Goal: Task Accomplishment & Management: Use online tool/utility

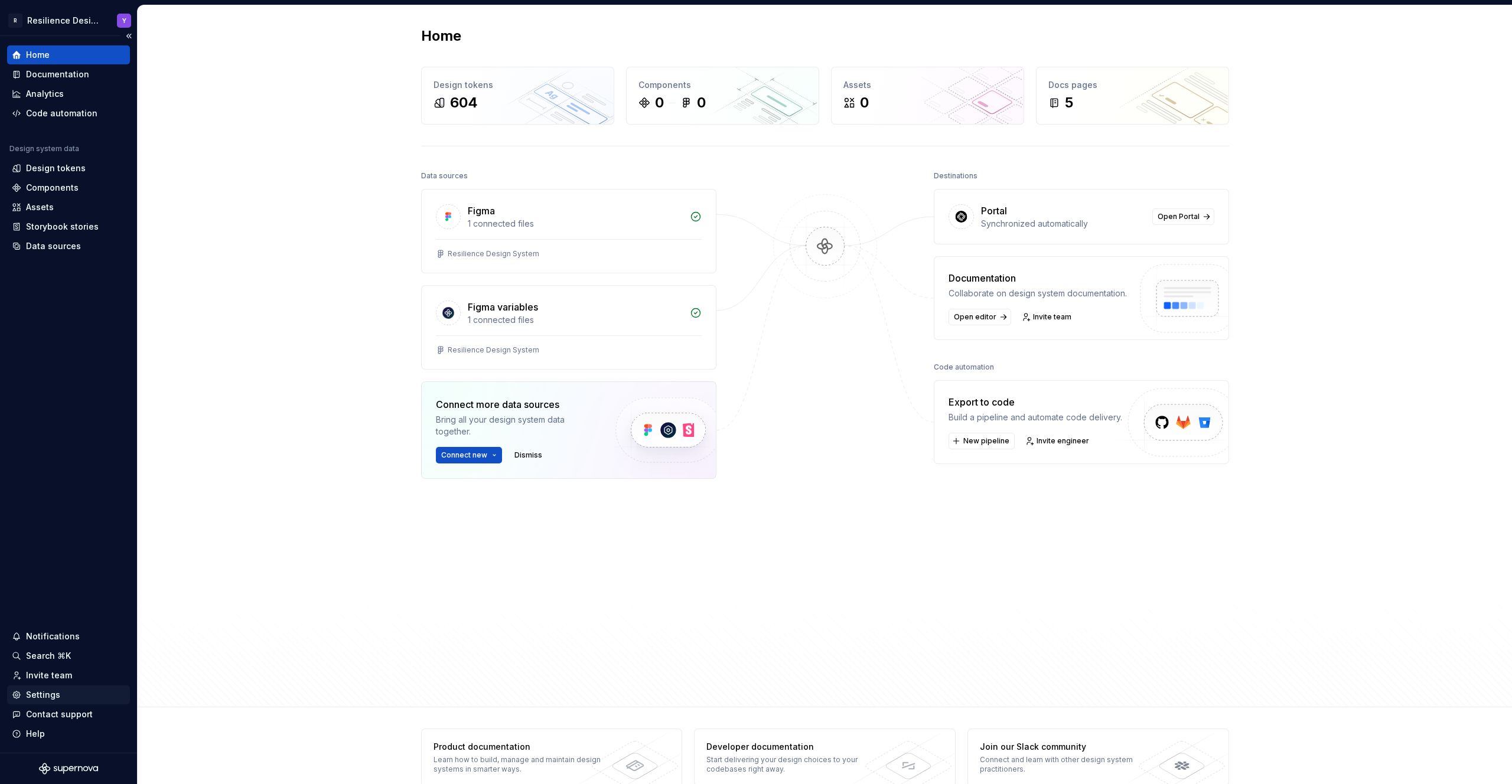
click at [53, 697] on div "Settings" at bounding box center [43, 695] width 34 height 12
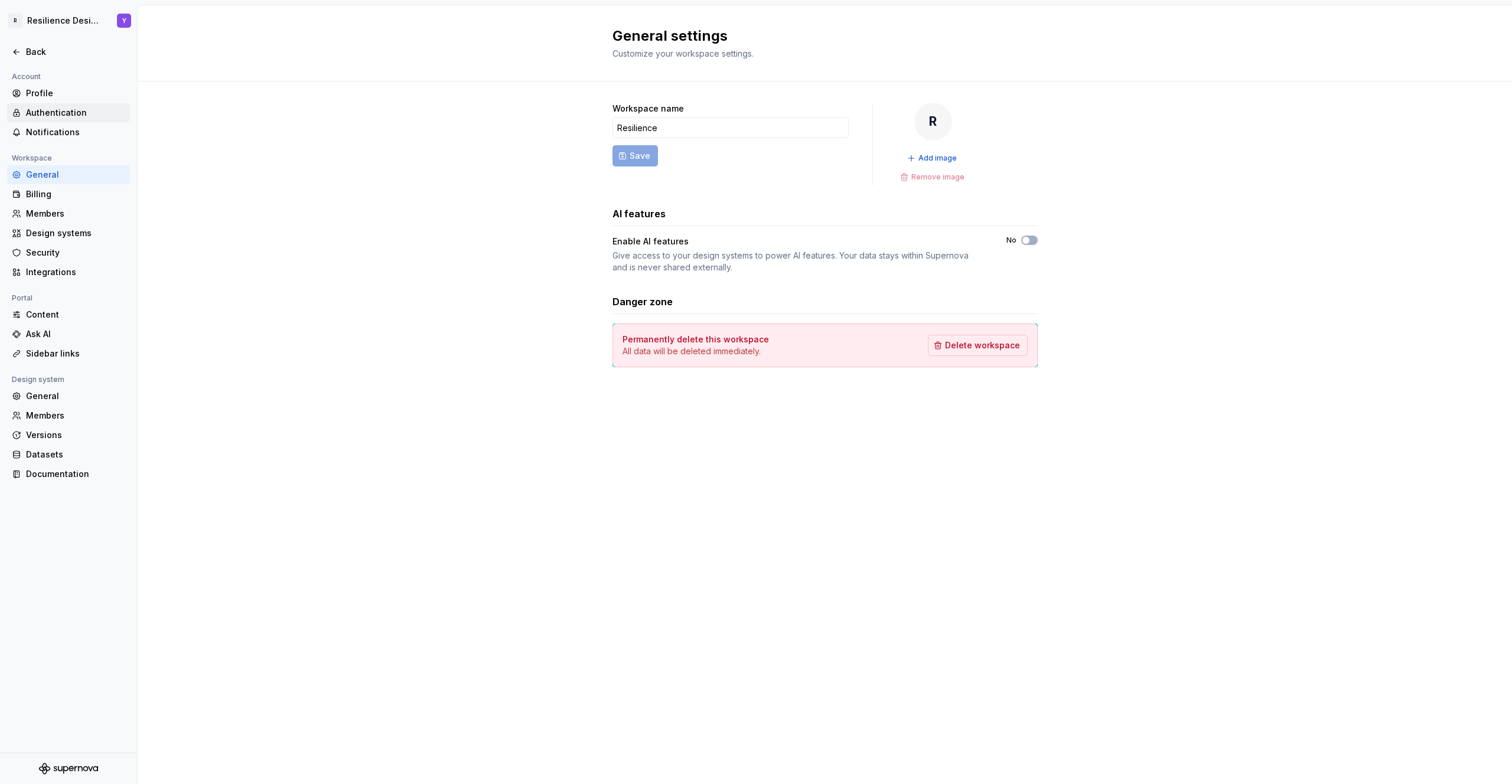
click at [49, 108] on div "Authentication" at bounding box center [76, 113] width 99 height 12
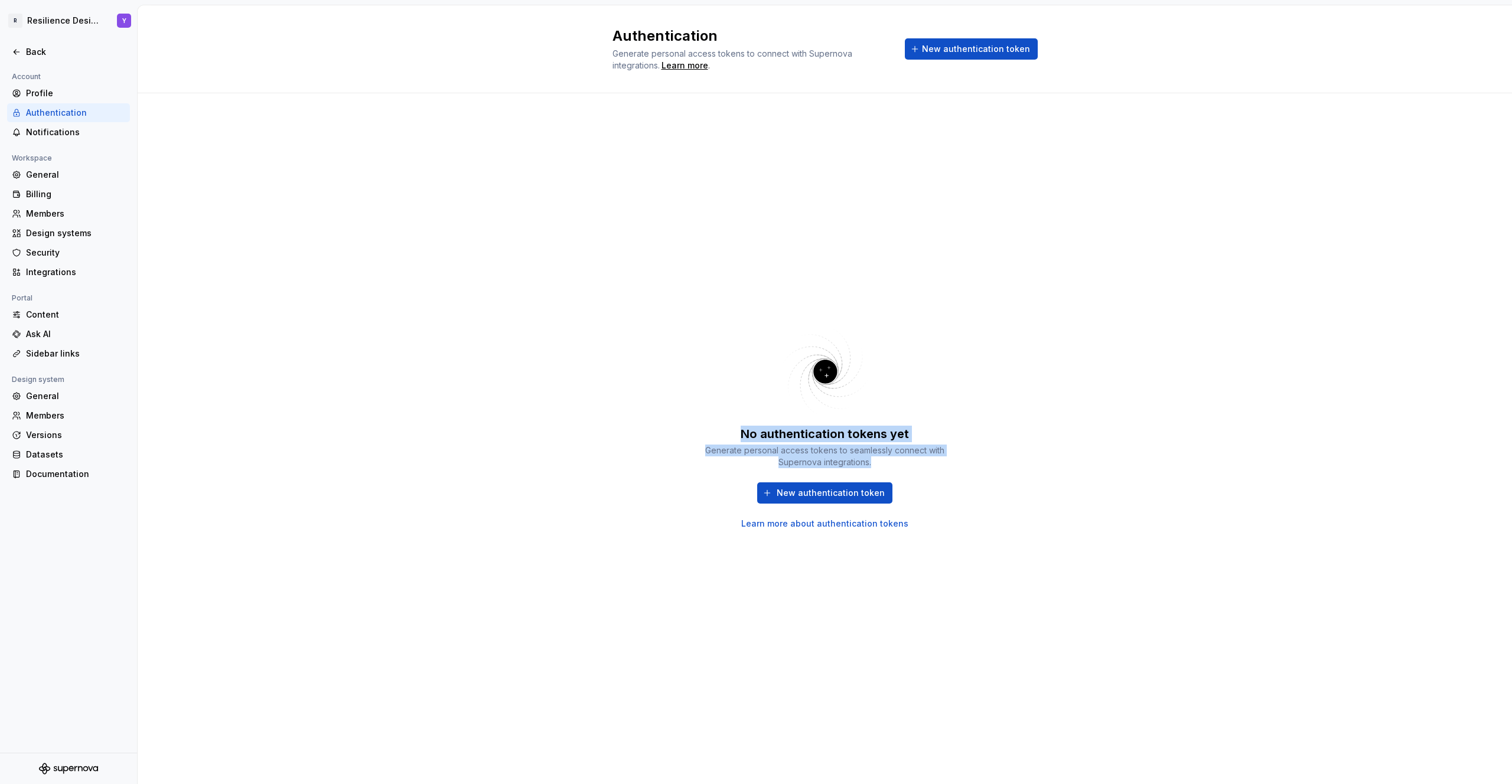
drag, startPoint x: 742, startPoint y: 430, endPoint x: 929, endPoint y: 457, distance: 188.9
click at [929, 457] on div "No authentication tokens yet Generate personal access tokens to seamlessly conn…" at bounding box center [825, 447] width 248 height 43
click at [914, 459] on div "Generate personal access tokens to seamlessly connect with Supernova integratio…" at bounding box center [825, 456] width 248 height 23
click at [29, 48] on div "Back" at bounding box center [76, 51] width 99 height 12
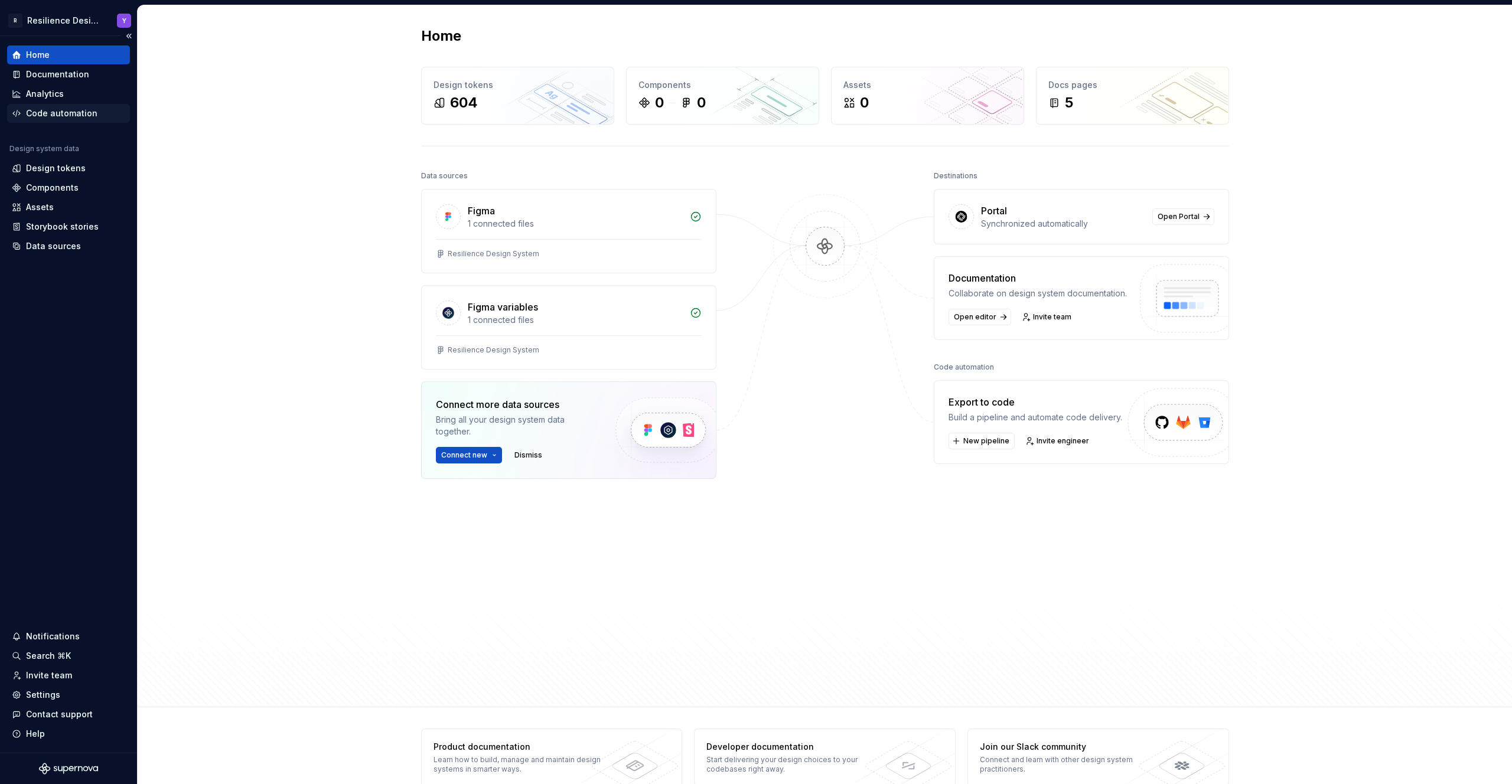
click at [69, 113] on div "Code automation" at bounding box center [62, 114] width 72 height 12
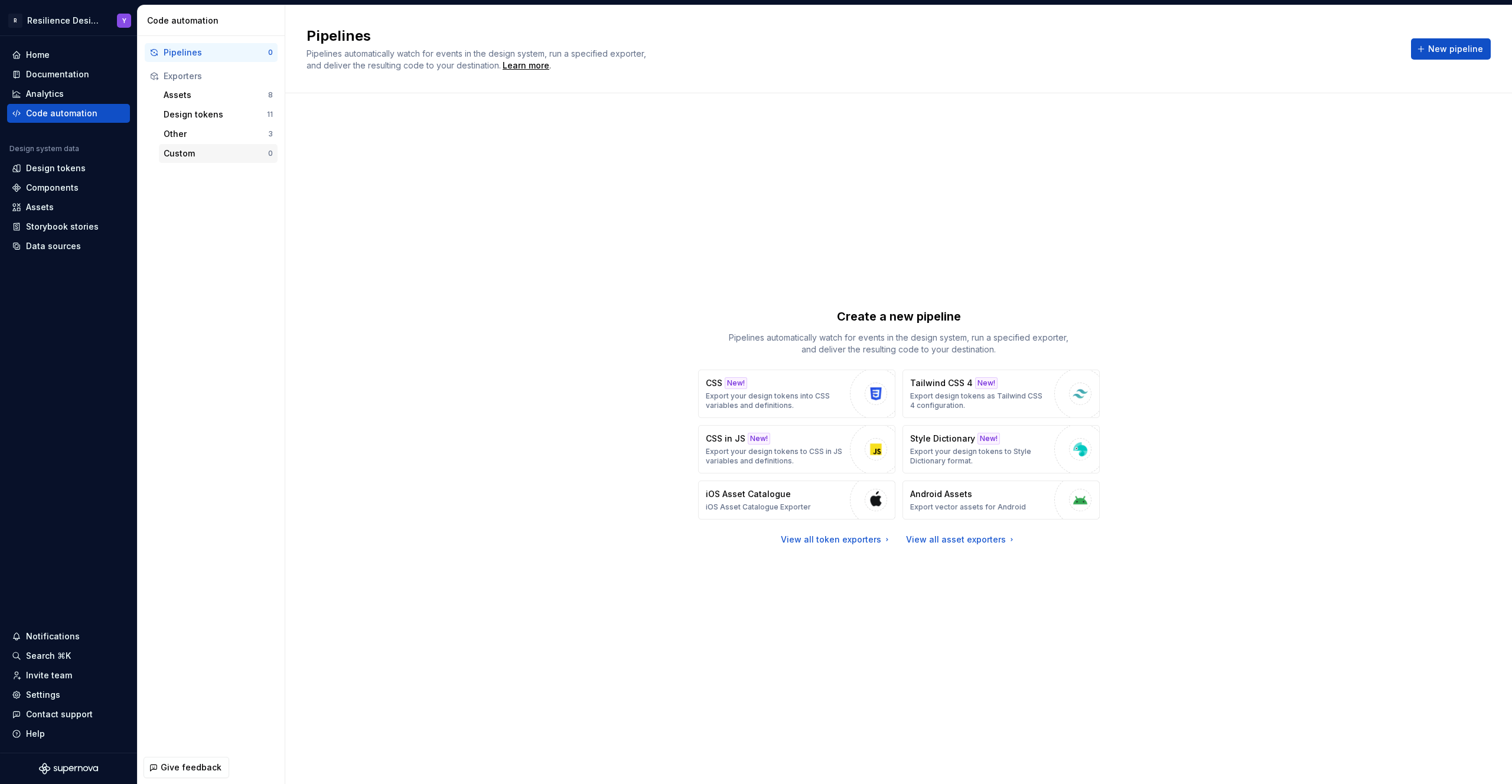
click at [214, 148] on div "Custom" at bounding box center [216, 153] width 105 height 12
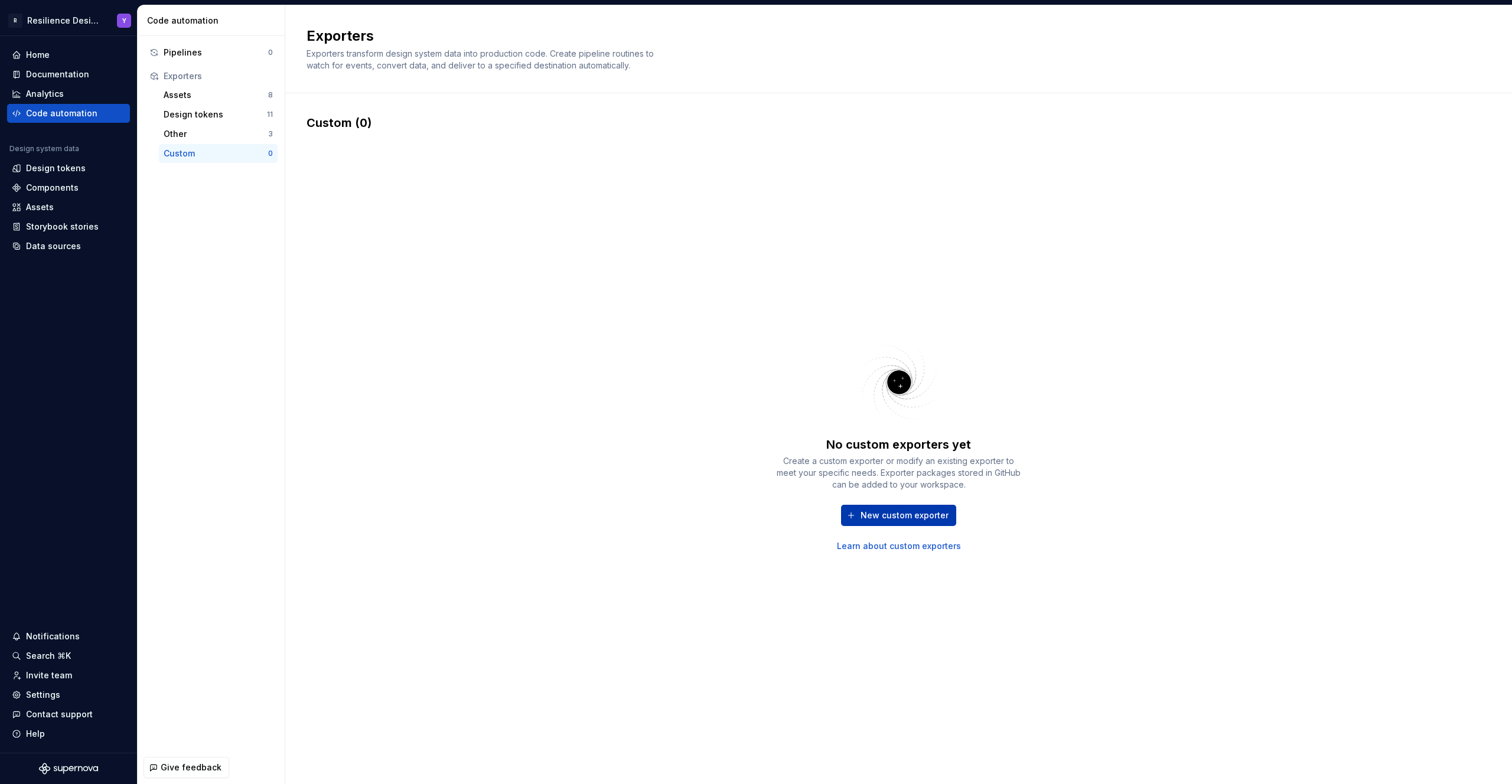
click at [901, 518] on span "New custom exporter" at bounding box center [904, 515] width 88 height 12
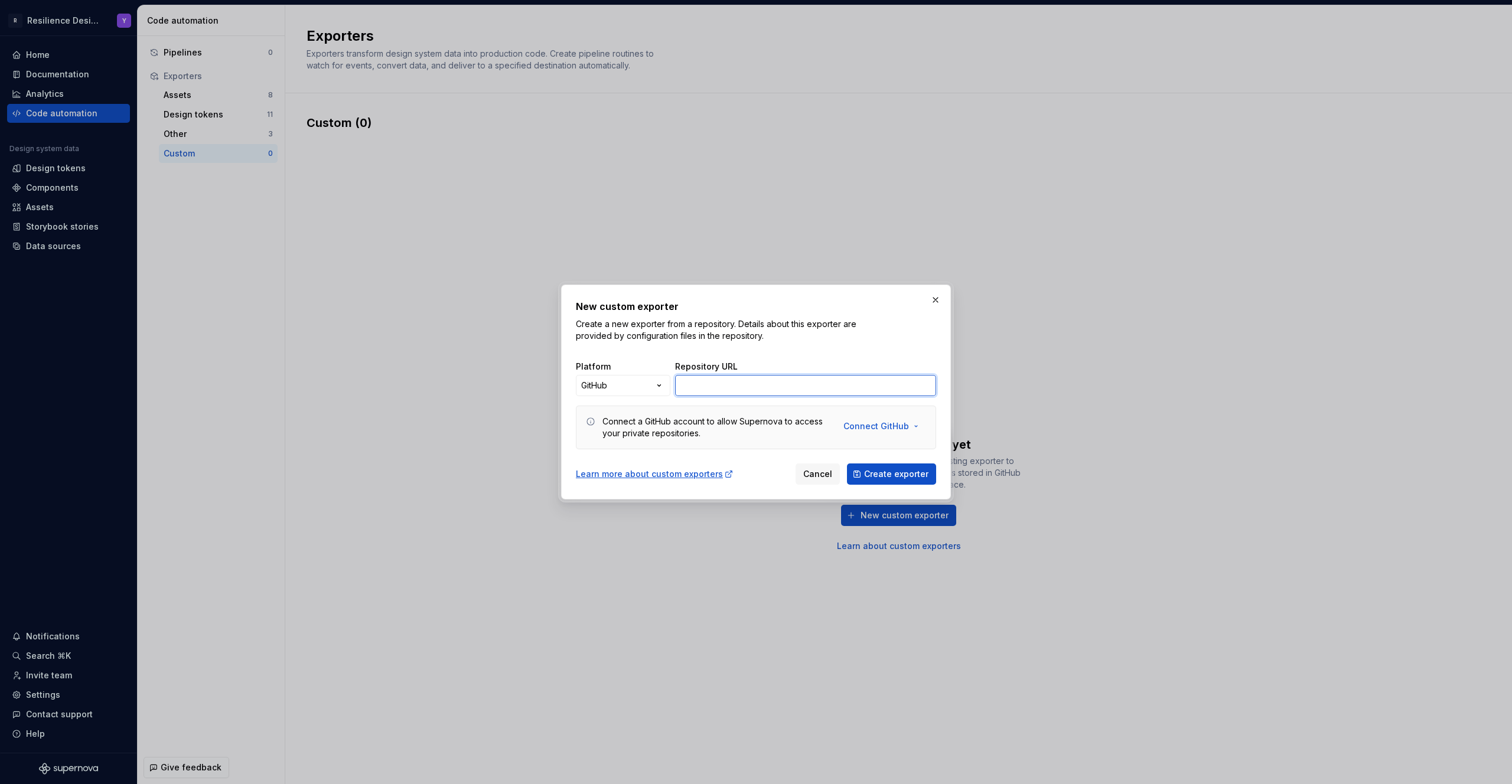
click at [729, 390] on input "Repository URL" at bounding box center [805, 385] width 261 height 21
paste input "[URL][DOMAIN_NAME][PERSON_NAME]"
type input "[URL][DOMAIN_NAME][PERSON_NAME]"
click at [916, 474] on span "Create exporter" at bounding box center [896, 474] width 64 height 12
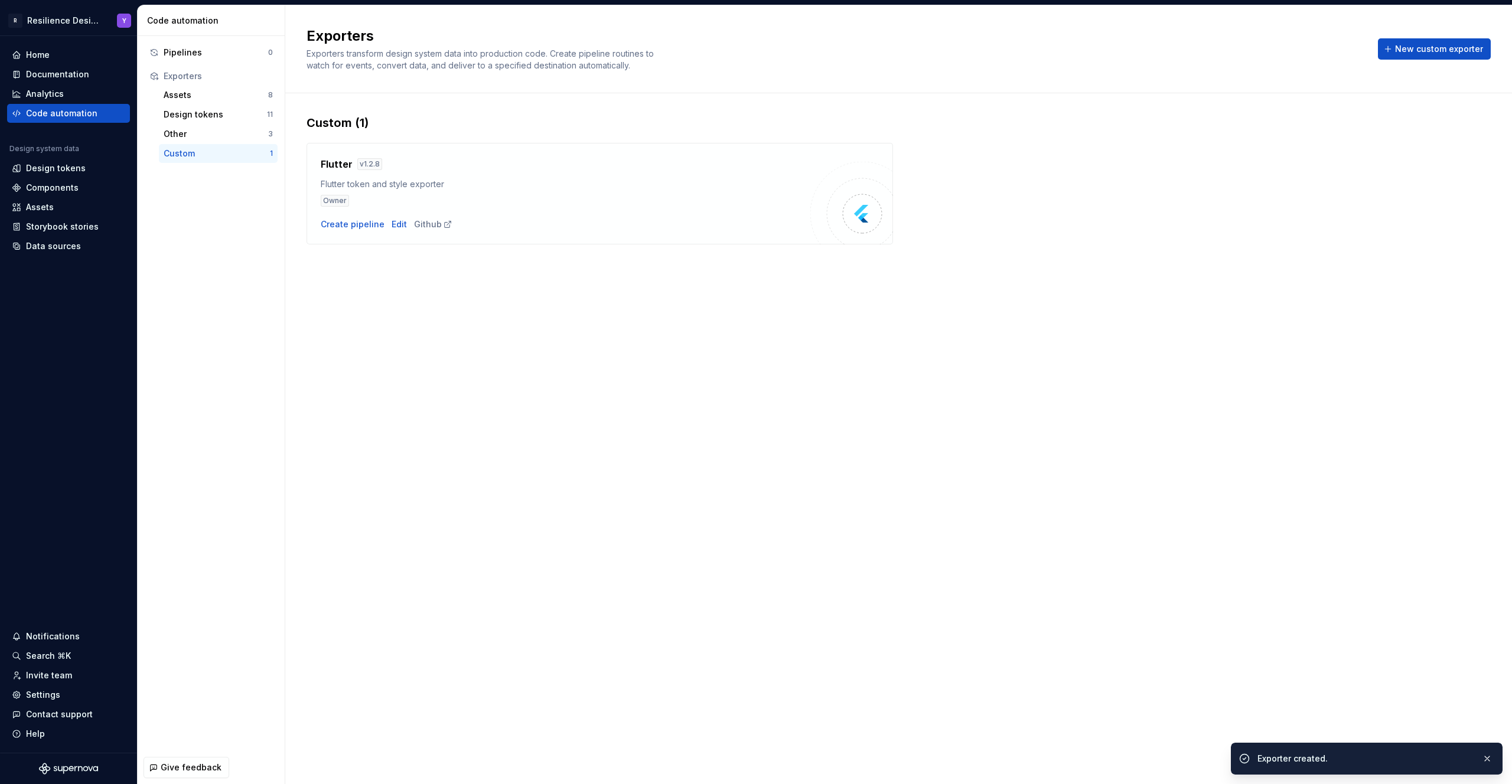
click at [405, 170] on div "Flutter v 1.2.8" at bounding box center [565, 164] width 489 height 15
click at [347, 227] on div "Create pipeline" at bounding box center [352, 224] width 64 height 12
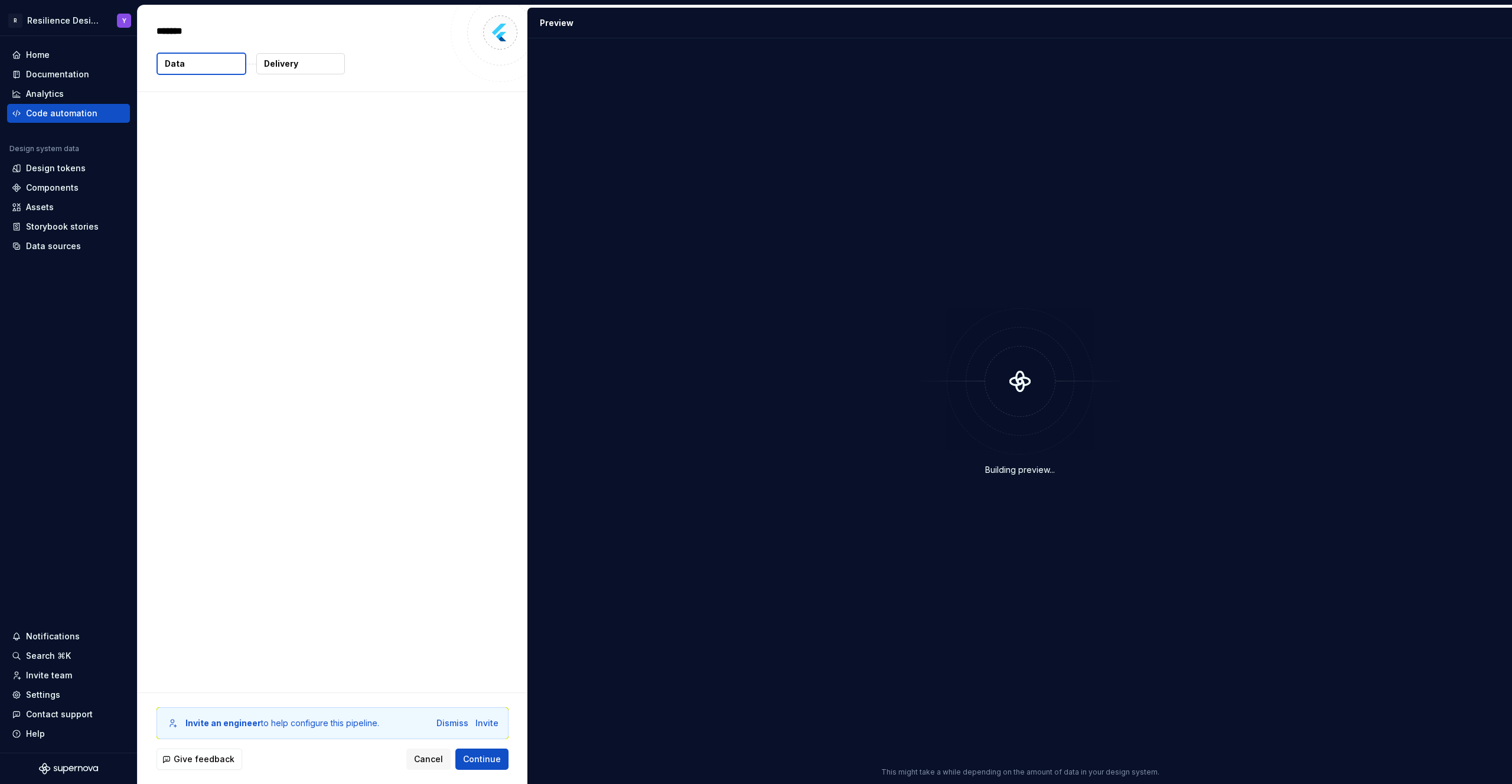
type textarea "*"
click at [257, 142] on div "Design system data The following data will be included in this export. 604 toke…" at bounding box center [329, 132] width 383 height 81
click at [194, 147] on p "604 tokens" at bounding box center [196, 149] width 48 height 12
click at [214, 109] on p "Design system data" at bounding box center [329, 113] width 346 height 12
click at [299, 62] on button "Delivery" at bounding box center [300, 64] width 88 height 21
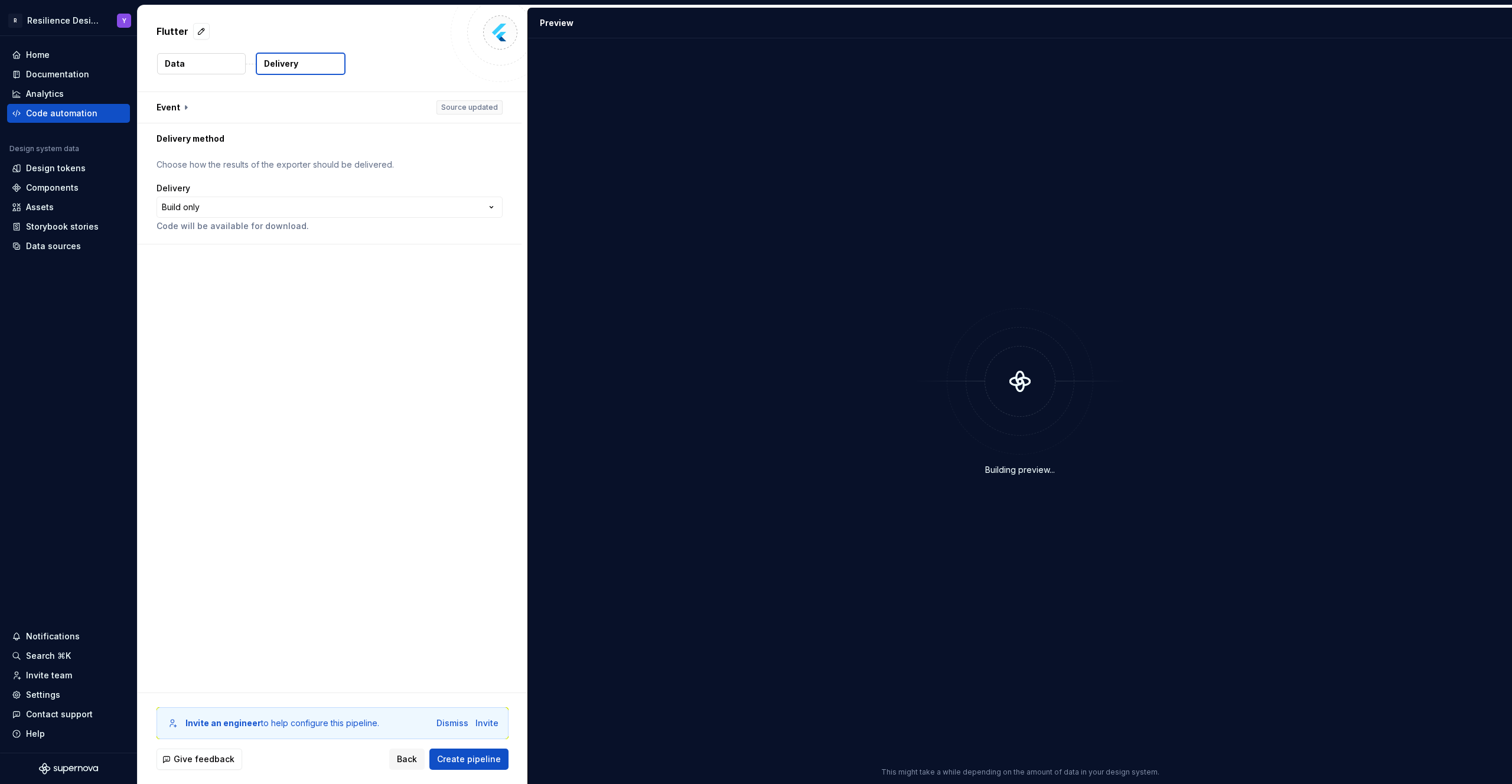
click at [194, 55] on button "Data" at bounding box center [201, 64] width 88 height 21
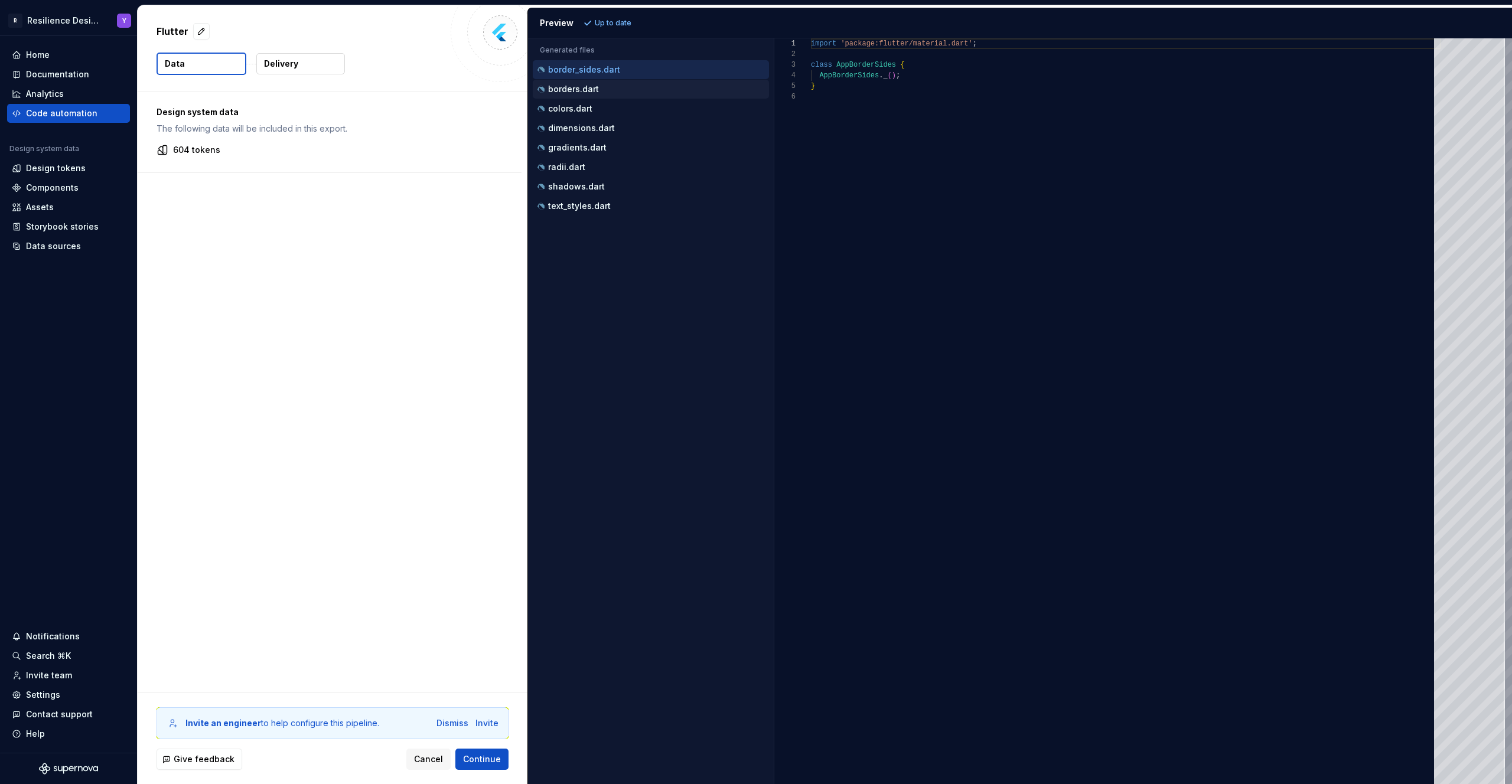
click at [629, 82] on div "borders.dart" at bounding box center [650, 88] width 236 height 18
click at [620, 114] on div "colors.dart" at bounding box center [651, 109] width 234 height 12
type textarea "**********"
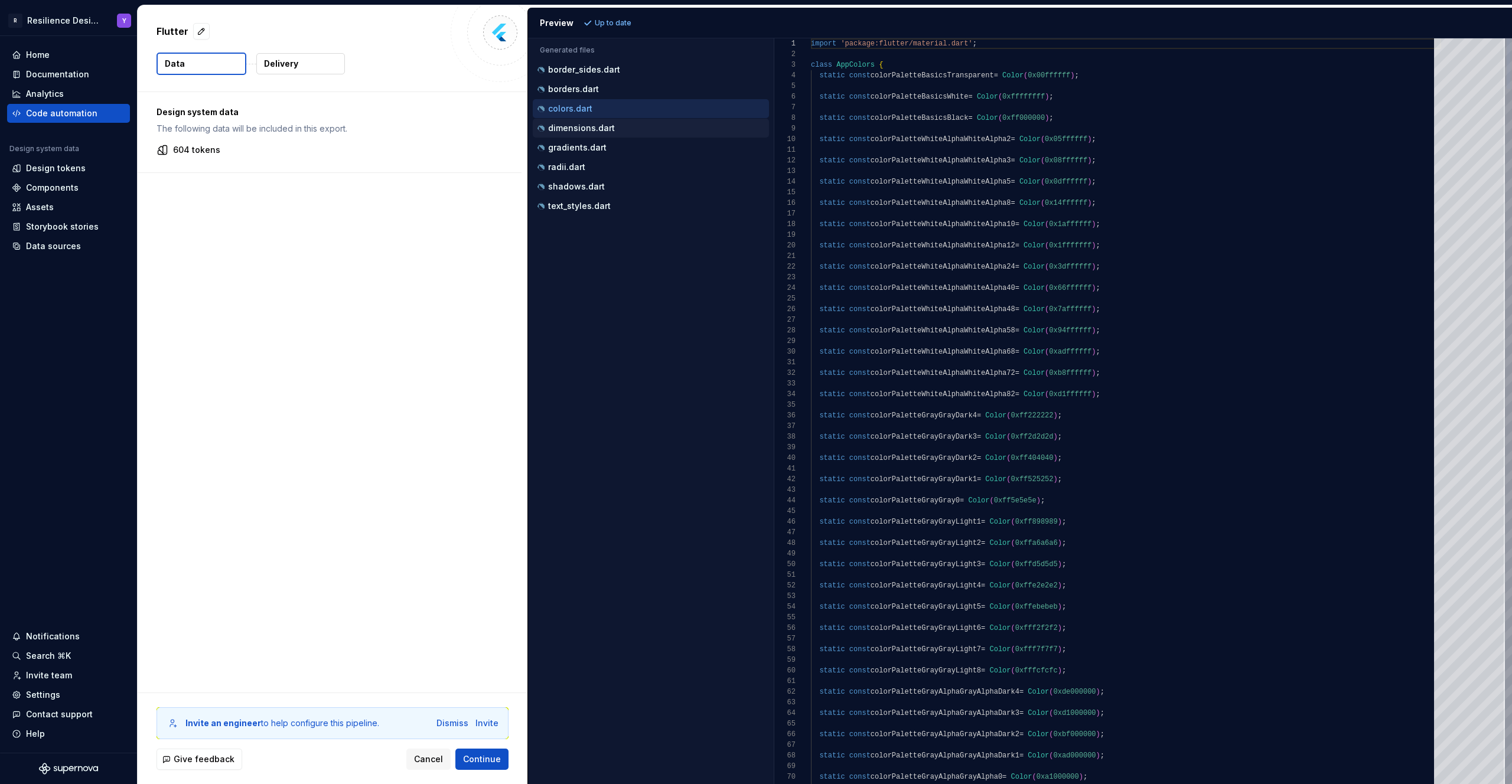
scroll to position [107, 0]
click at [86, 121] on div "Code automation" at bounding box center [68, 113] width 123 height 18
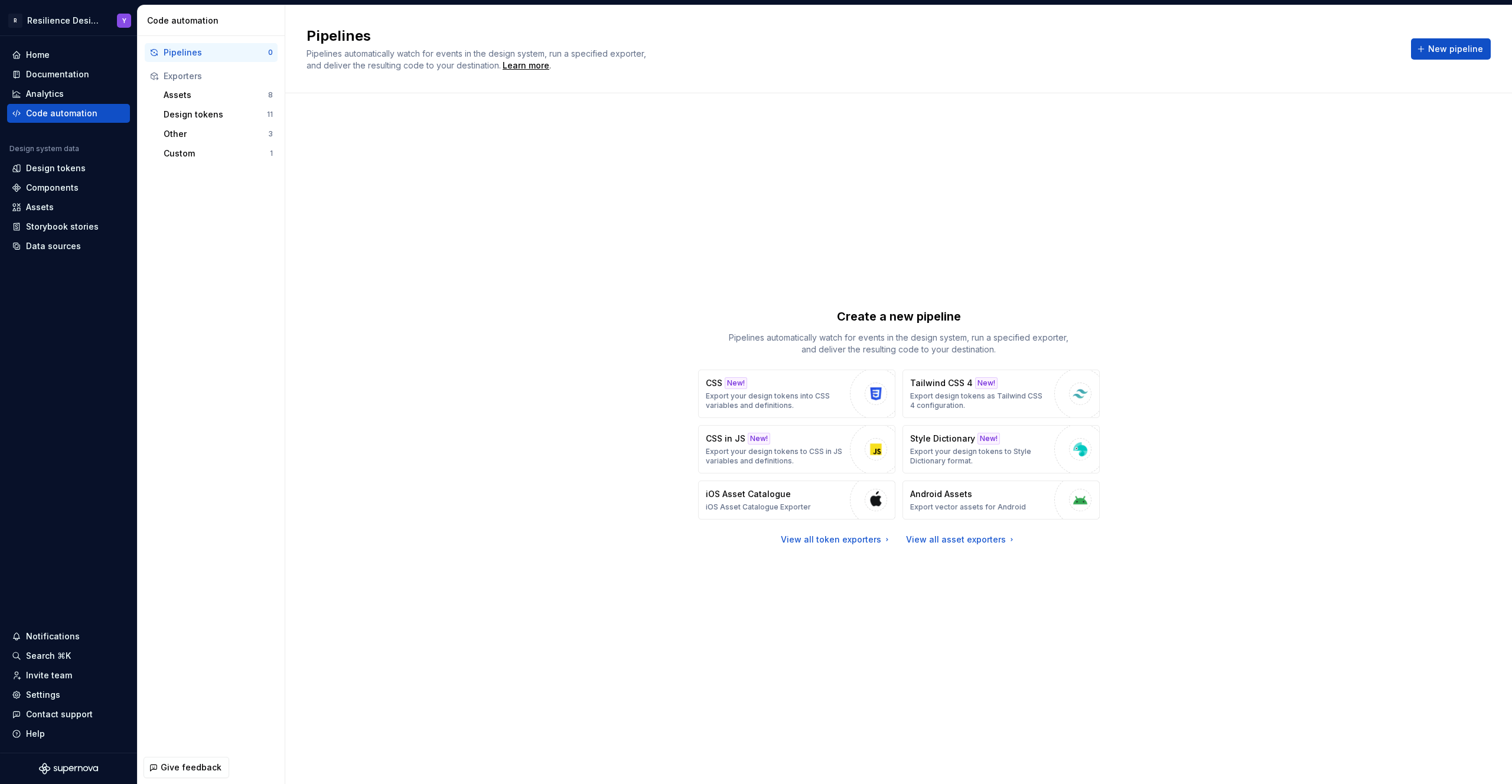
click at [208, 164] on div "Pipelines 0 Exporters Assets 8 Design tokens 11 Other 3 Custom 1" at bounding box center [211, 103] width 147 height 134
click at [210, 156] on div "Custom" at bounding box center [217, 153] width 107 height 12
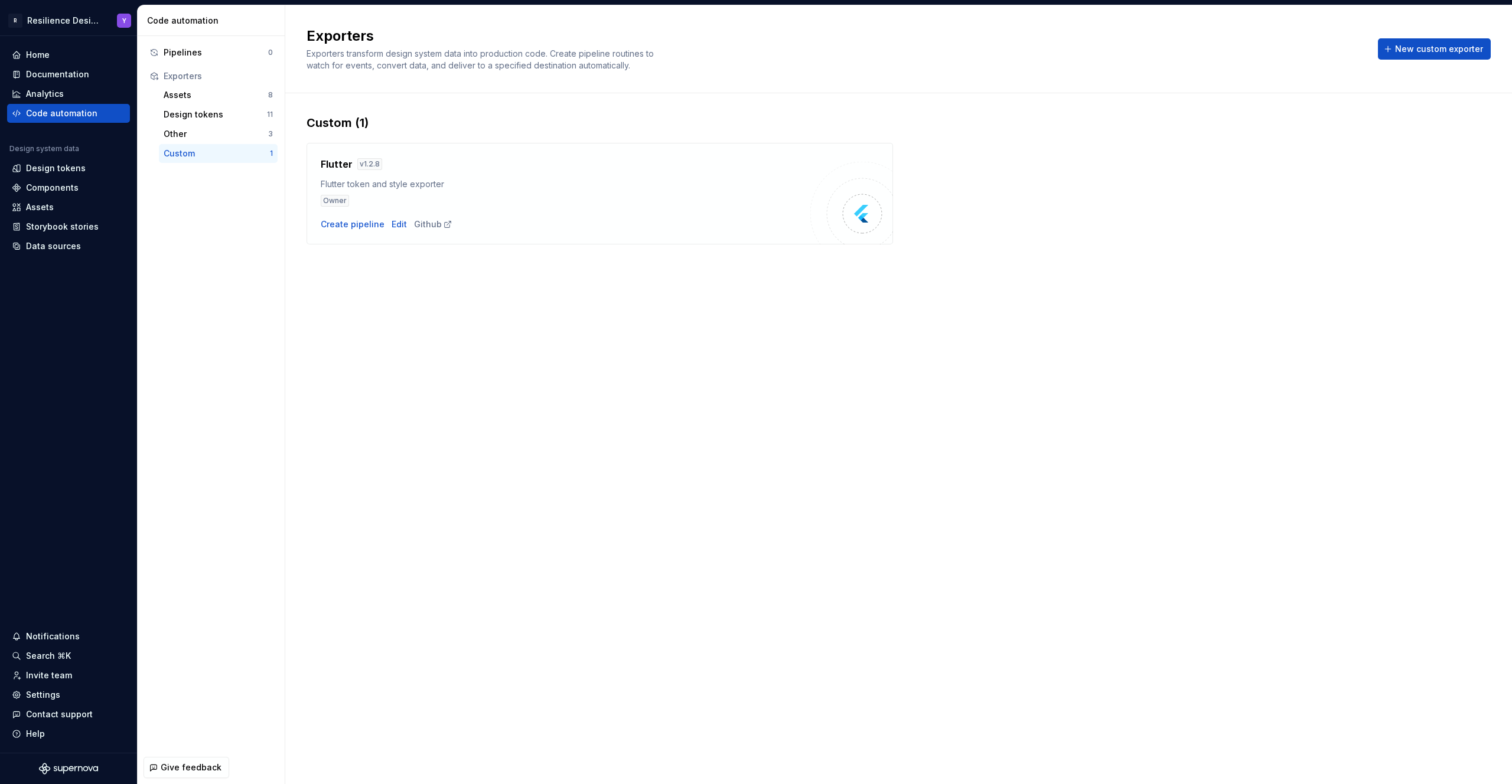
click at [461, 181] on div "Flutter token and style exporter" at bounding box center [565, 184] width 489 height 12
click at [871, 213] on img at bounding box center [862, 213] width 23 height 23
click at [359, 228] on div "Create pipeline" at bounding box center [352, 224] width 64 height 12
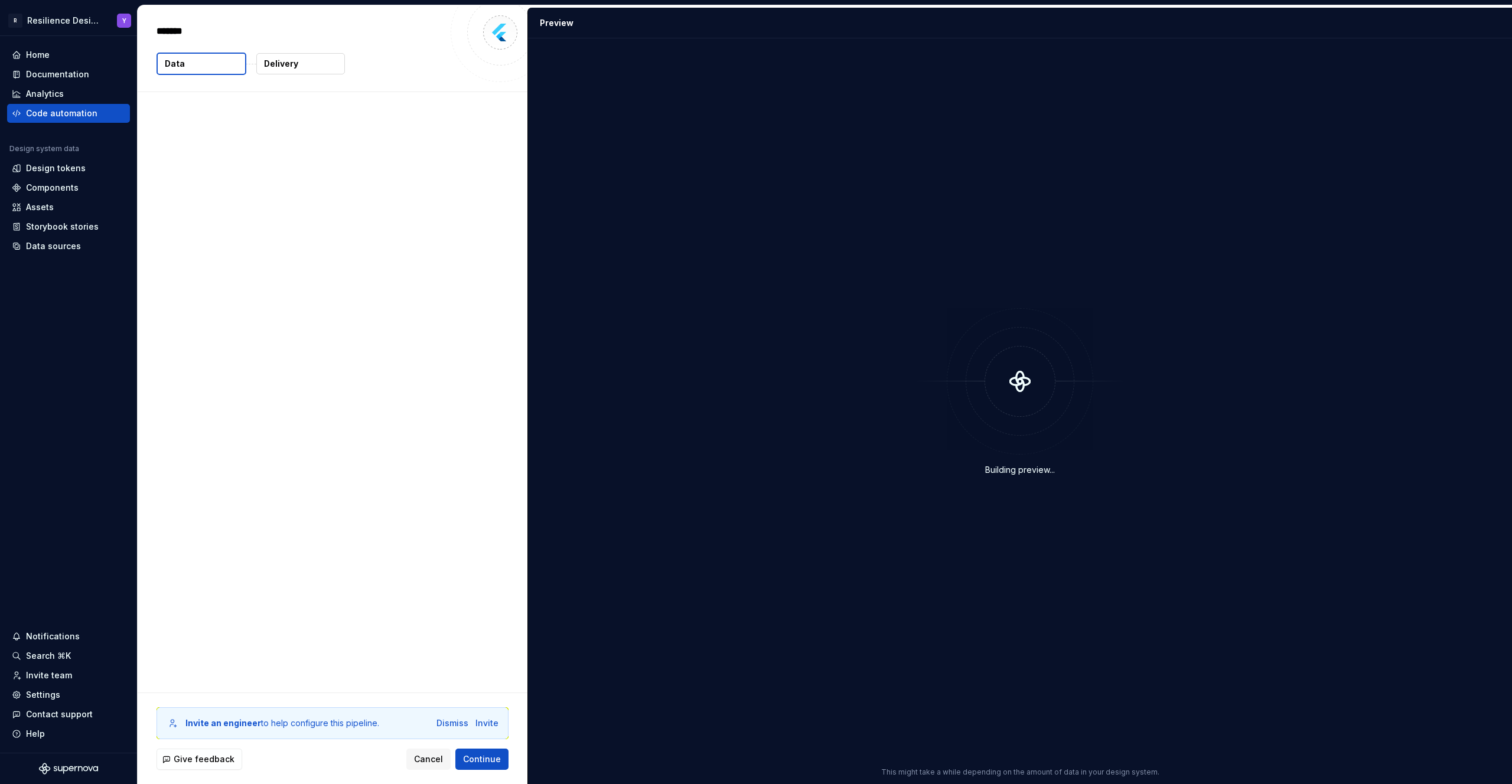
type textarea "*"
click at [250, 123] on p "The following data will be included in this export." at bounding box center [329, 129] width 346 height 12
click at [201, 148] on p "604 tokens" at bounding box center [196, 149] width 48 height 12
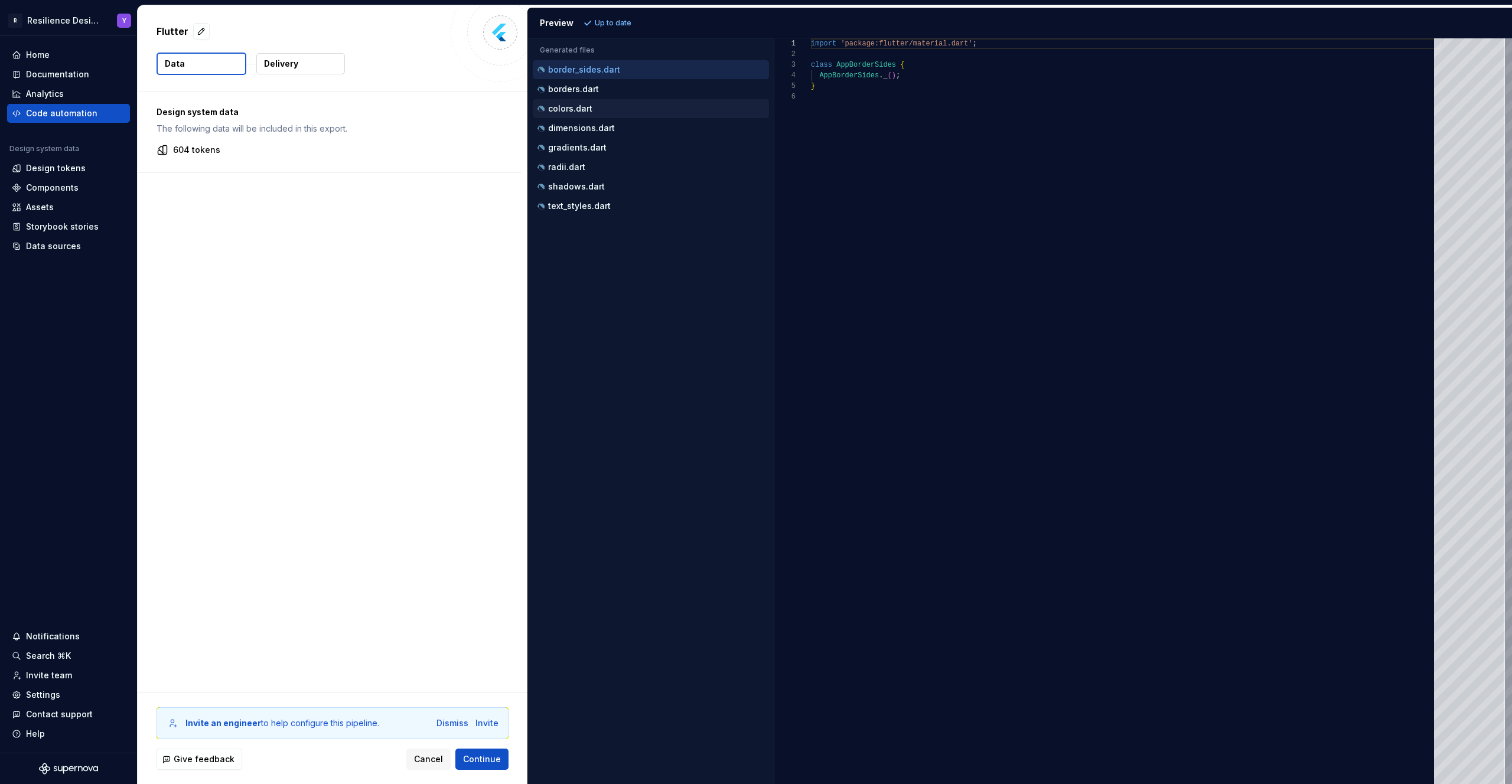
click at [593, 107] on div "colors.dart" at bounding box center [651, 109] width 234 height 12
type textarea "**********"
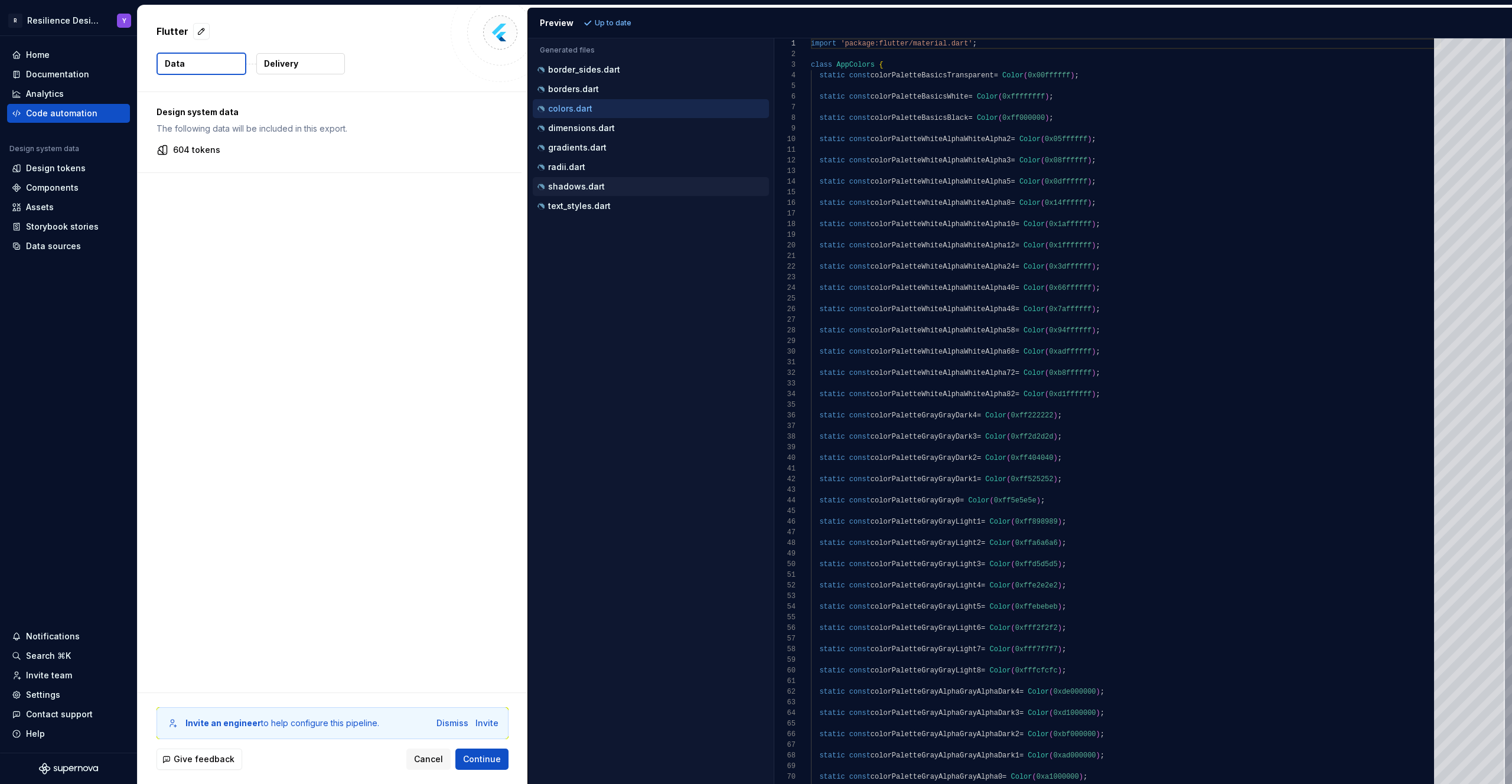
scroll to position [107, 0]
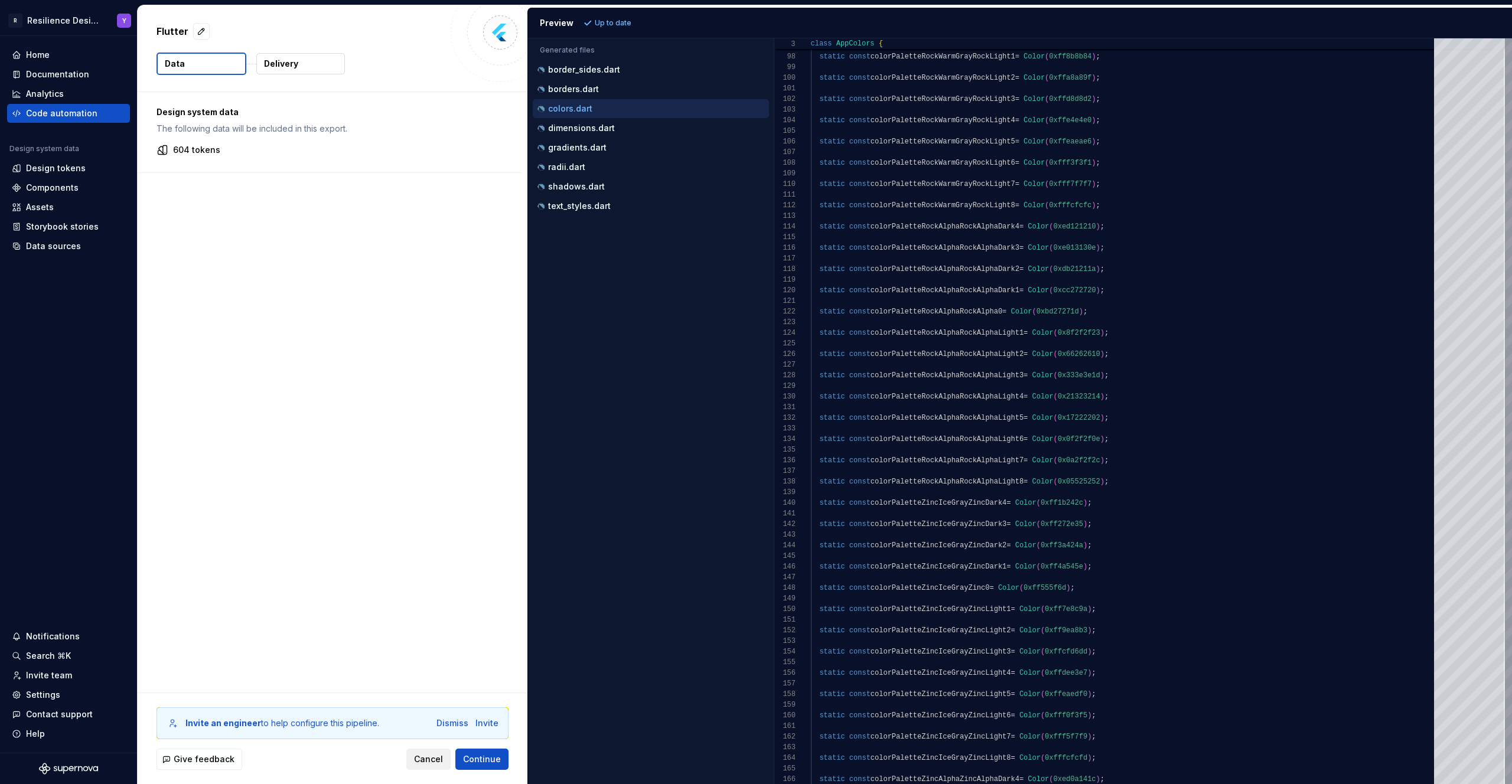
click at [422, 760] on span "Cancel" at bounding box center [429, 759] width 29 height 12
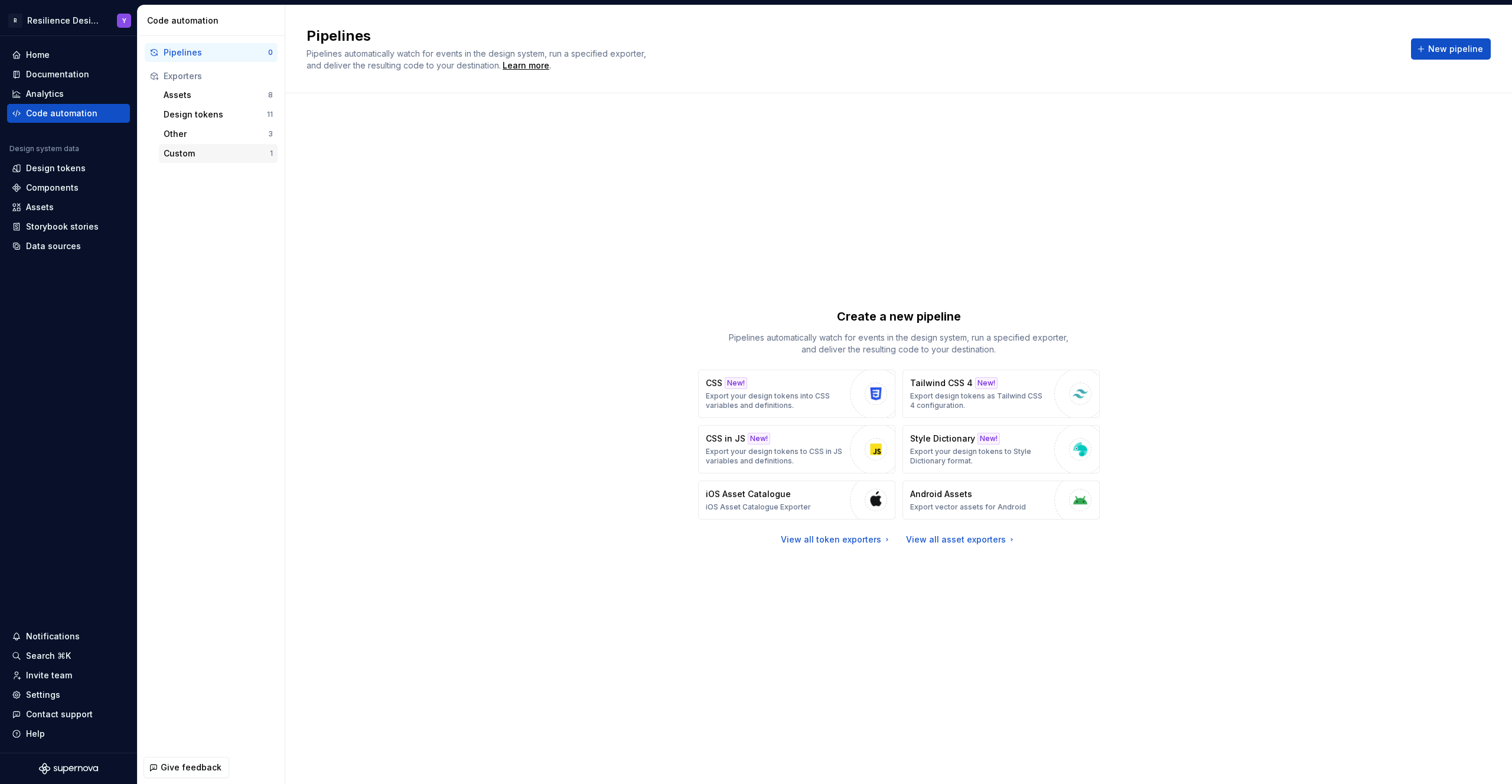
click at [233, 157] on div "Custom" at bounding box center [217, 153] width 107 height 12
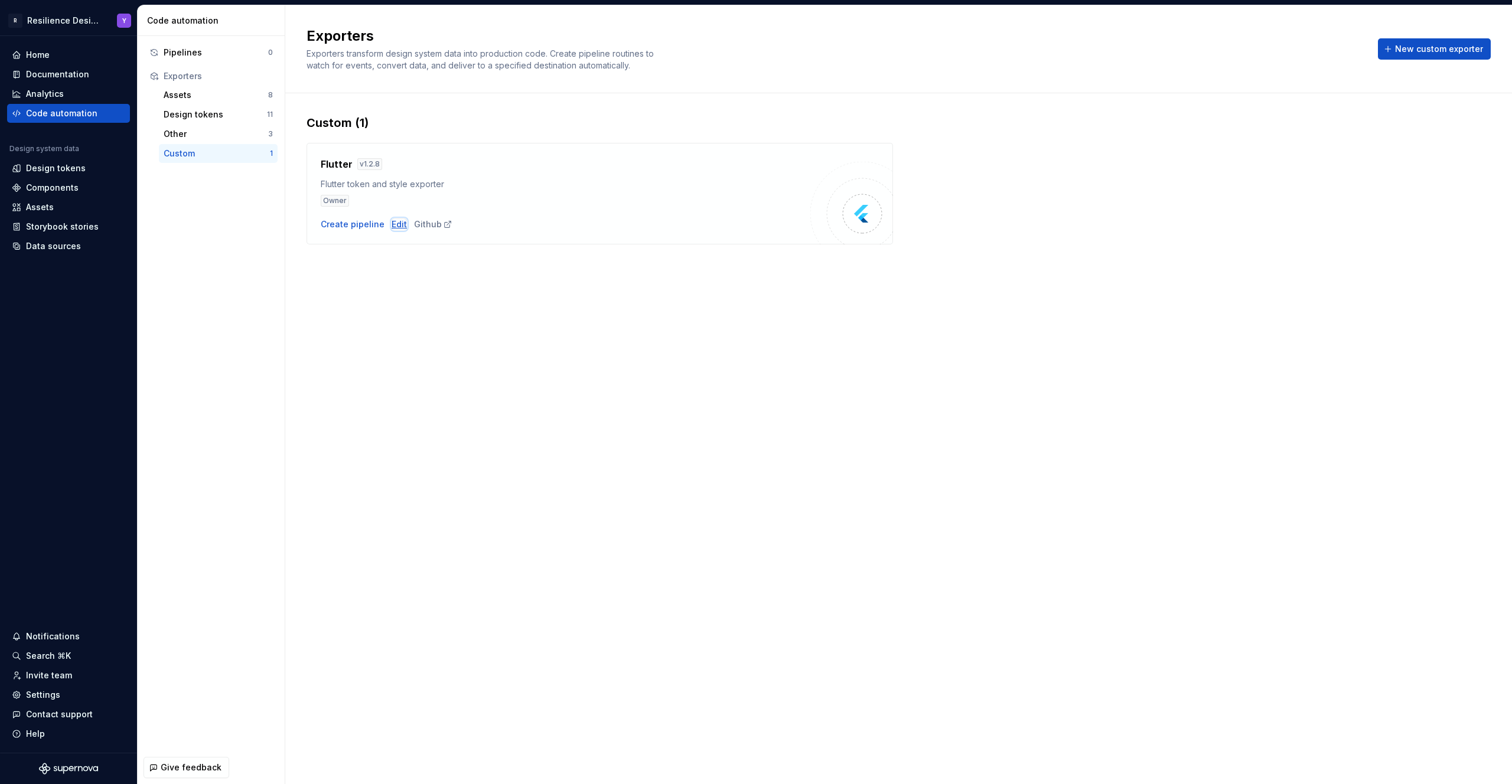
click at [396, 225] on div "Edit" at bounding box center [399, 224] width 16 height 12
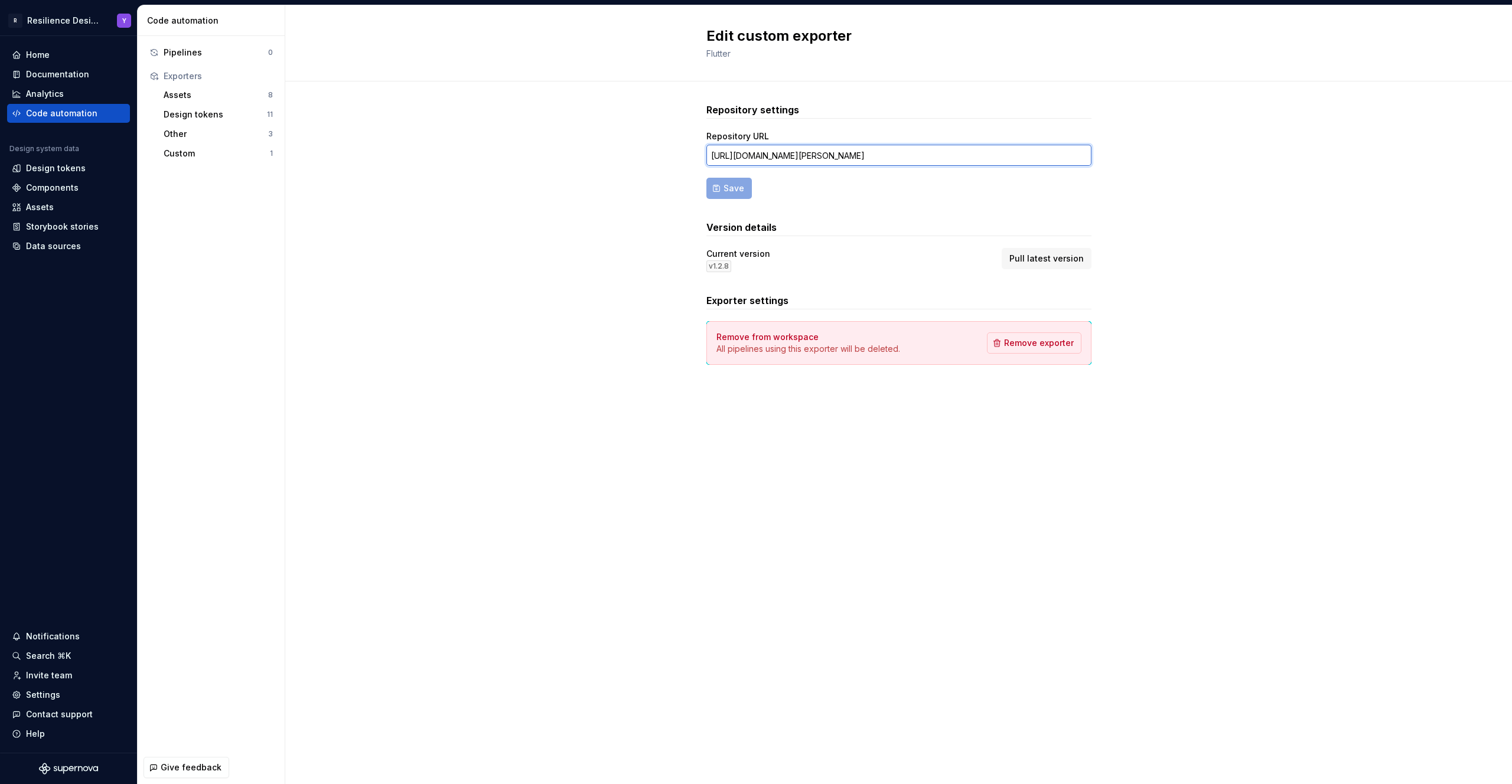
click at [927, 160] on input "[URL][DOMAIN_NAME][PERSON_NAME]" at bounding box center [899, 155] width 385 height 21
click at [1049, 260] on span "Pull latest version" at bounding box center [1046, 258] width 75 height 12
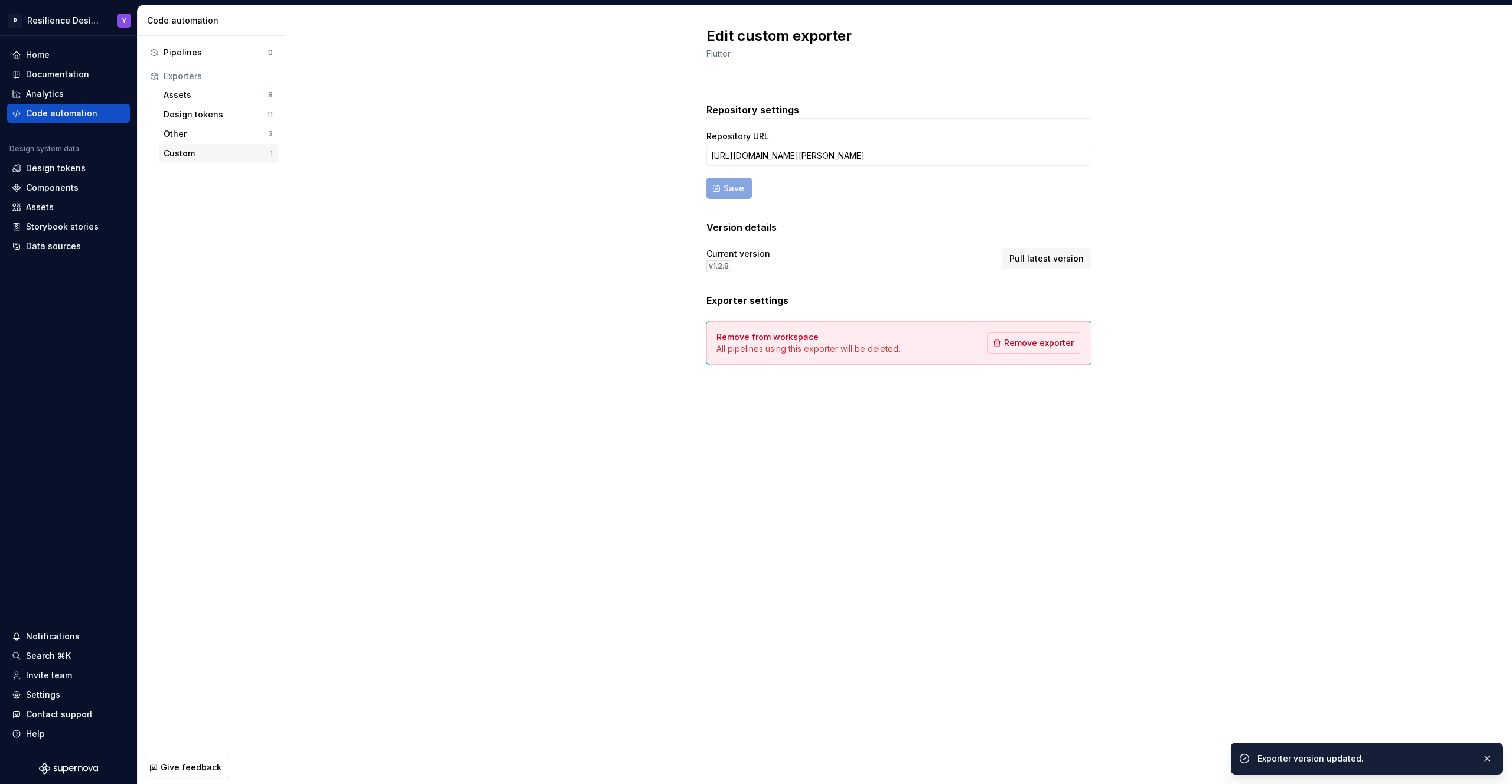
click at [206, 156] on div "Custom" at bounding box center [217, 153] width 107 height 12
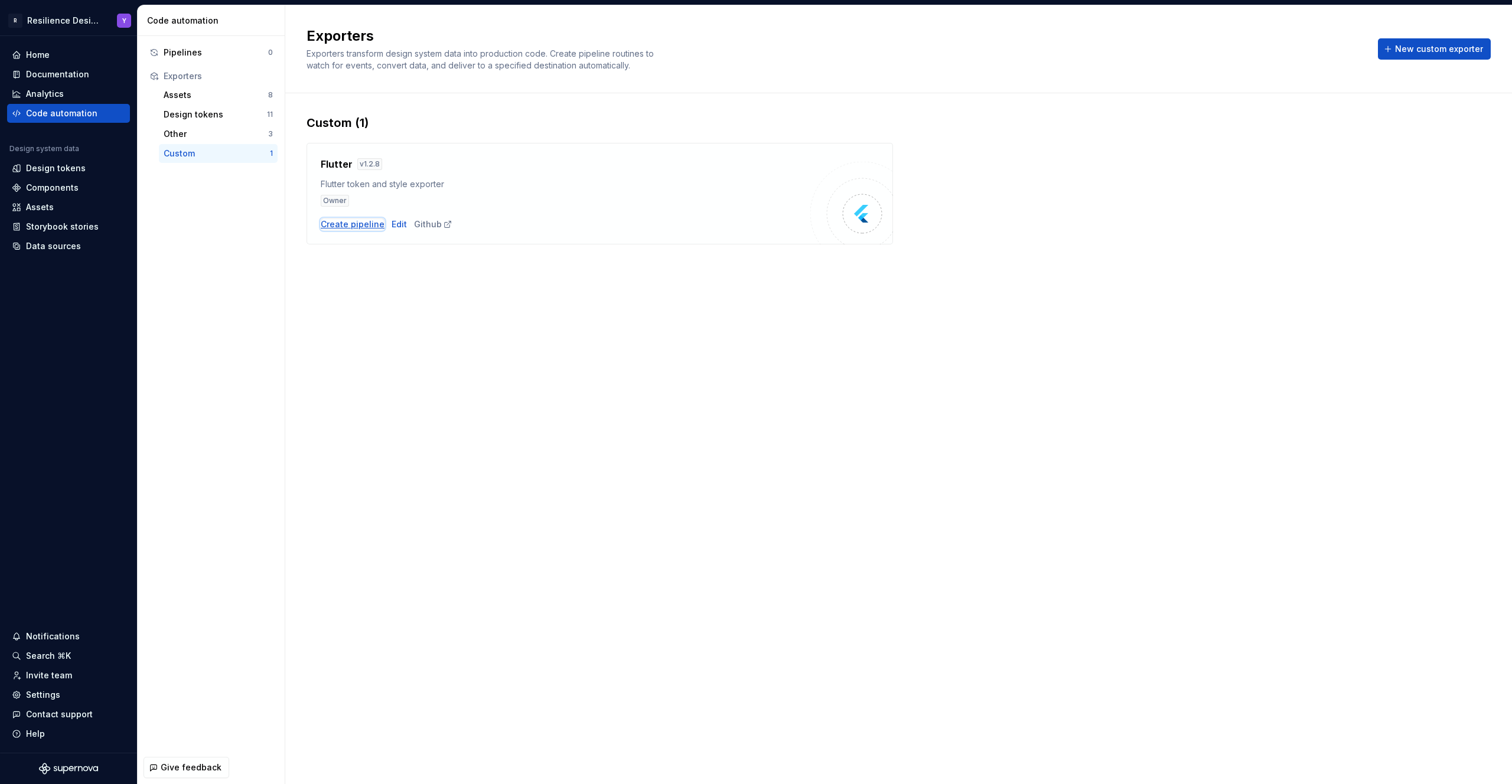
click at [355, 226] on div "Create pipeline" at bounding box center [352, 224] width 64 height 12
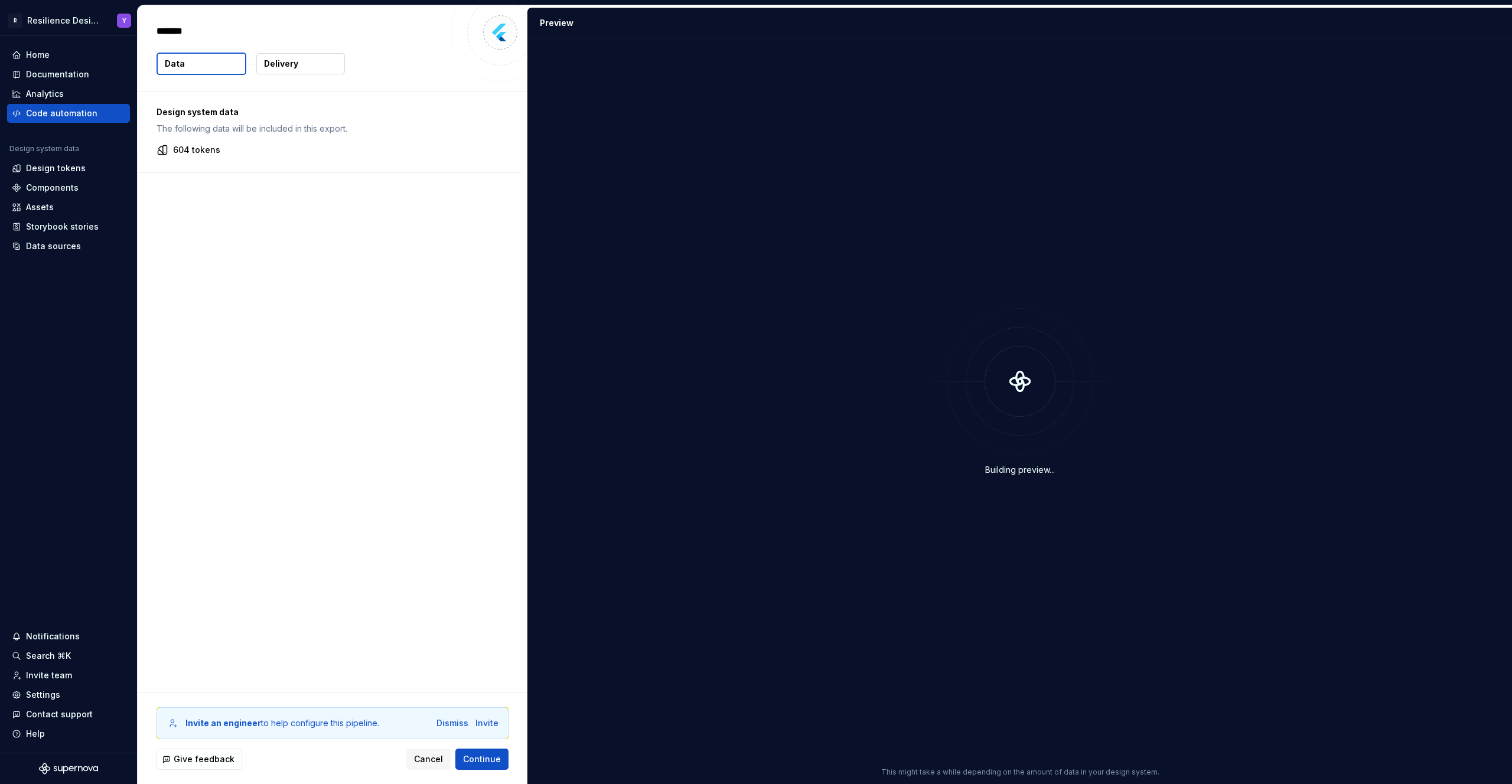
click at [198, 147] on p "604 tokens" at bounding box center [196, 149] width 48 height 12
click at [287, 61] on p "Delivery" at bounding box center [280, 64] width 34 height 12
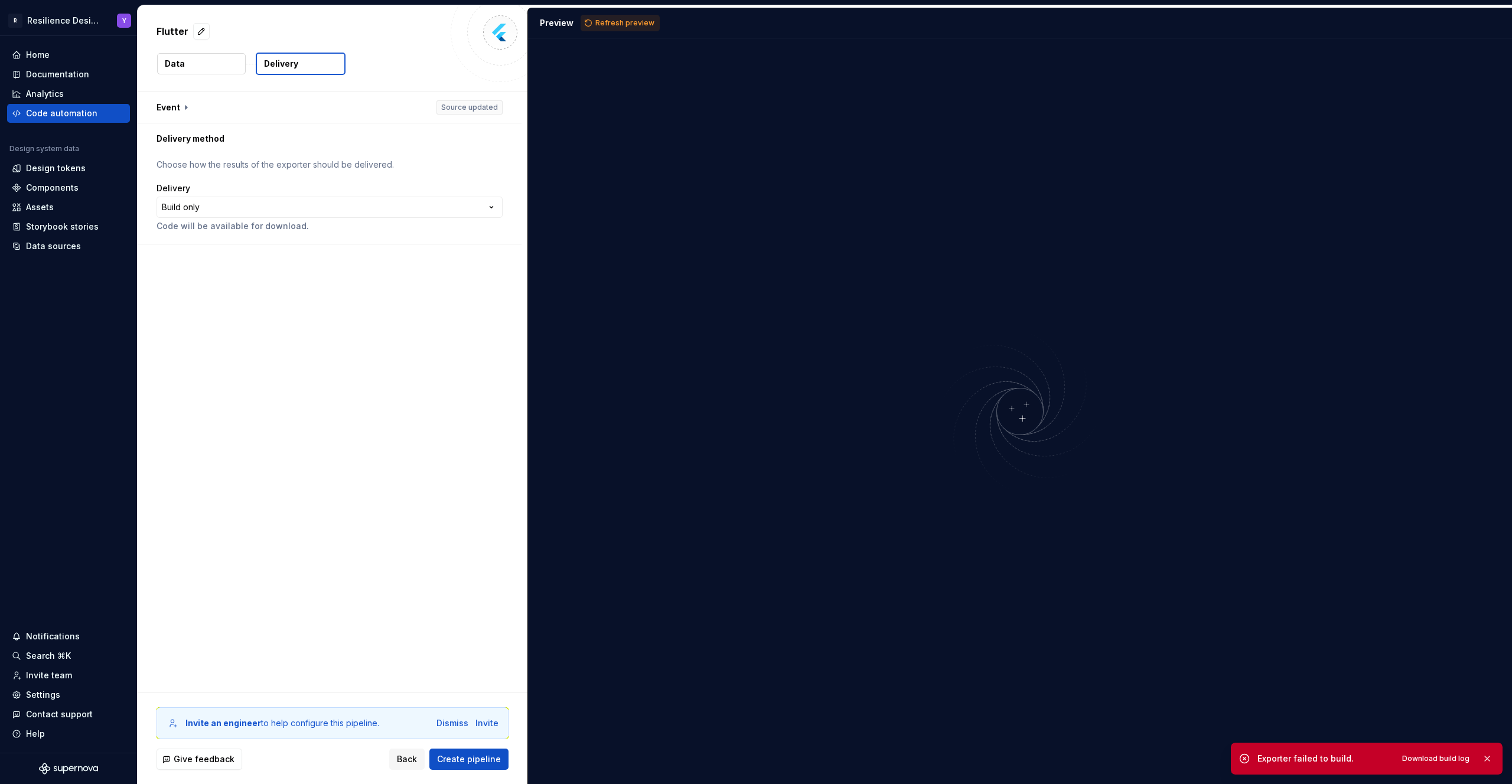
click at [208, 64] on button "Data" at bounding box center [201, 64] width 88 height 21
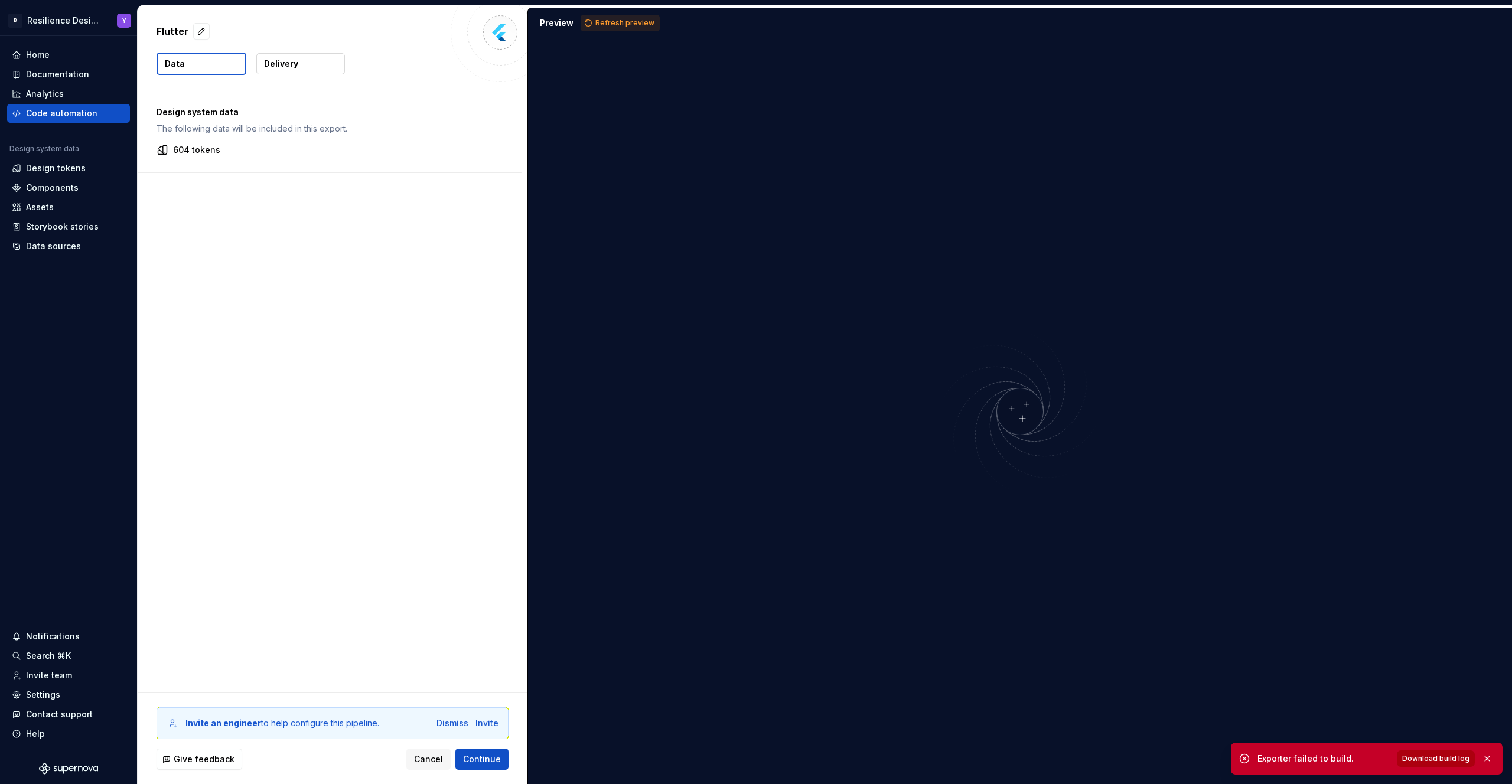
click at [1435, 760] on span "Download build log" at bounding box center [1434, 759] width 67 height 10
click at [229, 151] on div "604 tokens" at bounding box center [329, 149] width 346 height 12
click at [70, 110] on div "Code automation" at bounding box center [62, 114] width 72 height 12
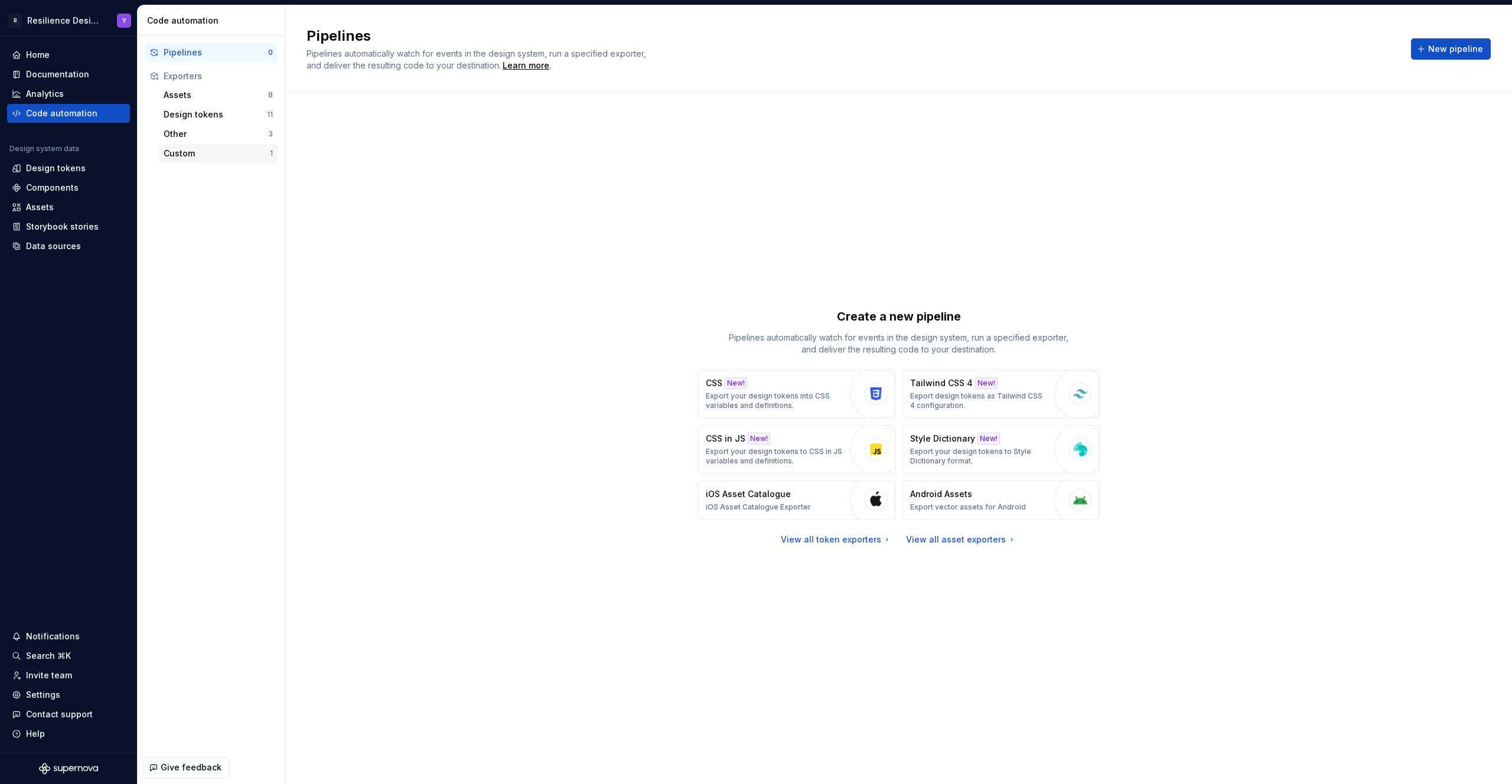
click at [203, 159] on div "Custom 1" at bounding box center [218, 152] width 118 height 18
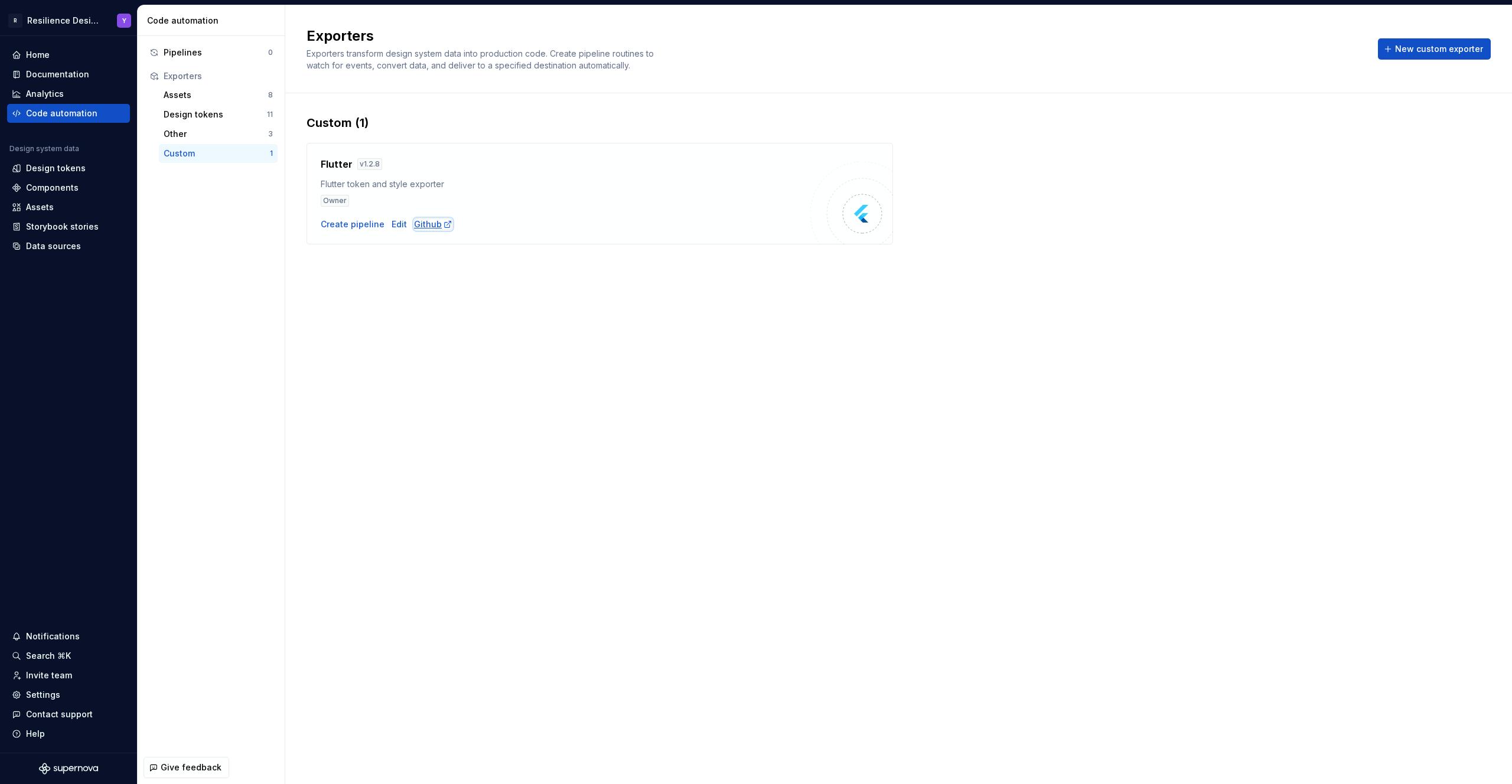
click at [416, 221] on div "Github" at bounding box center [434, 224] width 39 height 12
click at [357, 230] on div "Create pipeline" at bounding box center [352, 224] width 64 height 12
click at [391, 225] on div "Edit" at bounding box center [399, 224] width 16 height 12
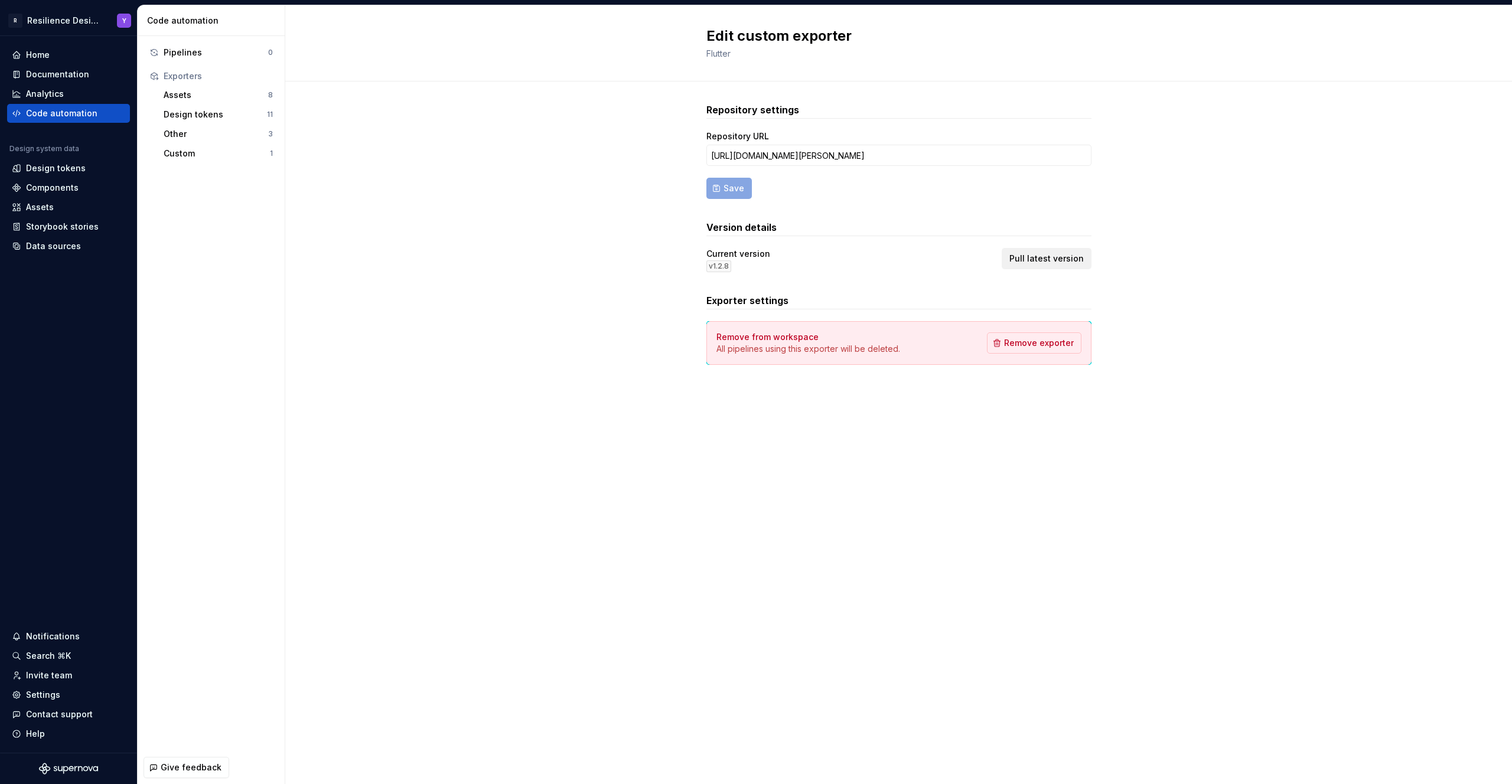
click at [1042, 255] on span "Pull latest version" at bounding box center [1046, 258] width 75 height 12
click at [214, 151] on div "Custom" at bounding box center [217, 153] width 107 height 12
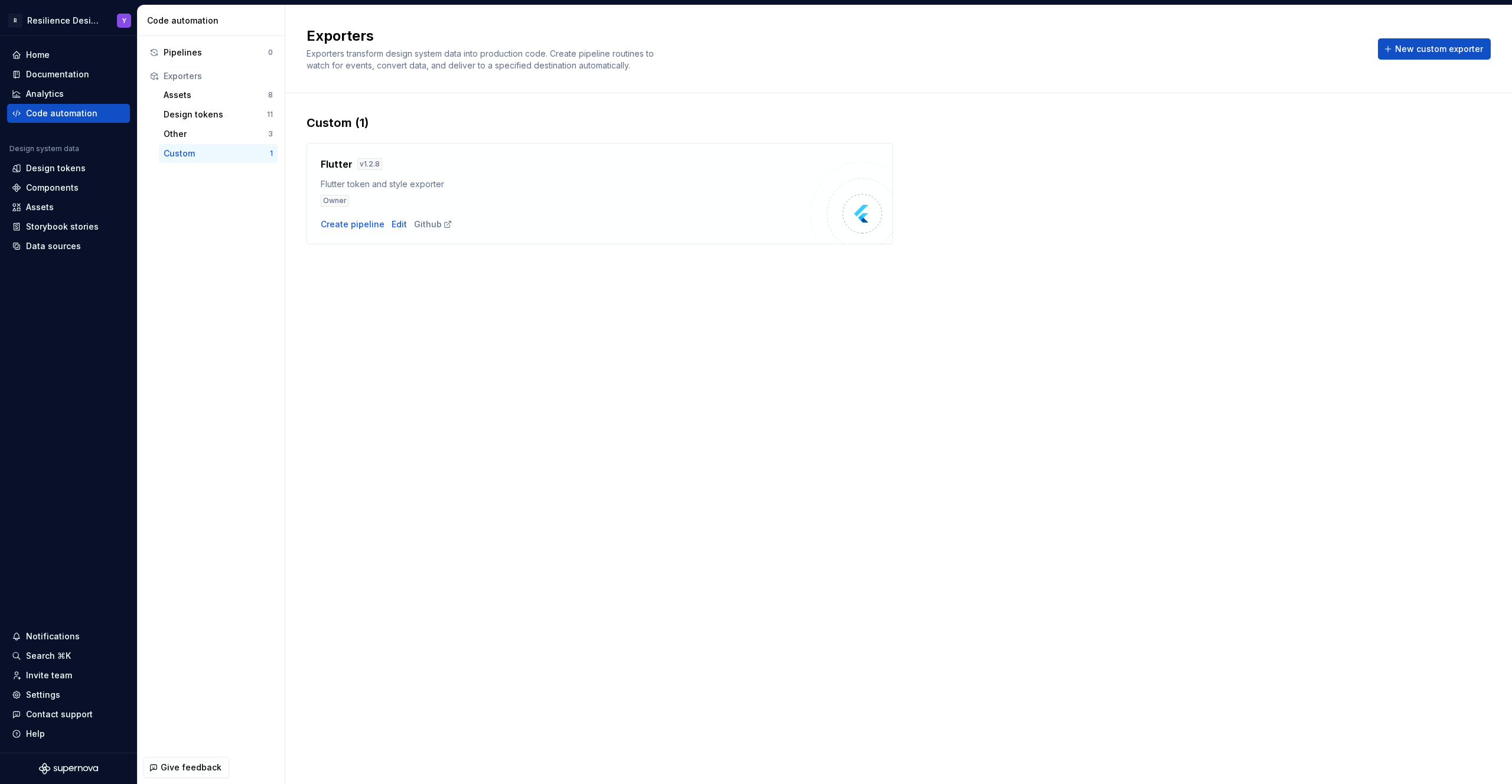
click at [500, 185] on div "Flutter token and style exporter" at bounding box center [565, 184] width 489 height 12
click at [864, 207] on img at bounding box center [862, 213] width 23 height 23
click at [347, 227] on div "Create pipeline" at bounding box center [352, 224] width 64 height 12
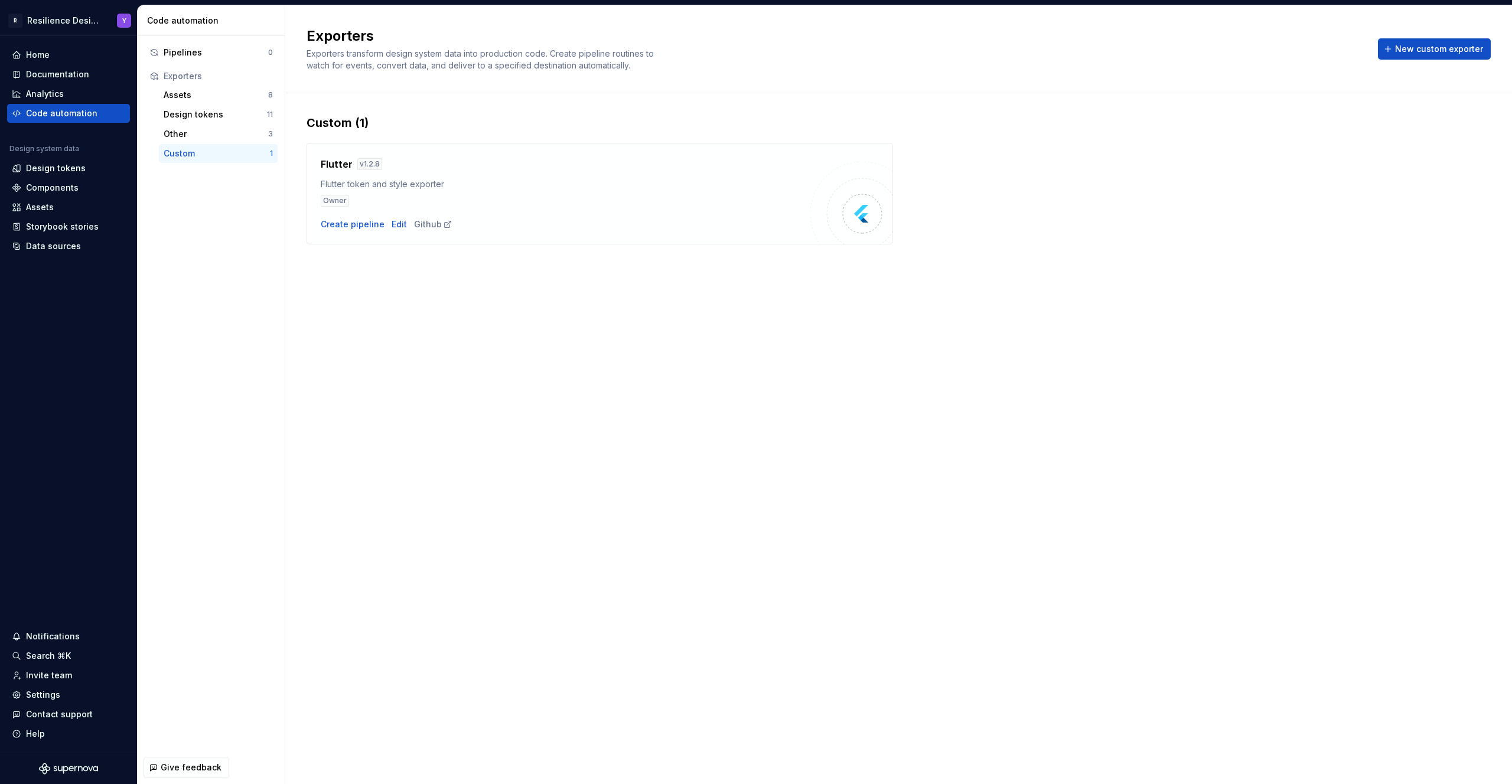
type textarea "*"
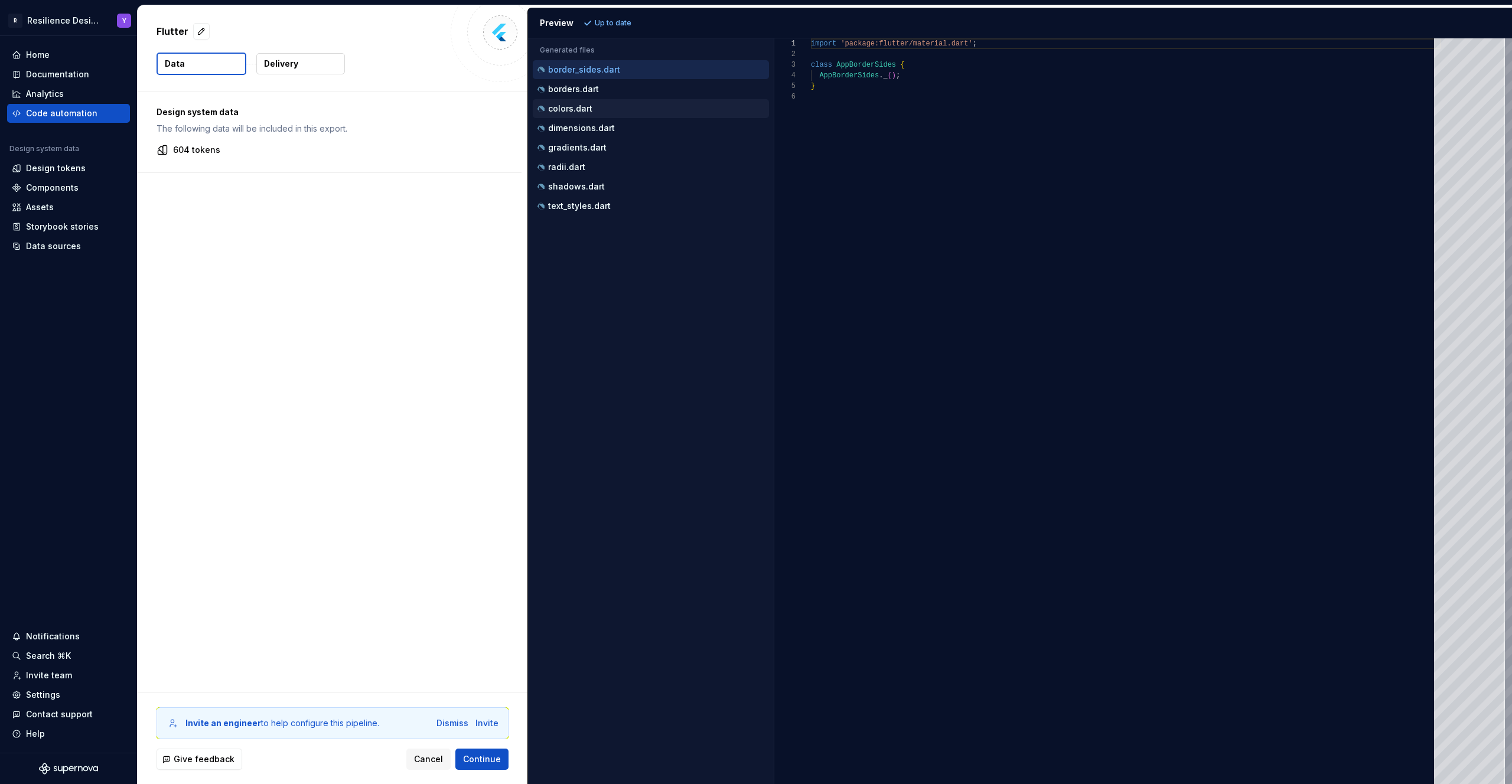
click at [632, 114] on button "colors.dart" at bounding box center [650, 108] width 236 height 13
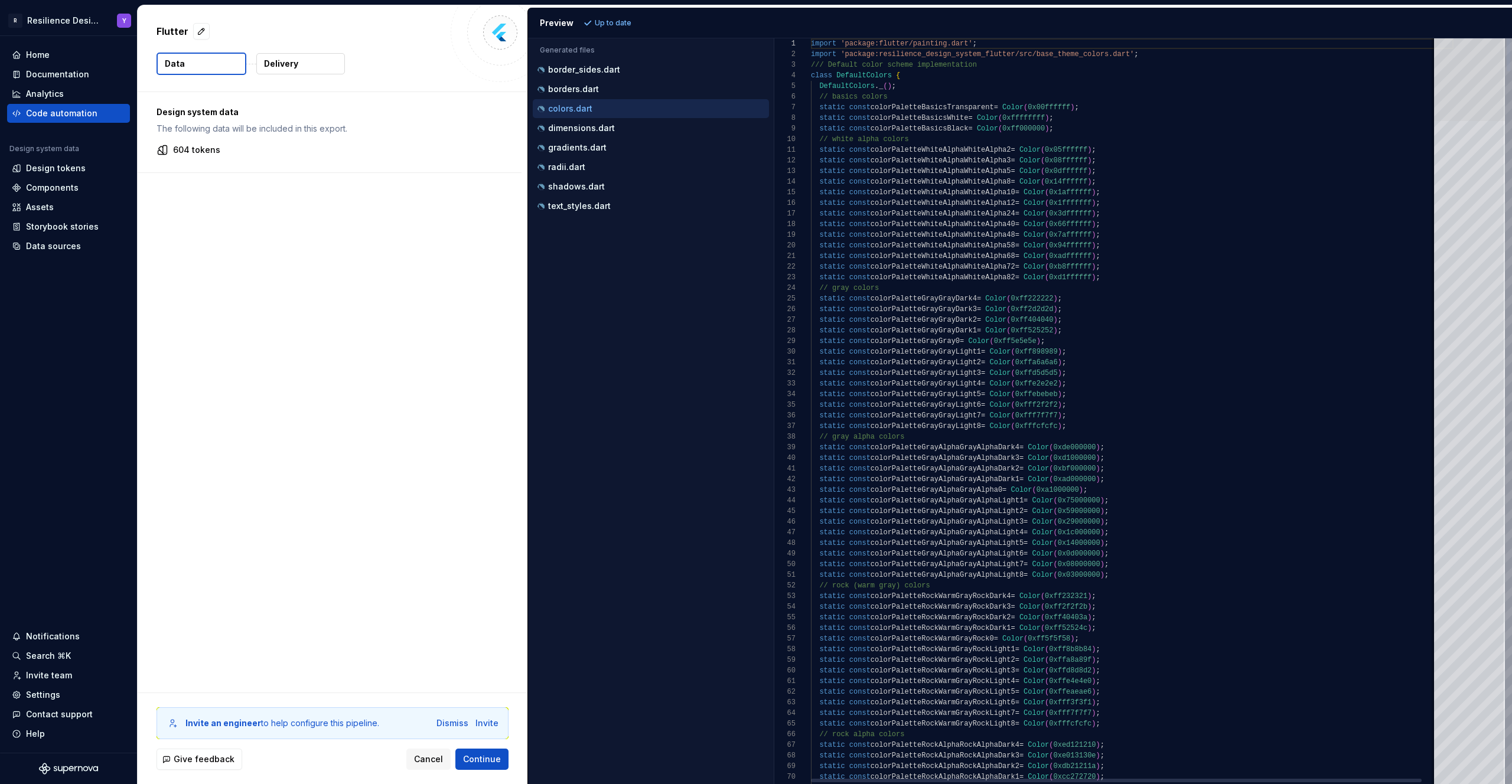
click at [1504, 58] on div at bounding box center [1468, 80] width 71 height 82
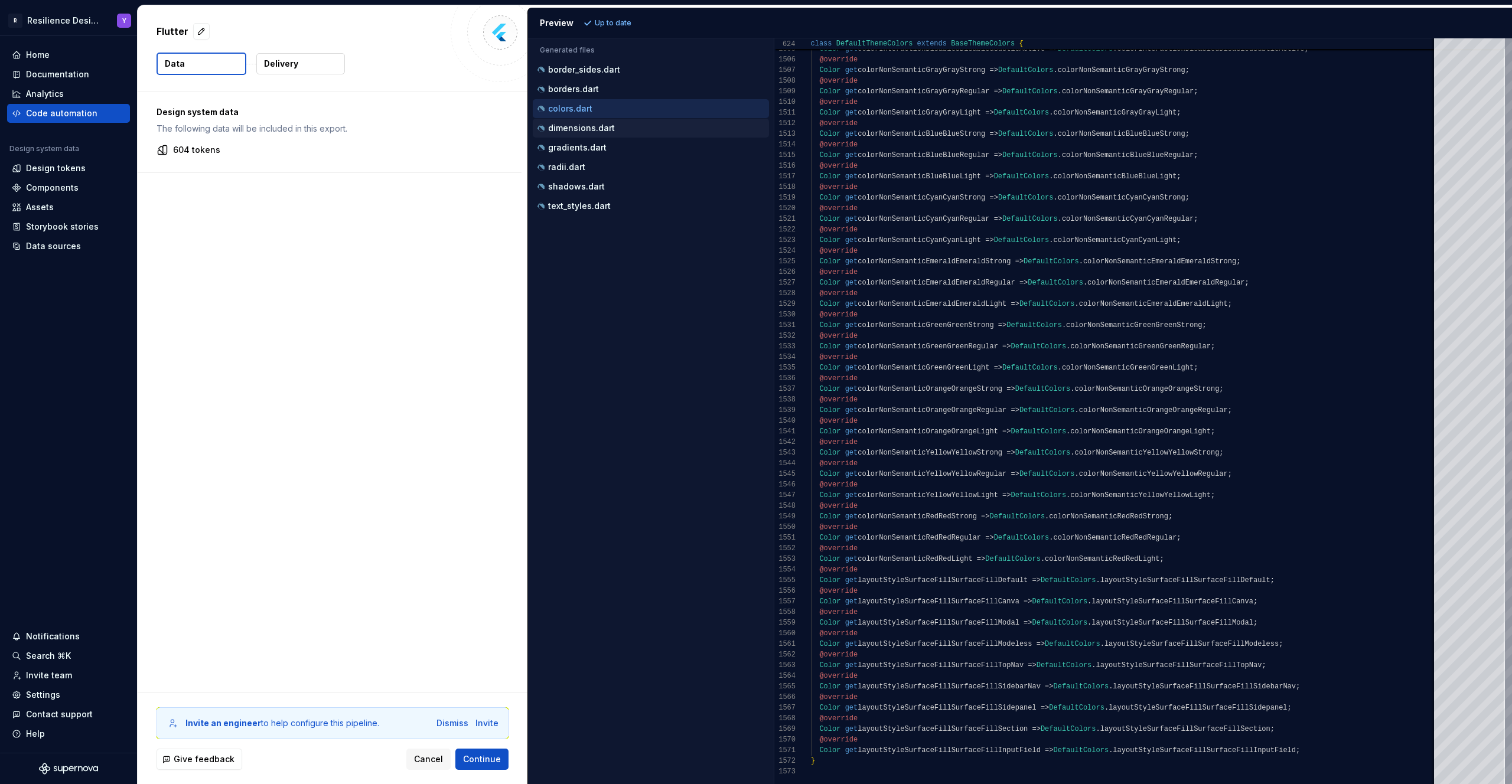
click at [607, 132] on p "dimensions.dart" at bounding box center [581, 128] width 67 height 10
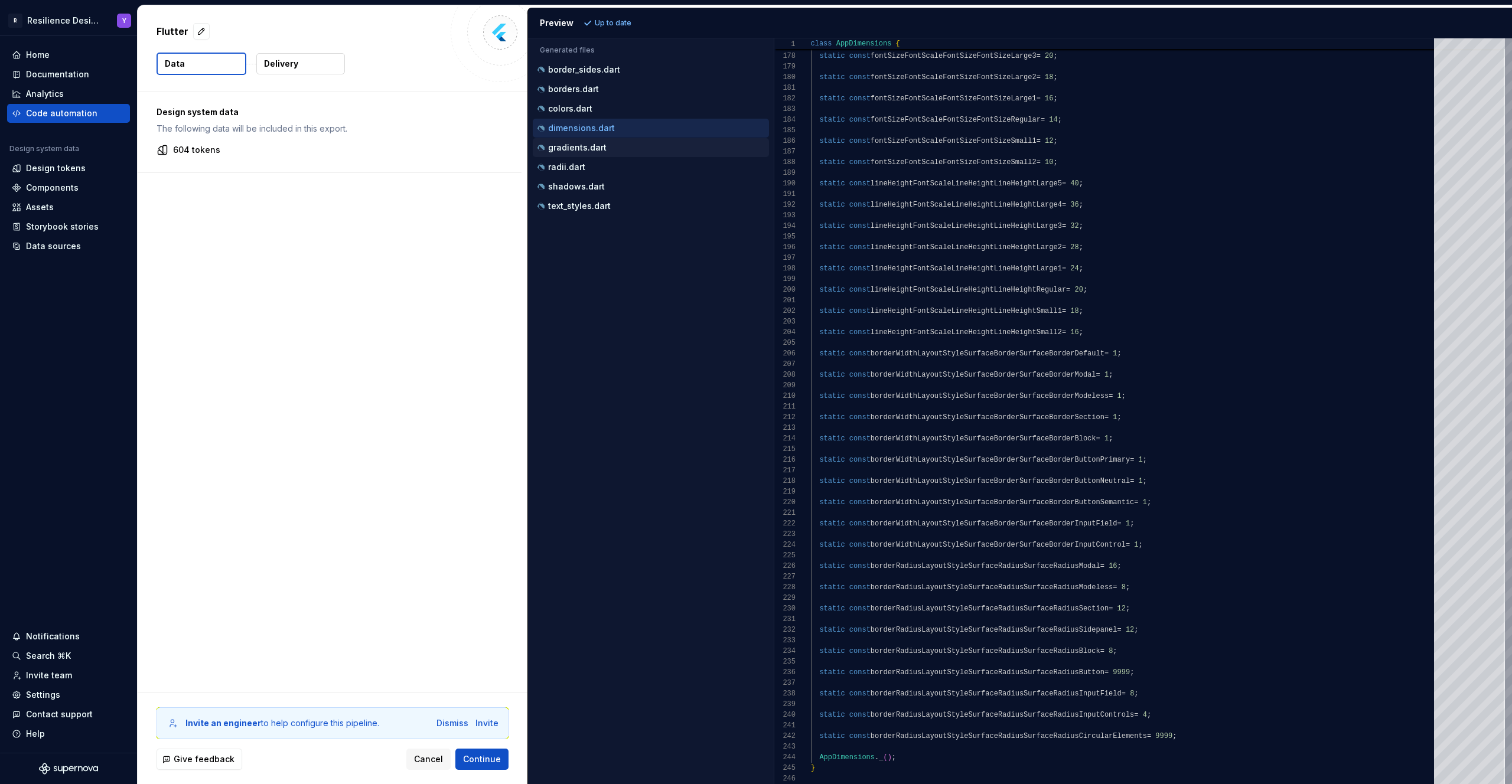
click at [613, 152] on div "gradients.dart" at bounding box center [651, 147] width 234 height 12
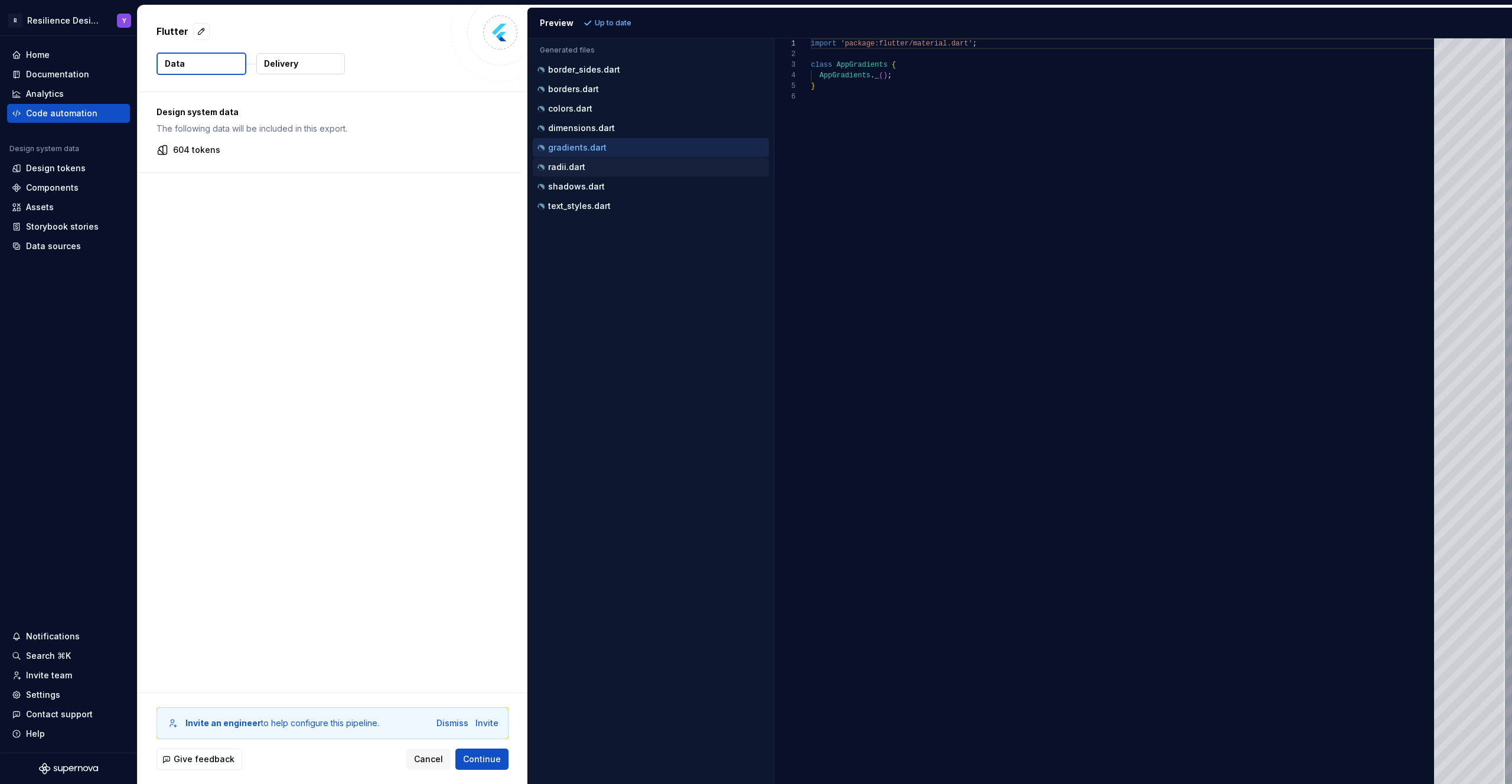
click at [647, 171] on div "radii.dart" at bounding box center [651, 167] width 234 height 12
click at [651, 188] on div "shadows.dart" at bounding box center [651, 186] width 234 height 12
click at [622, 144] on div "gradients.dart" at bounding box center [651, 147] width 234 height 12
click at [630, 129] on div "dimensions.dart" at bounding box center [651, 128] width 234 height 12
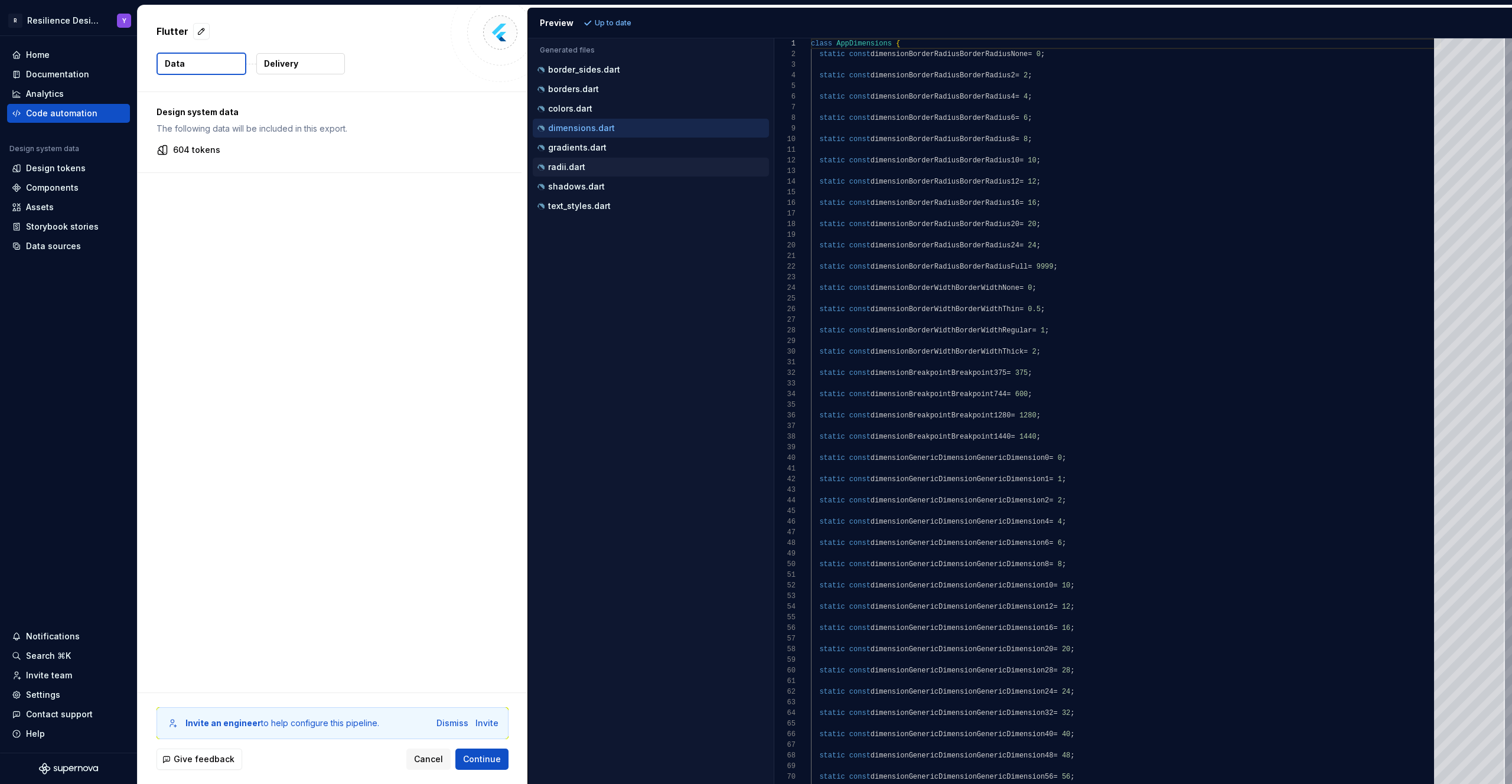
click at [617, 158] on div "radii.dart" at bounding box center [650, 166] width 236 height 18
click at [616, 166] on div "radii.dart" at bounding box center [651, 167] width 234 height 12
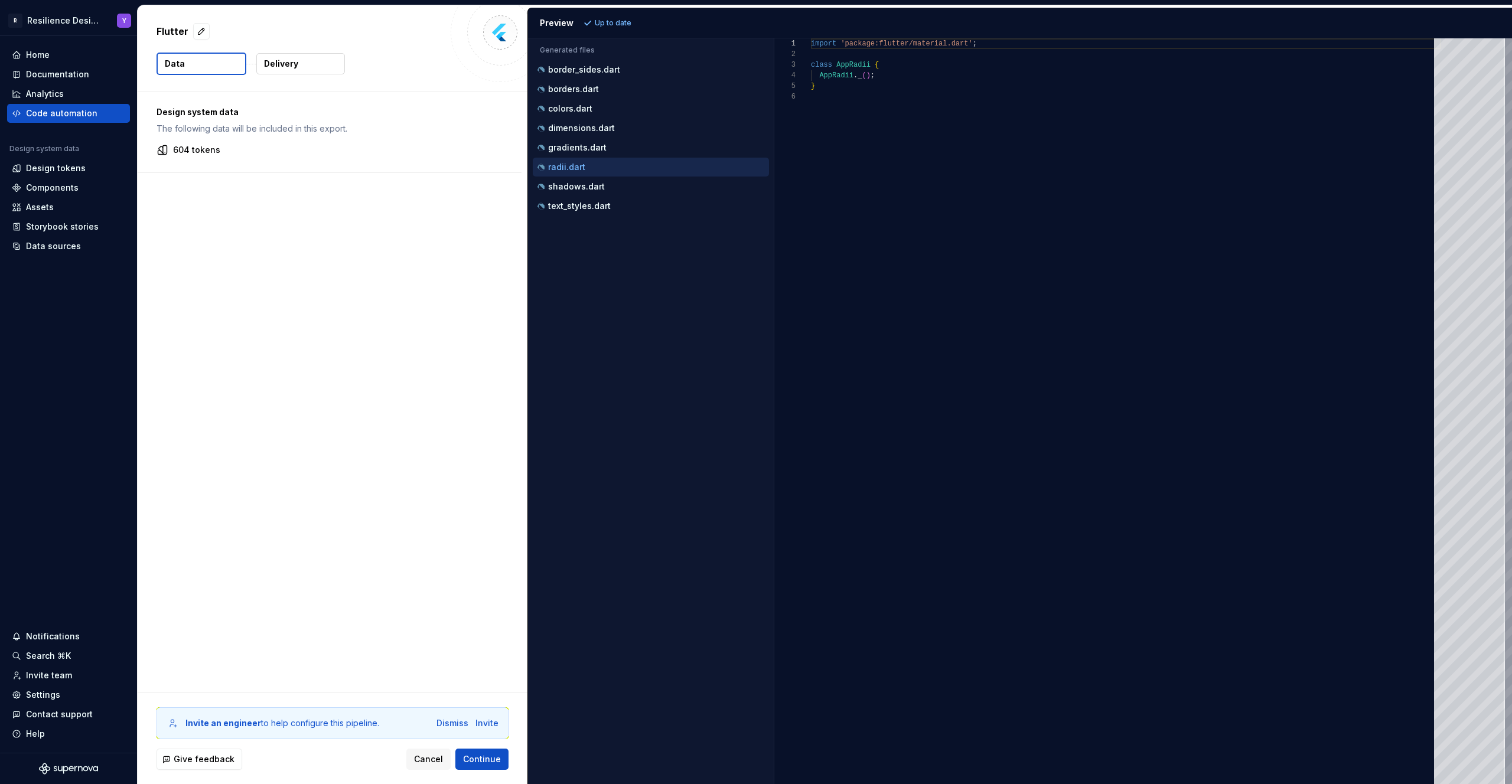
scroll to position [53, 0]
click at [614, 187] on div "shadows.dart" at bounding box center [651, 186] width 234 height 12
click at [615, 202] on div "text_styles.dart" at bounding box center [651, 206] width 234 height 12
click at [607, 83] on div "borders.dart" at bounding box center [651, 89] width 234 height 12
click at [619, 70] on div "border_sides.dart" at bounding box center [651, 70] width 234 height 12
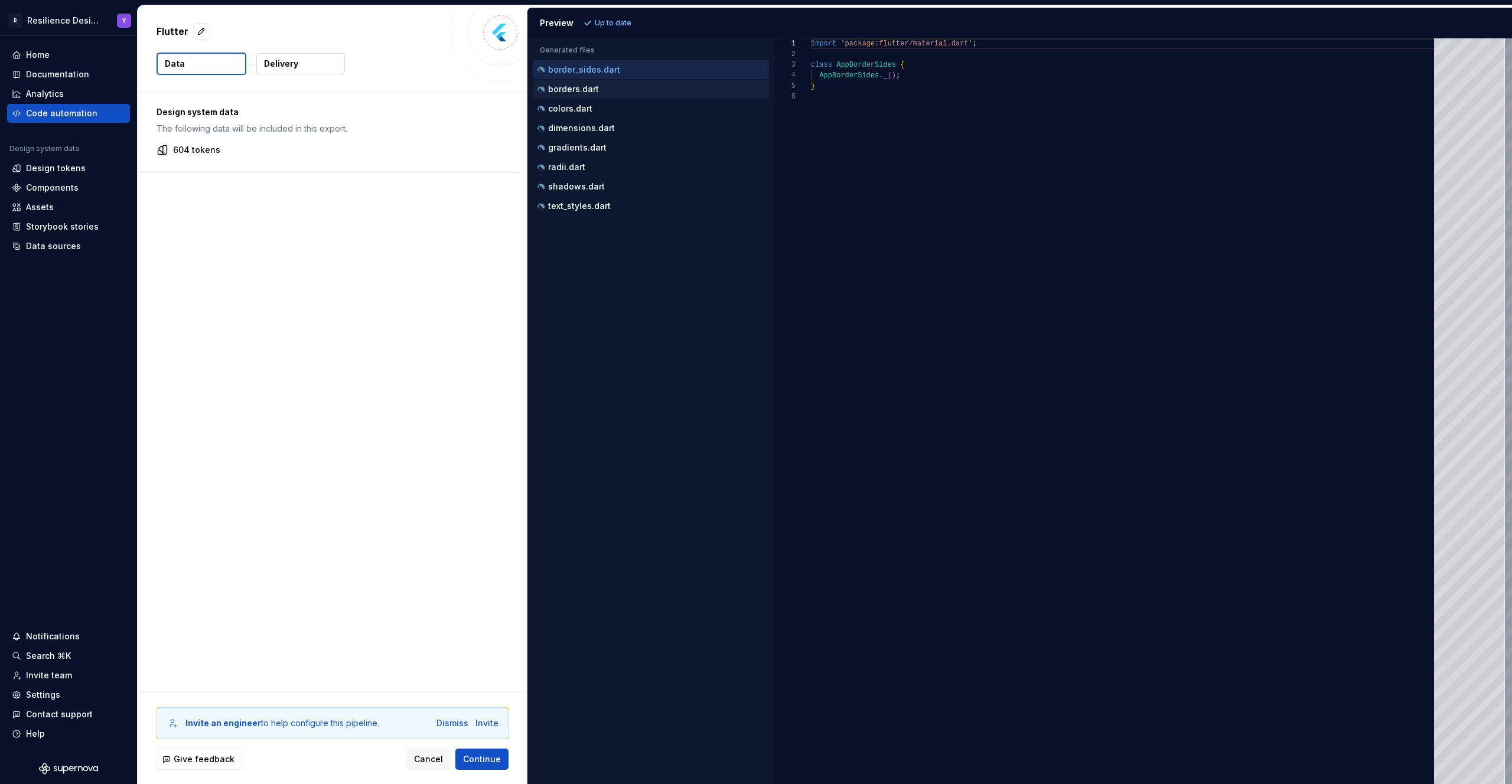
click at [613, 85] on div "borders.dart" at bounding box center [651, 89] width 234 height 12
click at [601, 114] on div "colors.dart" at bounding box center [651, 109] width 234 height 12
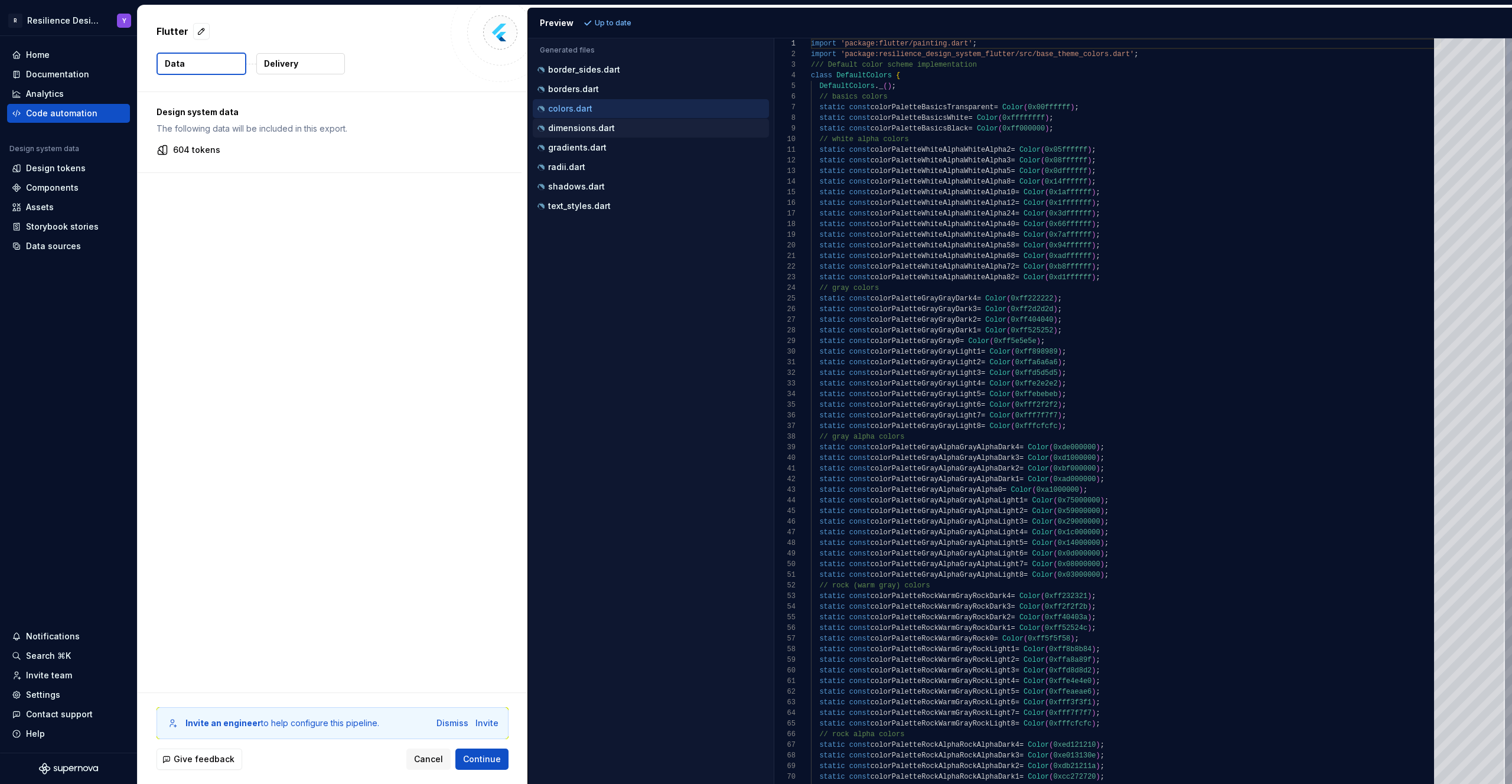
scroll to position [107, 0]
click at [604, 123] on p "dimensions.dart" at bounding box center [581, 128] width 67 height 10
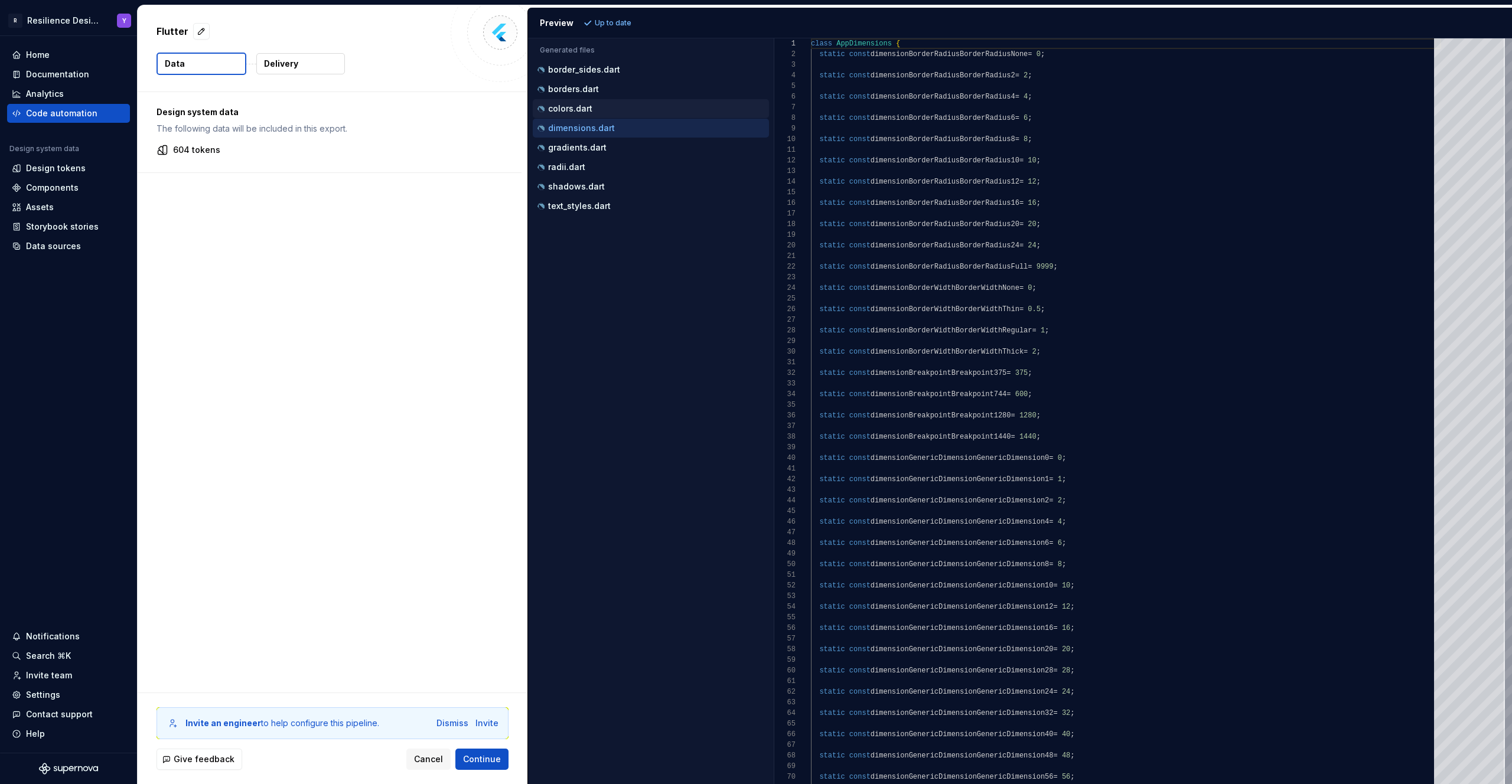
click at [606, 115] on div "colors.dart" at bounding box center [650, 108] width 236 height 18
click at [595, 107] on div "colors.dart" at bounding box center [651, 109] width 234 height 12
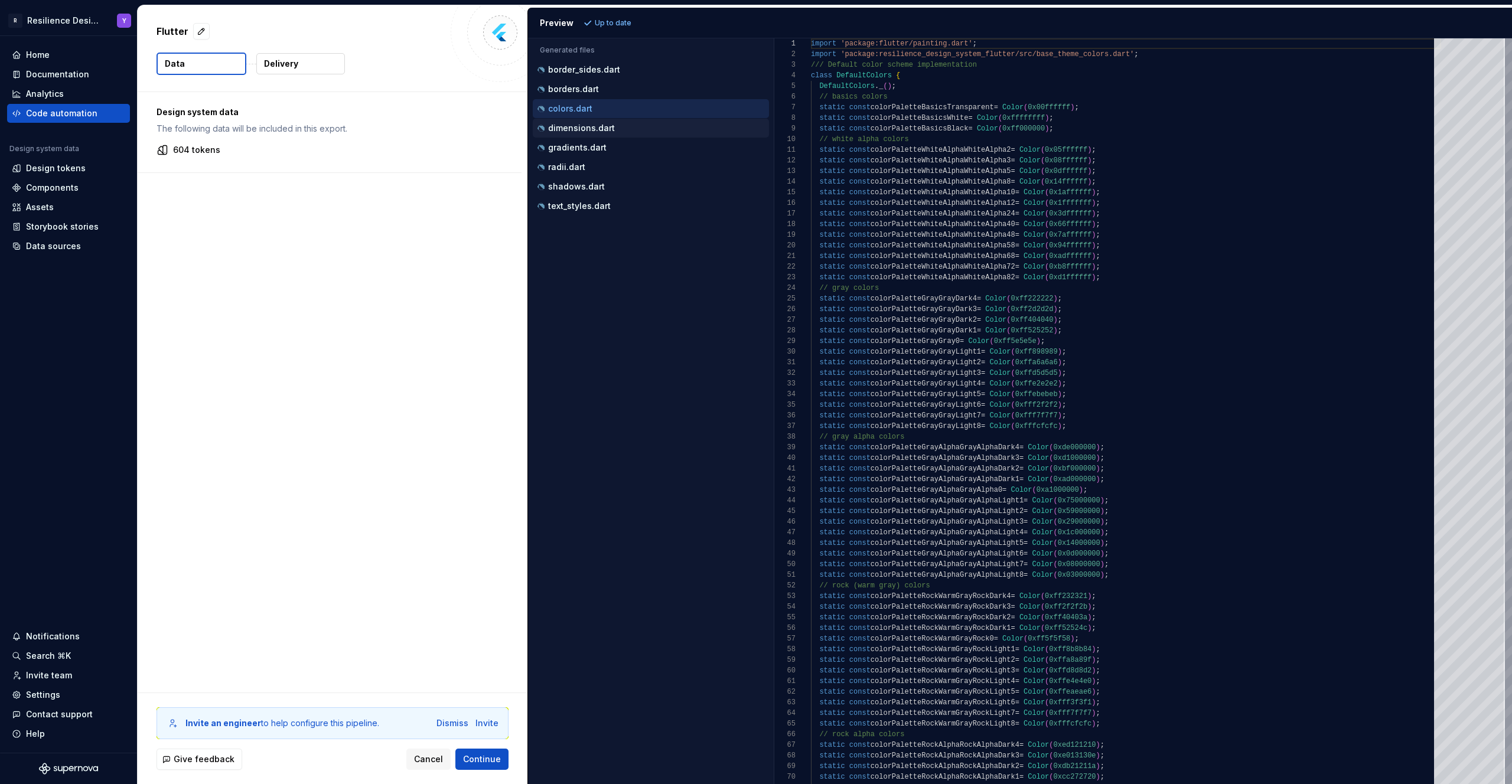
click at [601, 127] on p "dimensions.dart" at bounding box center [581, 128] width 67 height 10
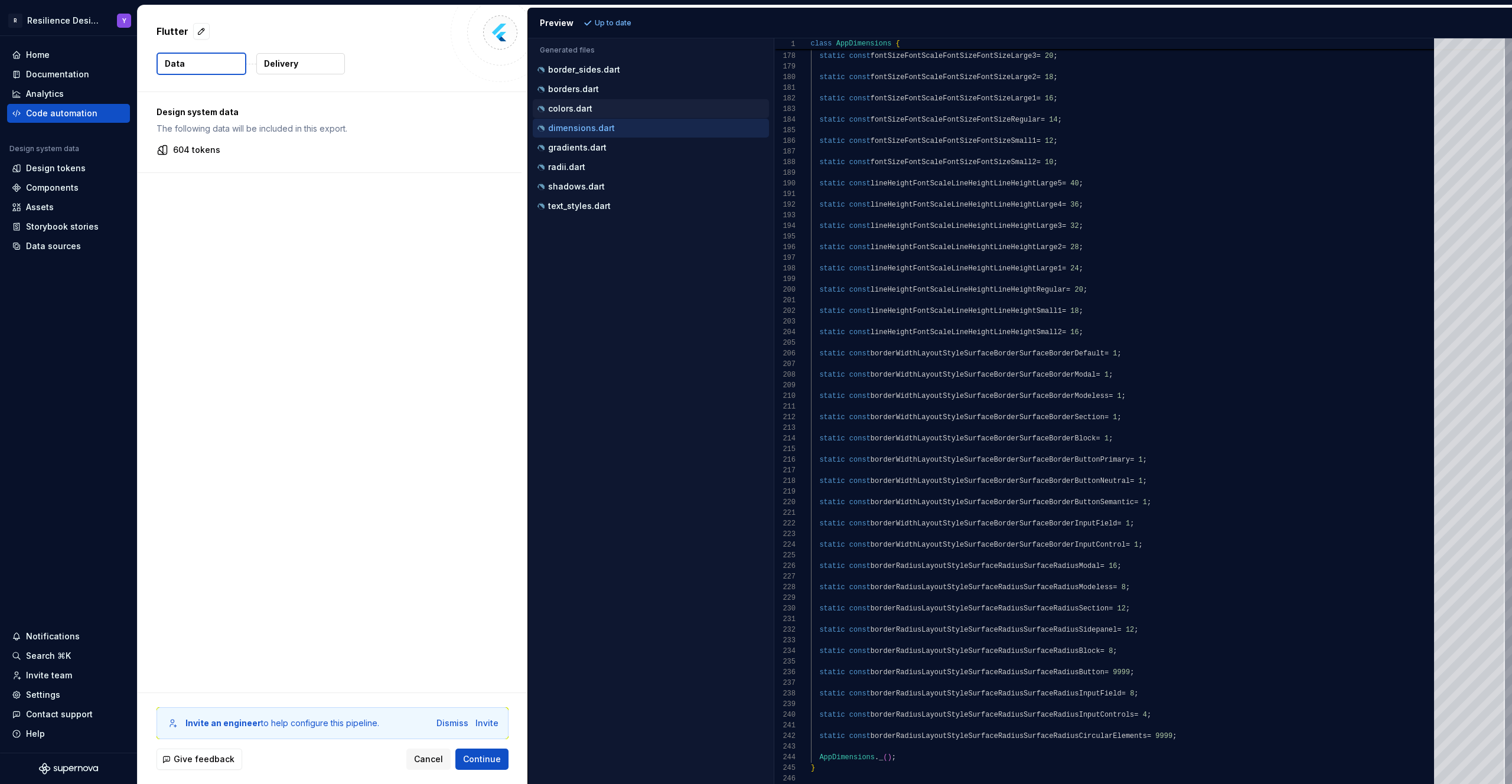
click at [606, 115] on div "colors.dart" at bounding box center [650, 108] width 236 height 18
click at [621, 96] on div "borders.dart" at bounding box center [650, 88] width 236 height 18
click at [595, 89] on p "borders.dart" at bounding box center [574, 89] width 50 height 10
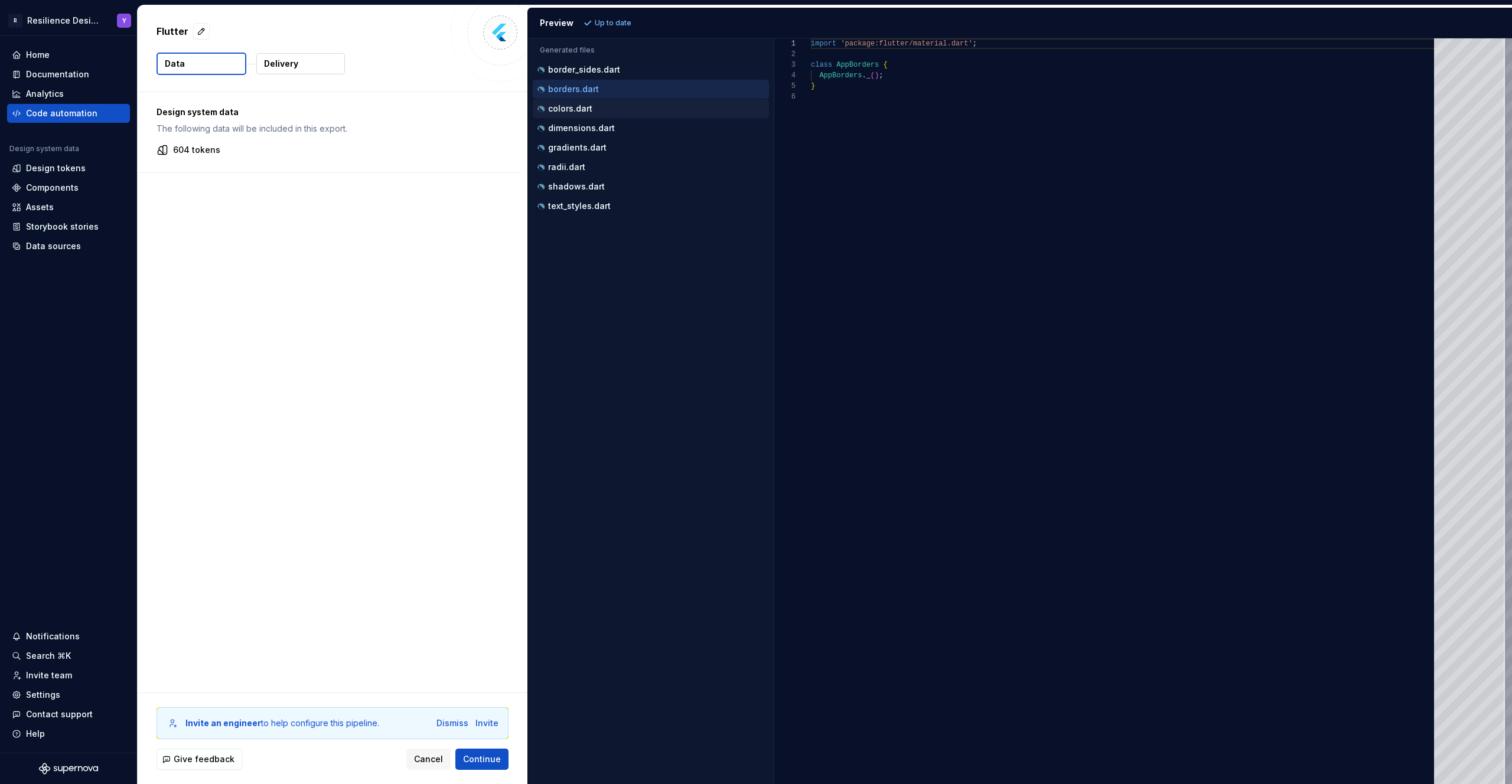
click at [598, 100] on div "colors.dart" at bounding box center [650, 108] width 236 height 18
click at [597, 110] on div "colors.dart" at bounding box center [651, 109] width 234 height 12
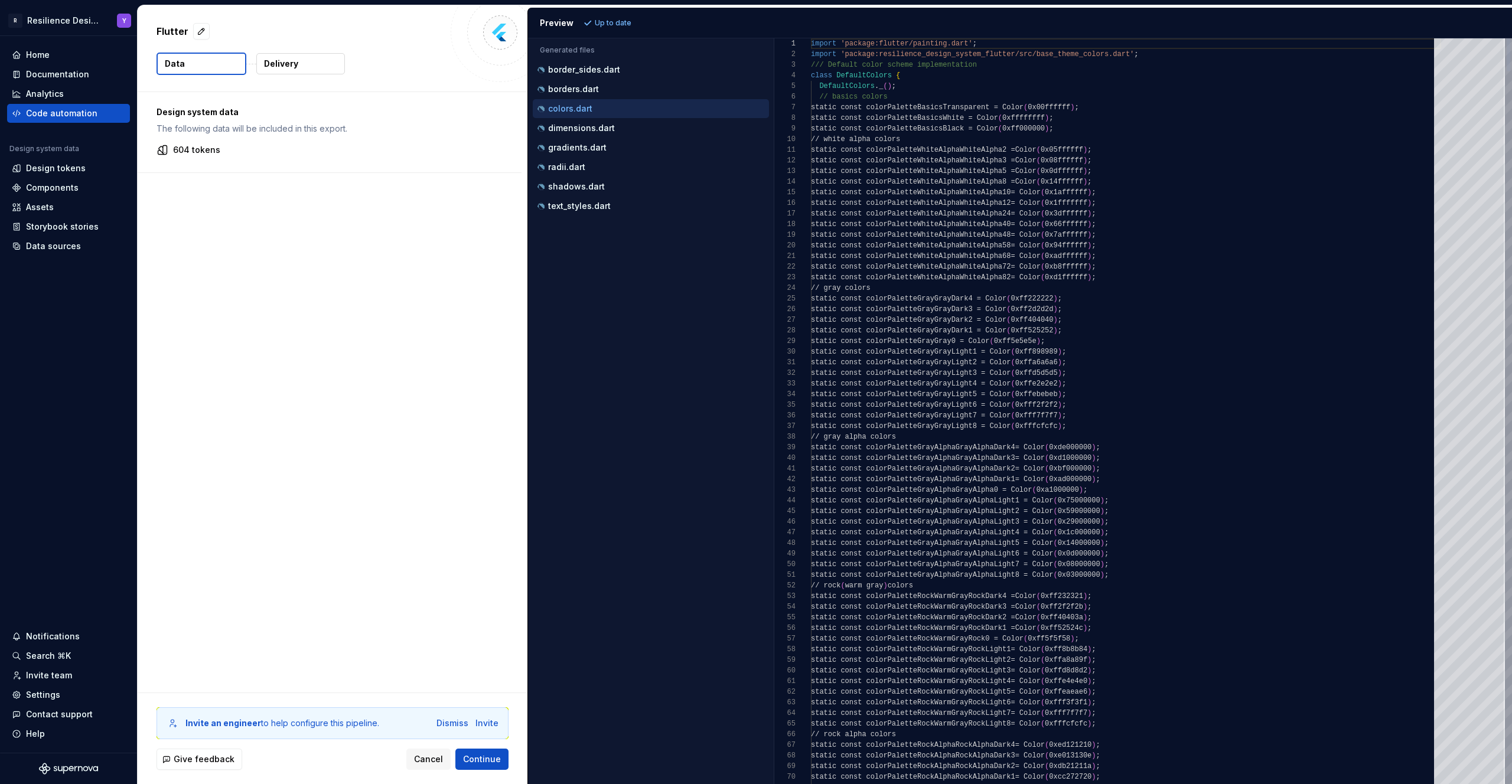
scroll to position [107, 0]
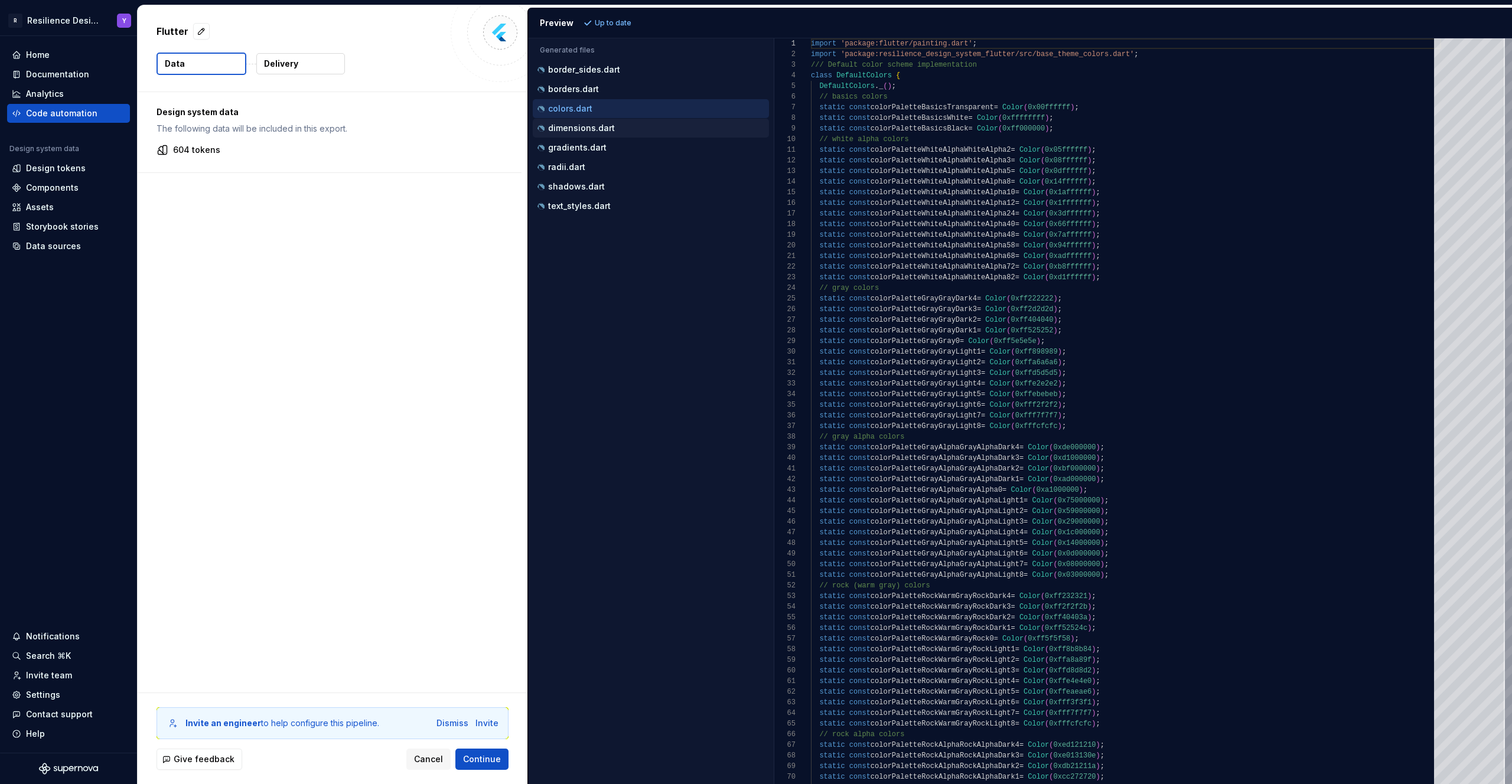
click at [631, 126] on div "dimensions.dart" at bounding box center [651, 128] width 234 height 12
type textarea "**********"
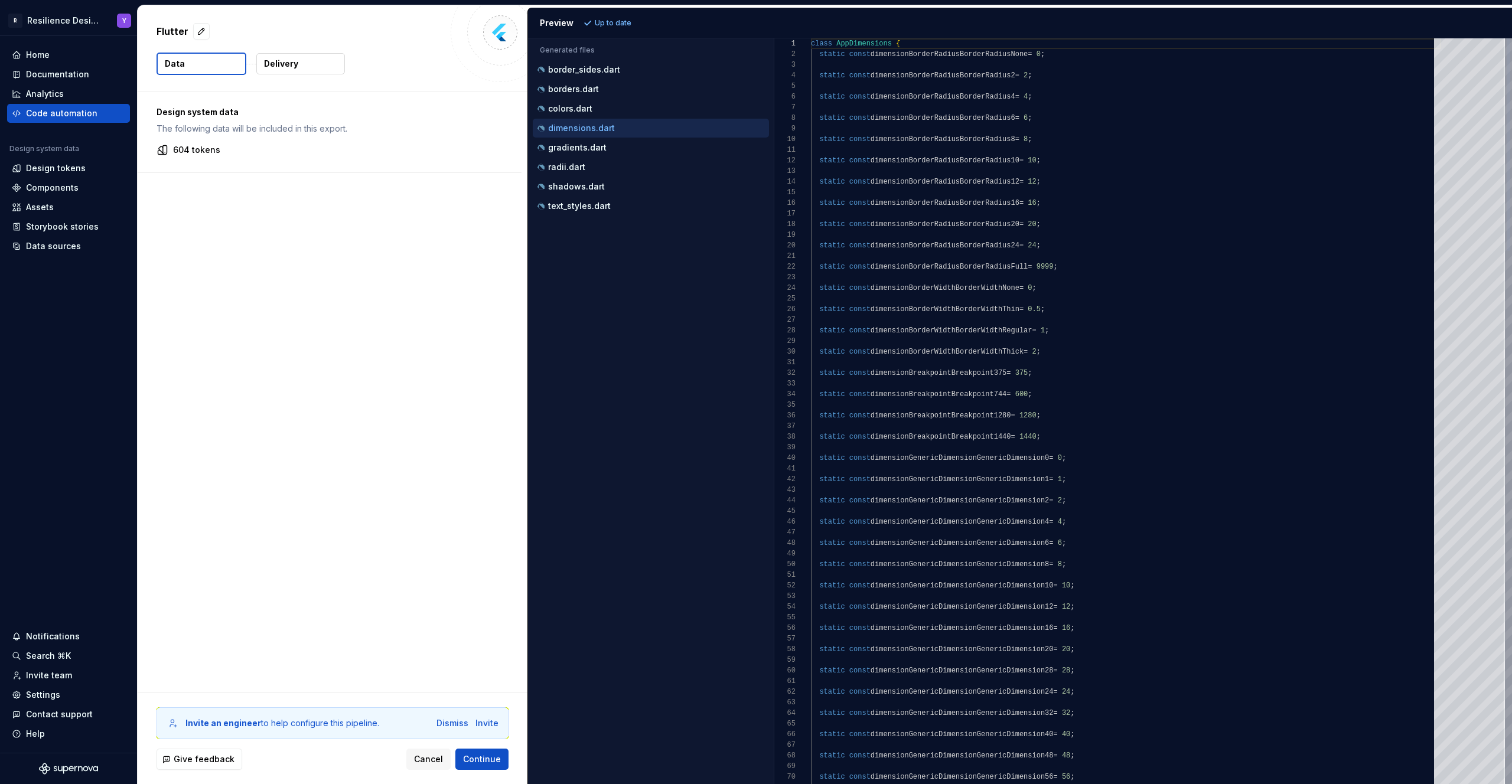
click at [72, 110] on div "Code automation" at bounding box center [62, 114] width 72 height 12
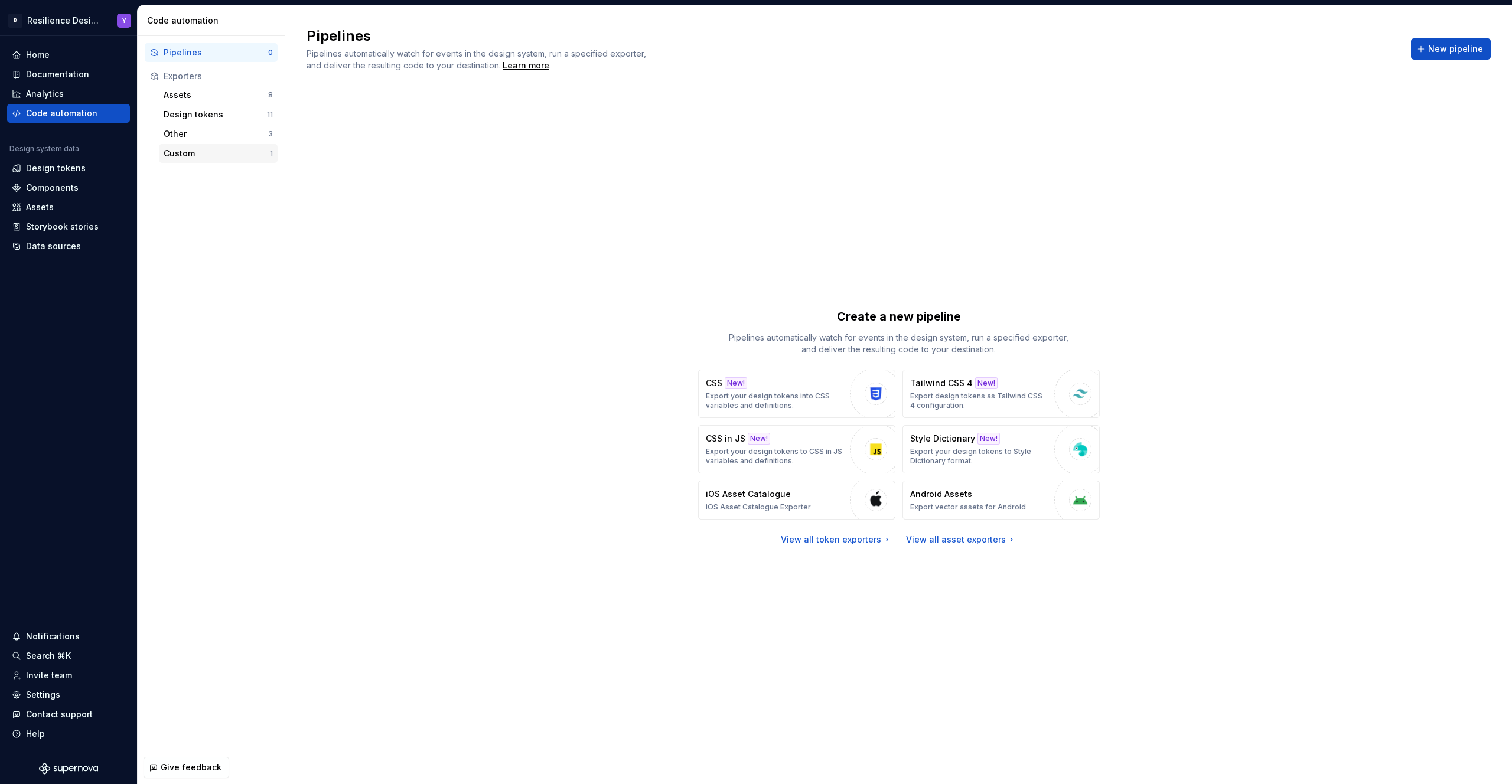
click at [209, 150] on div "Custom" at bounding box center [217, 153] width 107 height 12
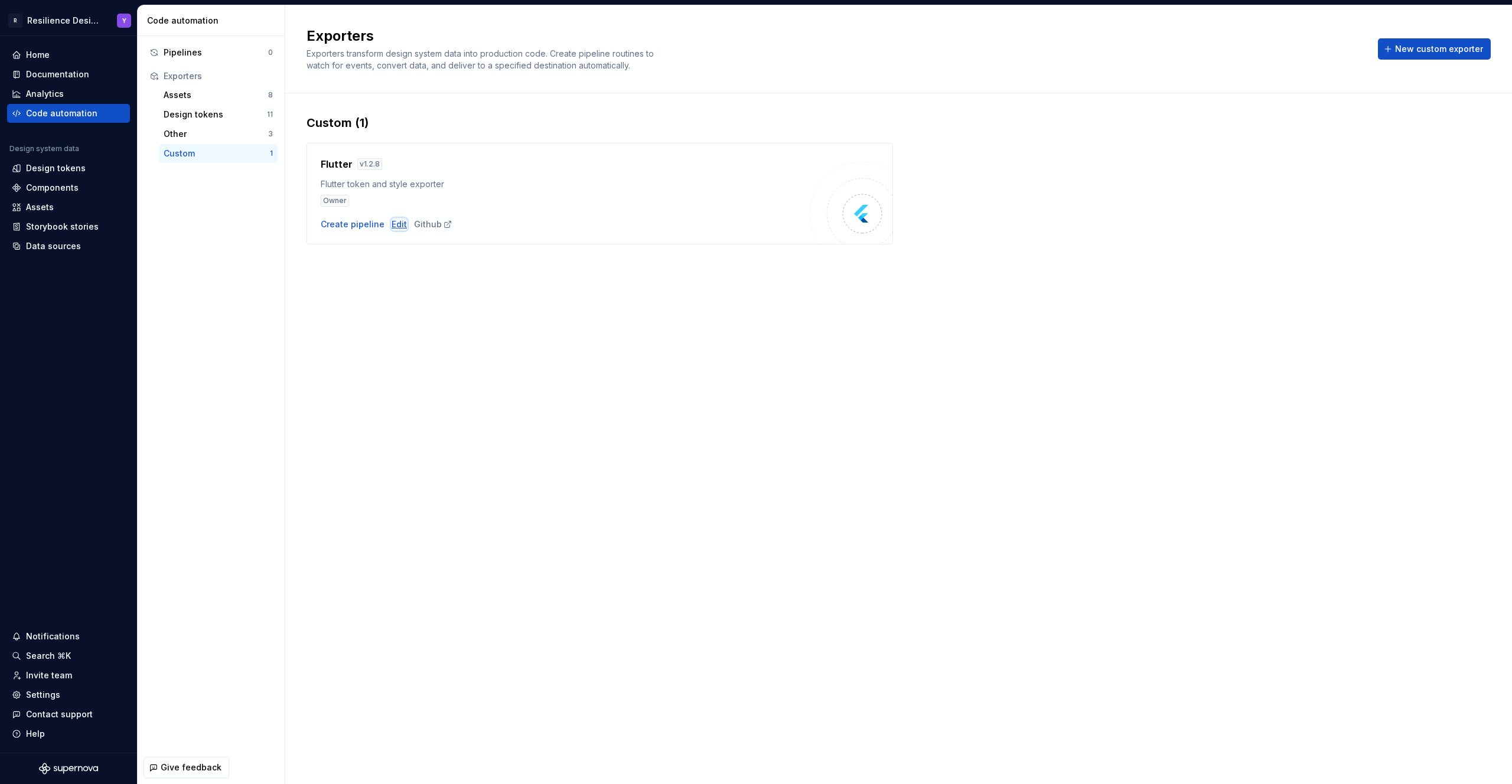
click at [396, 220] on div "Edit" at bounding box center [399, 224] width 16 height 12
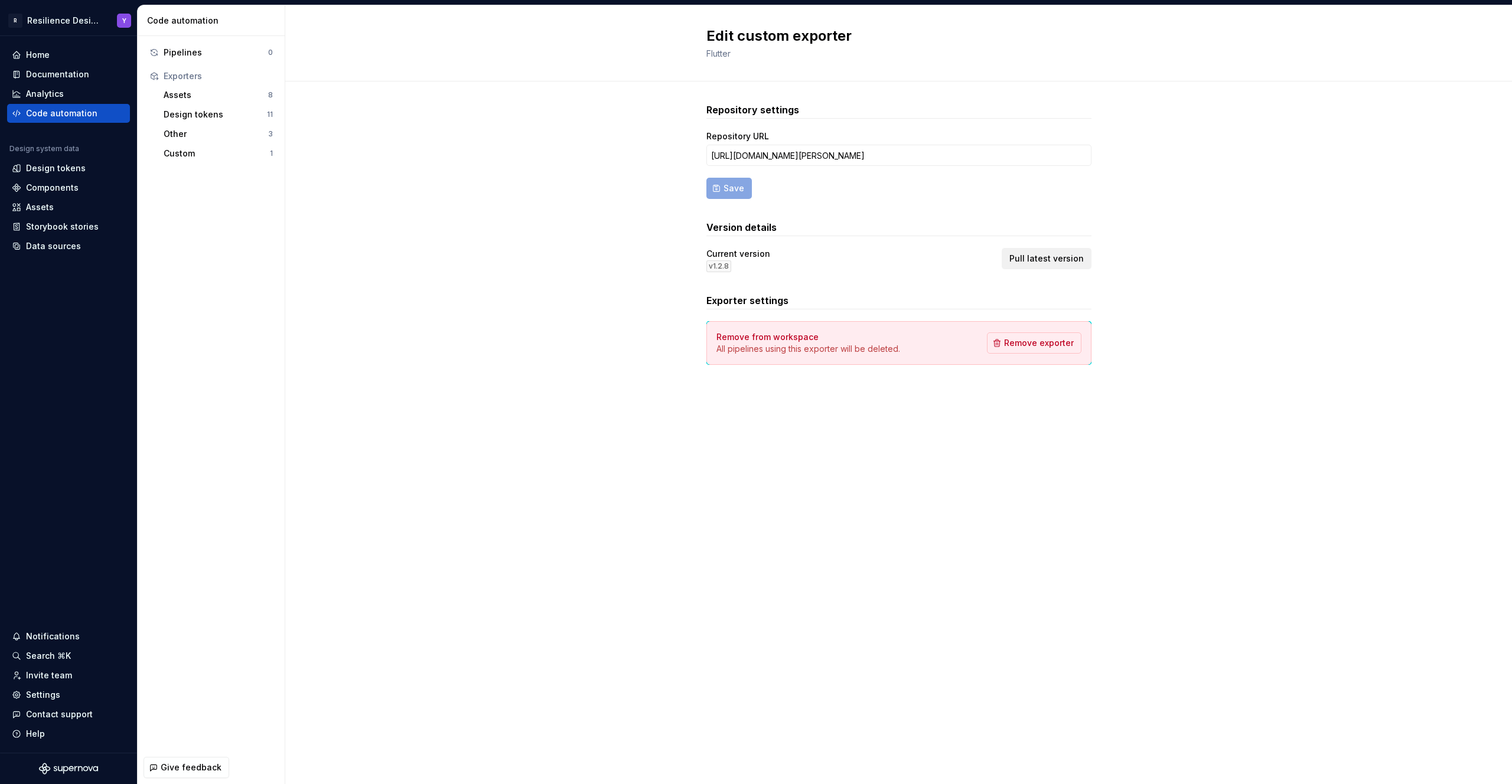
click at [1035, 258] on span "Pull latest version" at bounding box center [1046, 258] width 75 height 12
click at [212, 151] on div "Custom" at bounding box center [217, 153] width 107 height 12
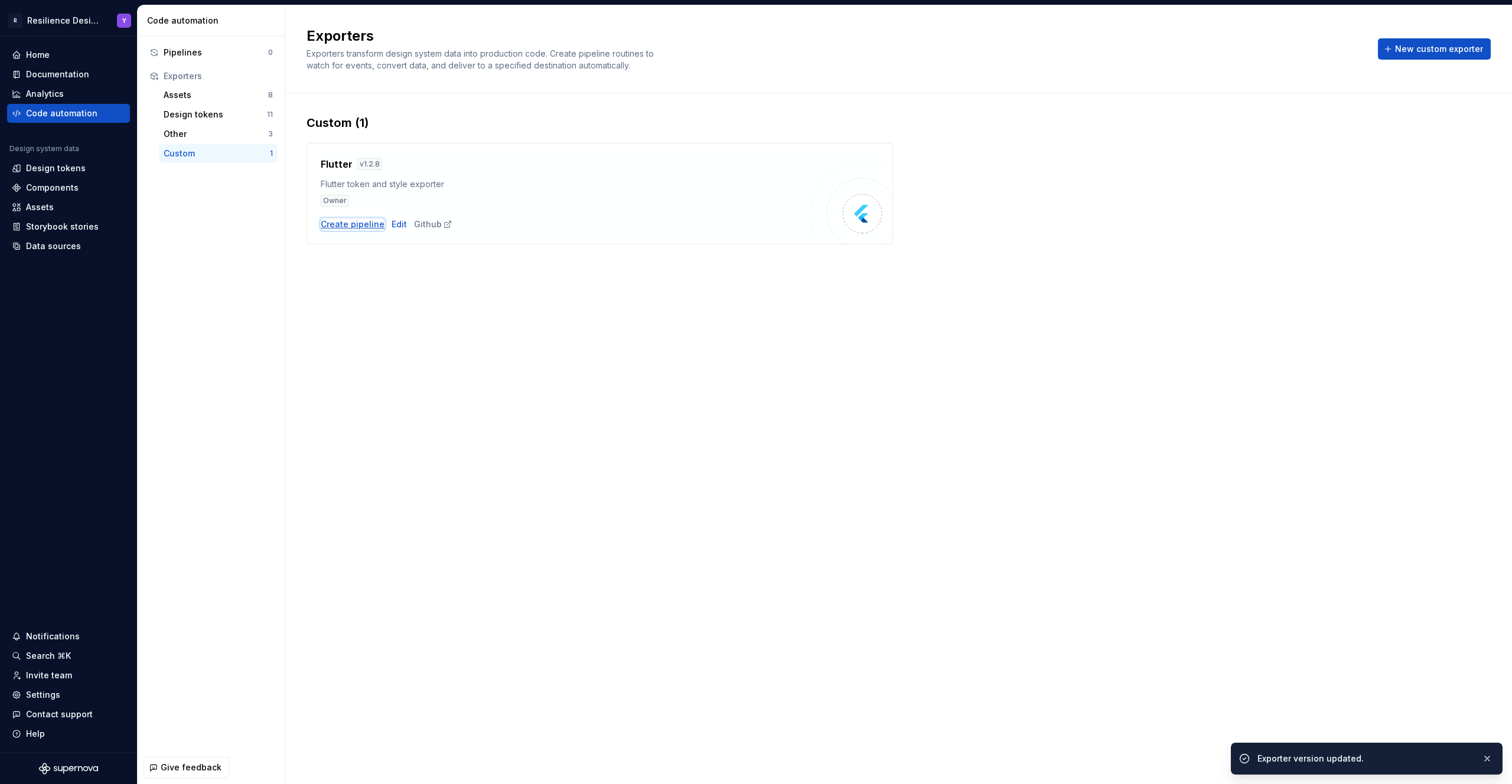
click at [349, 222] on div "Create pipeline" at bounding box center [352, 224] width 64 height 12
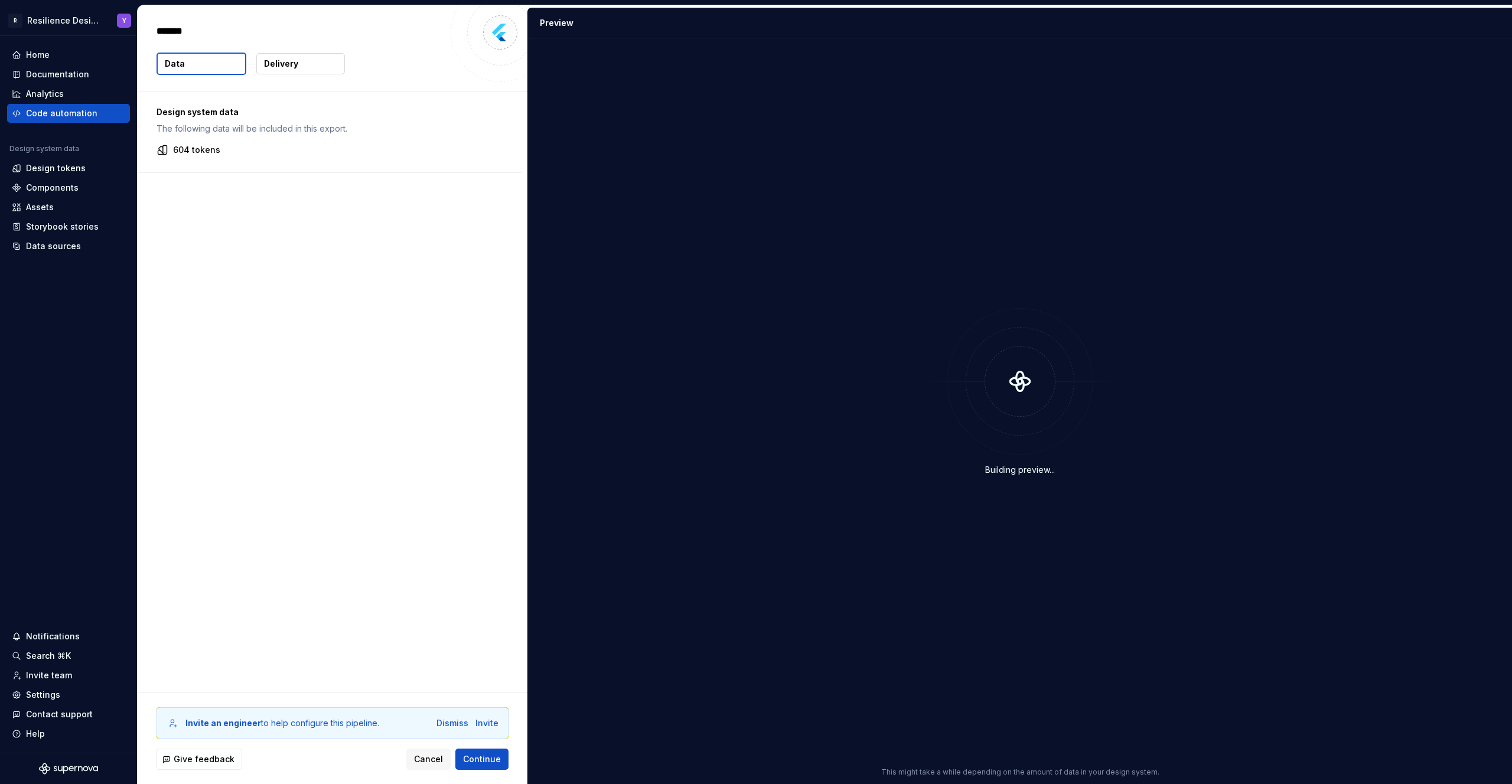
type textarea "*"
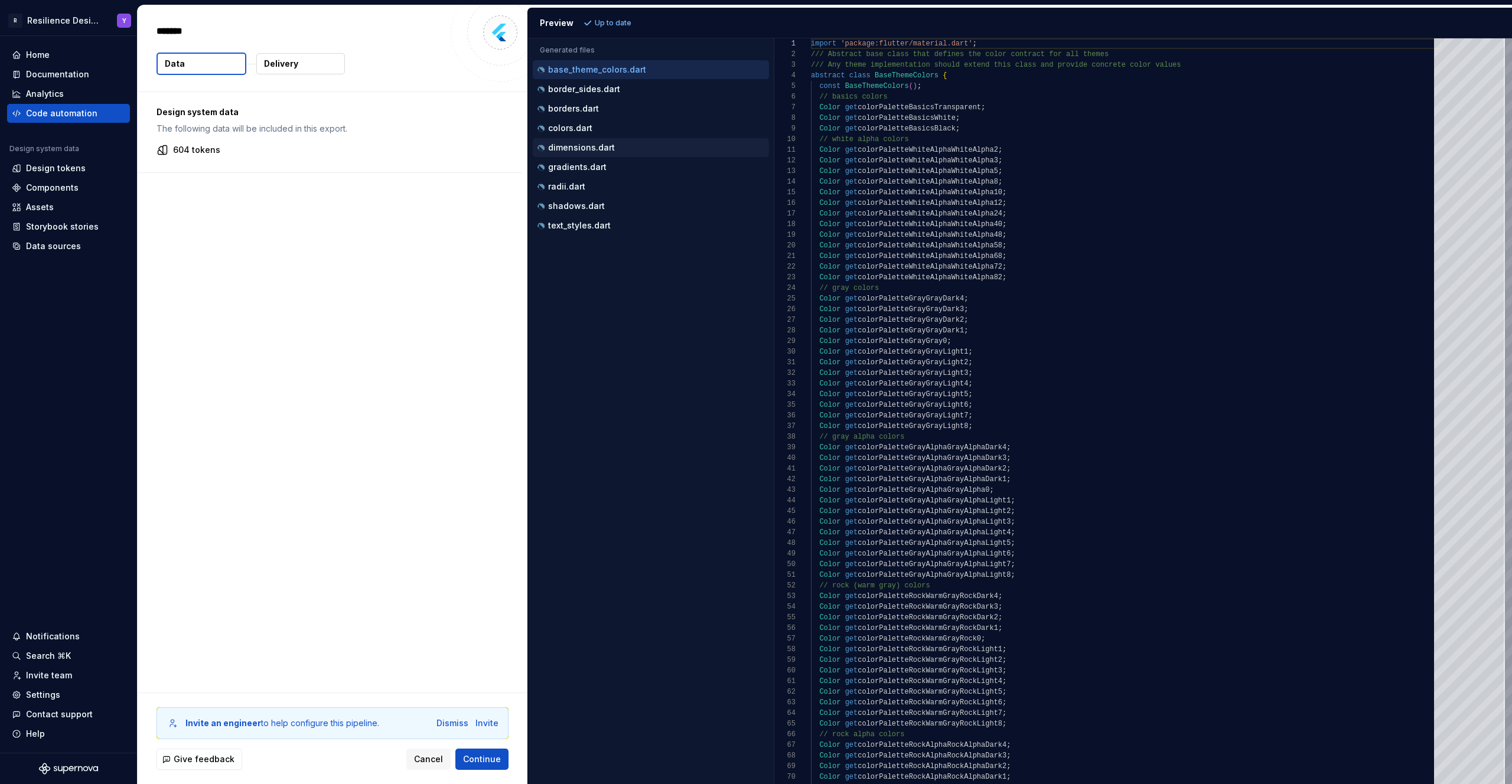
click at [637, 149] on div "dimensions.dart" at bounding box center [651, 147] width 234 height 12
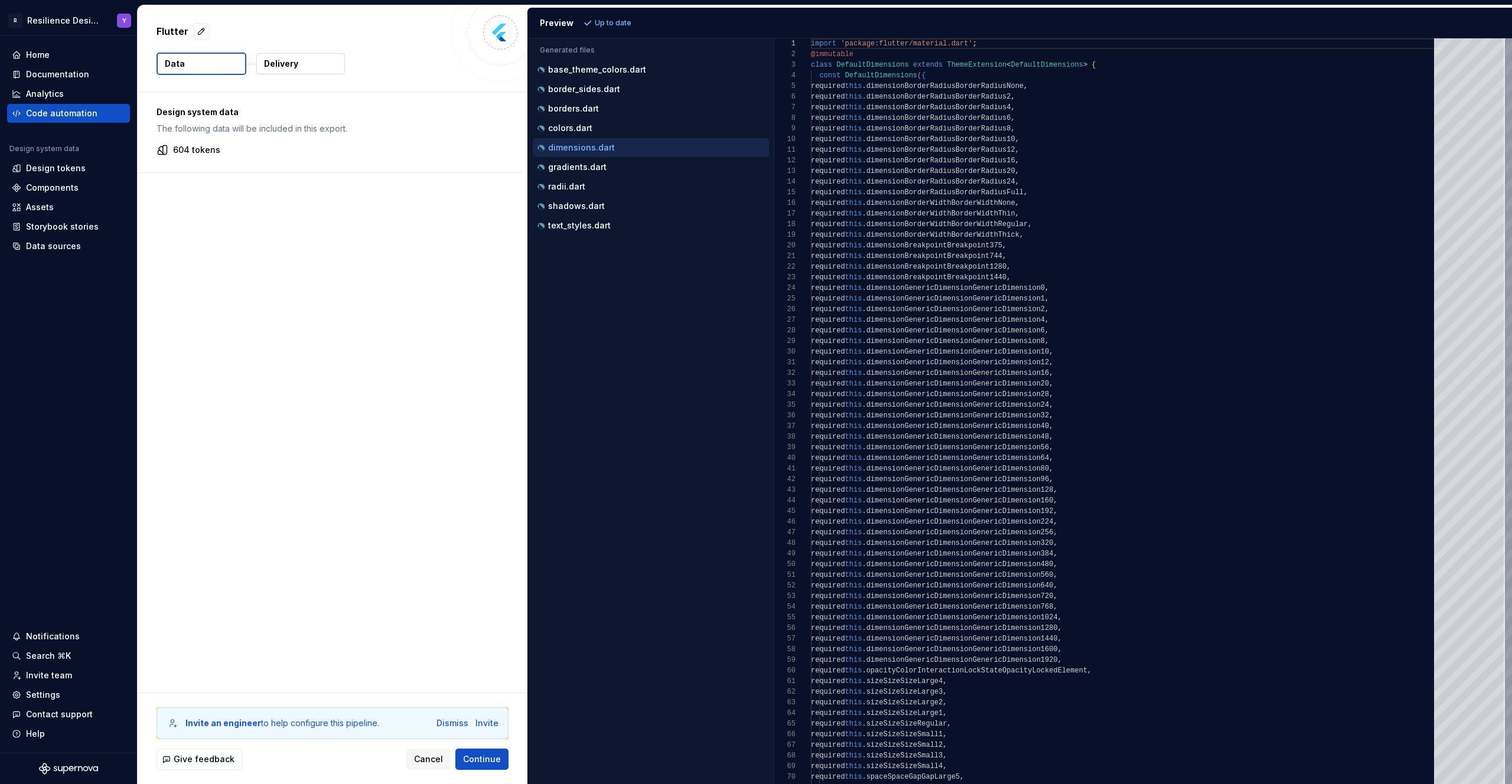
scroll to position [107, 0]
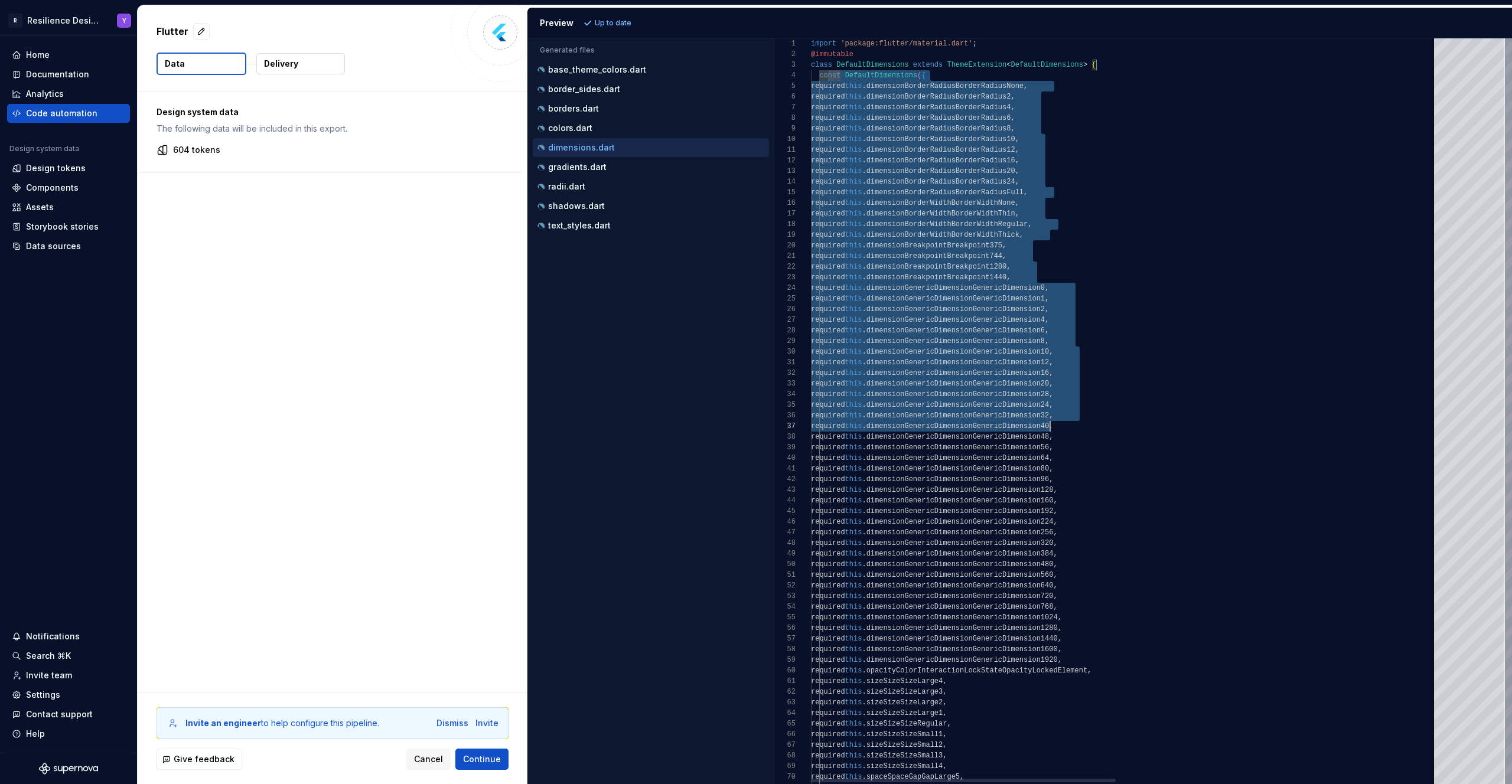
drag, startPoint x: 826, startPoint y: 80, endPoint x: 1069, endPoint y: 495, distance: 480.9
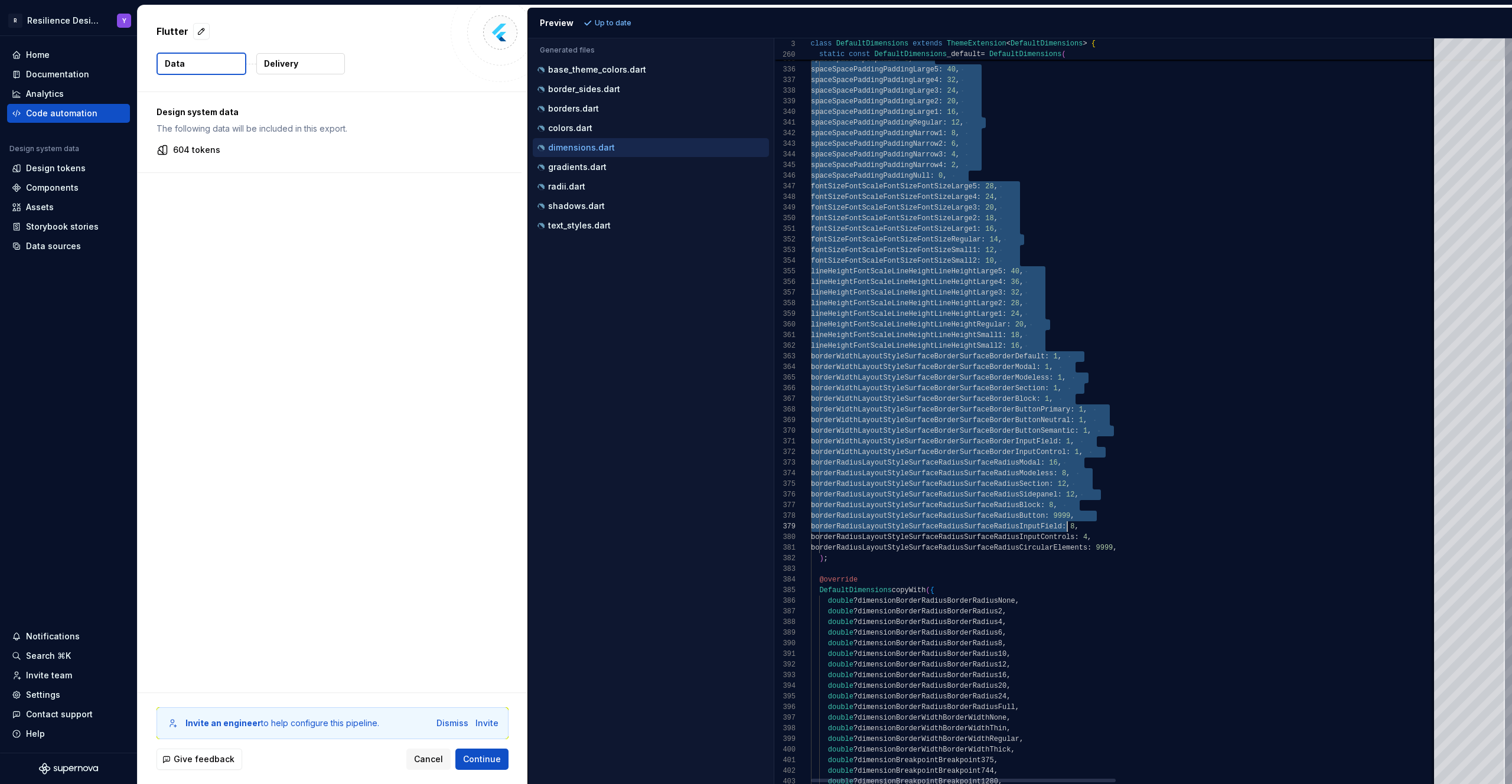
scroll to position [0, 324]
drag, startPoint x: 821, startPoint y: 212, endPoint x: 1189, endPoint y: 559, distance: 505.8
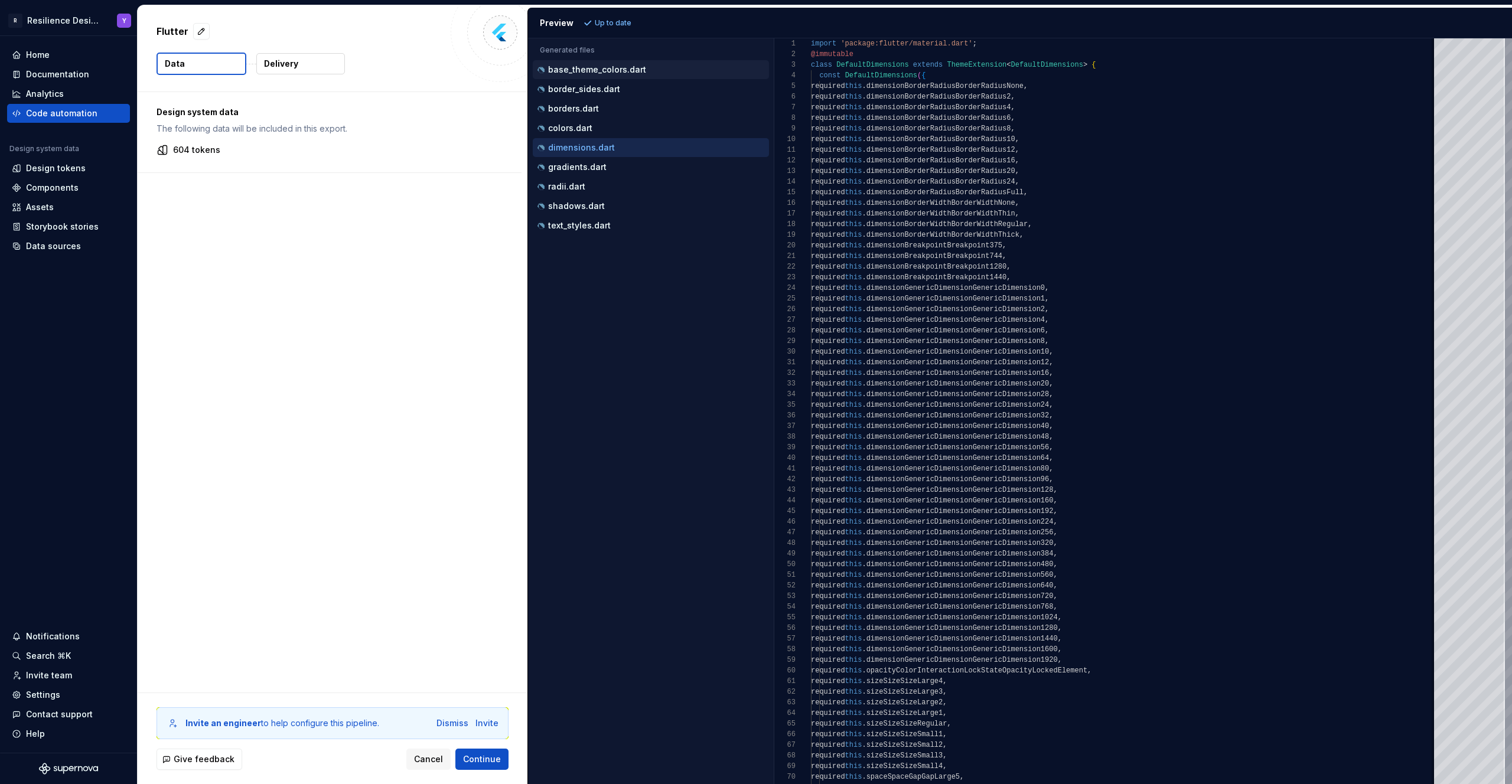
click at [617, 72] on p "base_theme_colors.dart" at bounding box center [597, 70] width 98 height 10
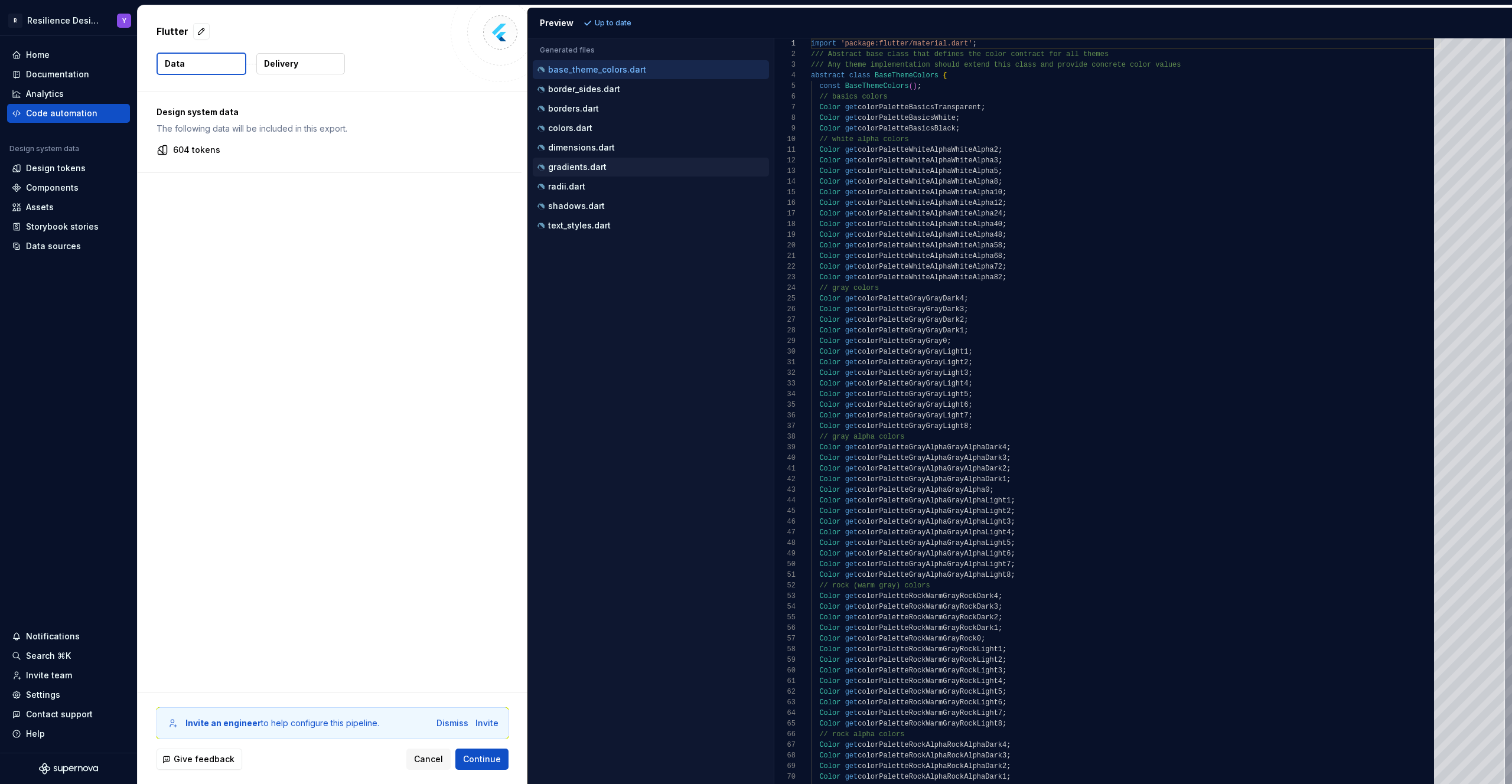
scroll to position [0, 0]
click at [620, 148] on div "dimensions.dart" at bounding box center [651, 147] width 234 height 12
type textarea "**********"
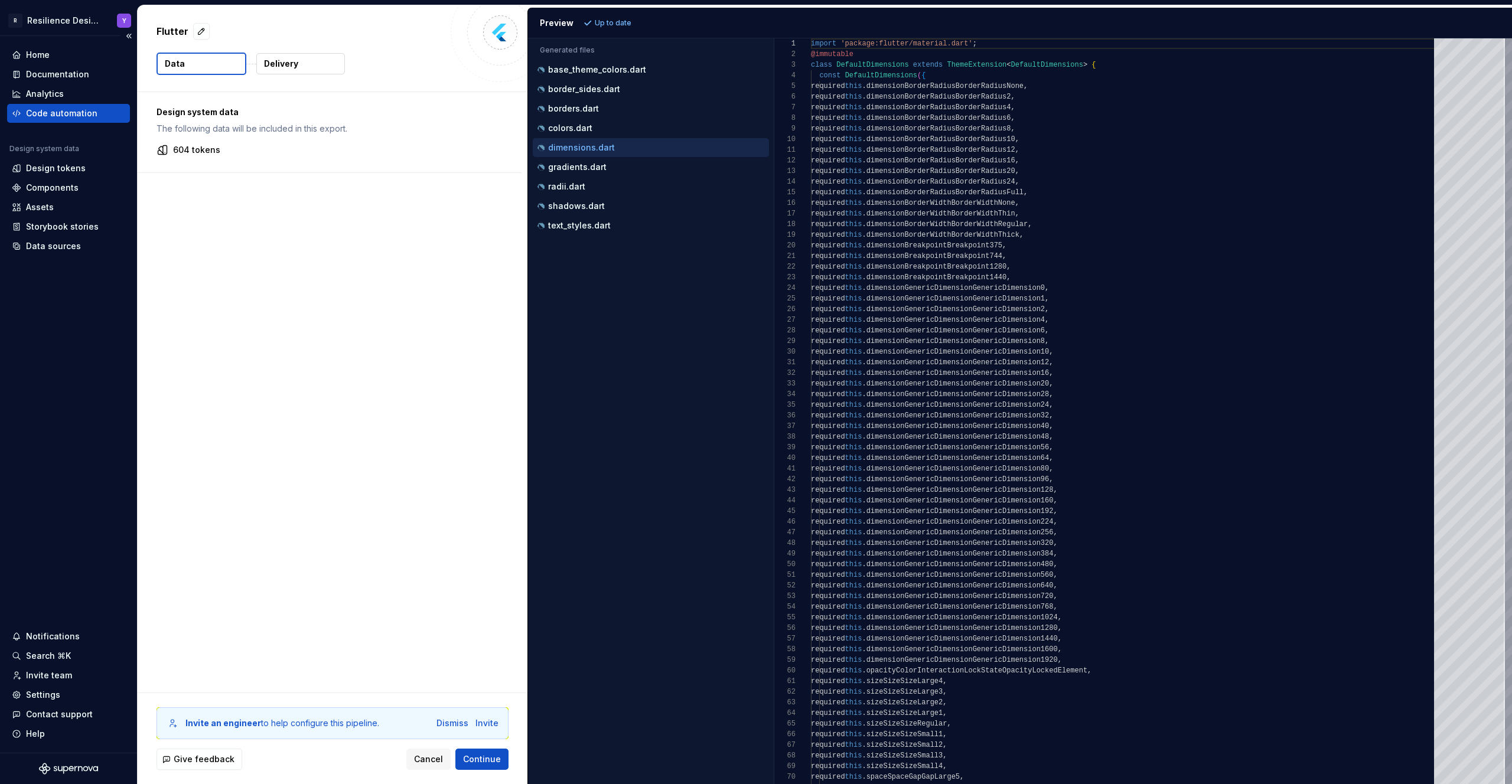
click at [80, 118] on div "Code automation" at bounding box center [62, 114] width 72 height 12
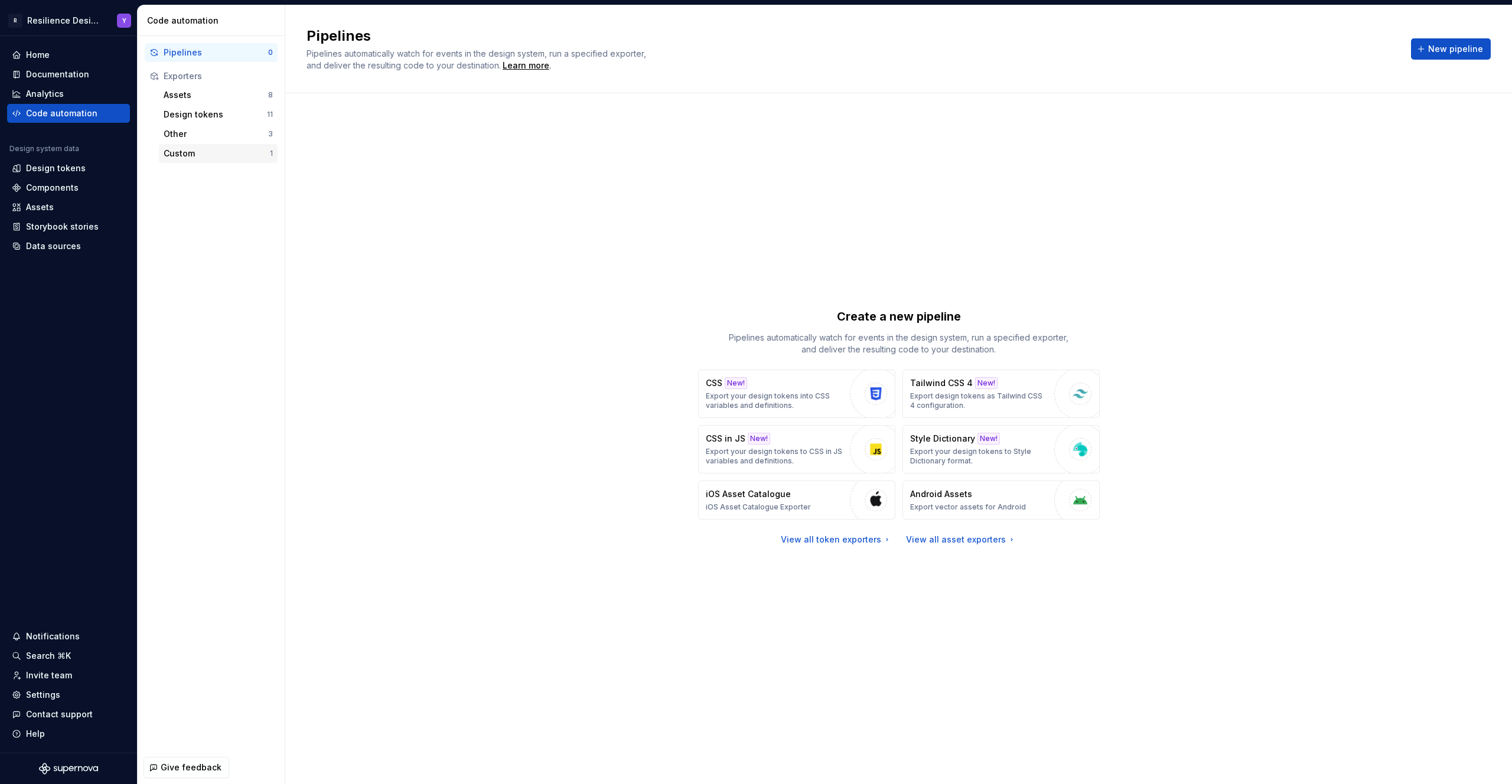
click at [200, 161] on div "Custom 1" at bounding box center [218, 152] width 118 height 18
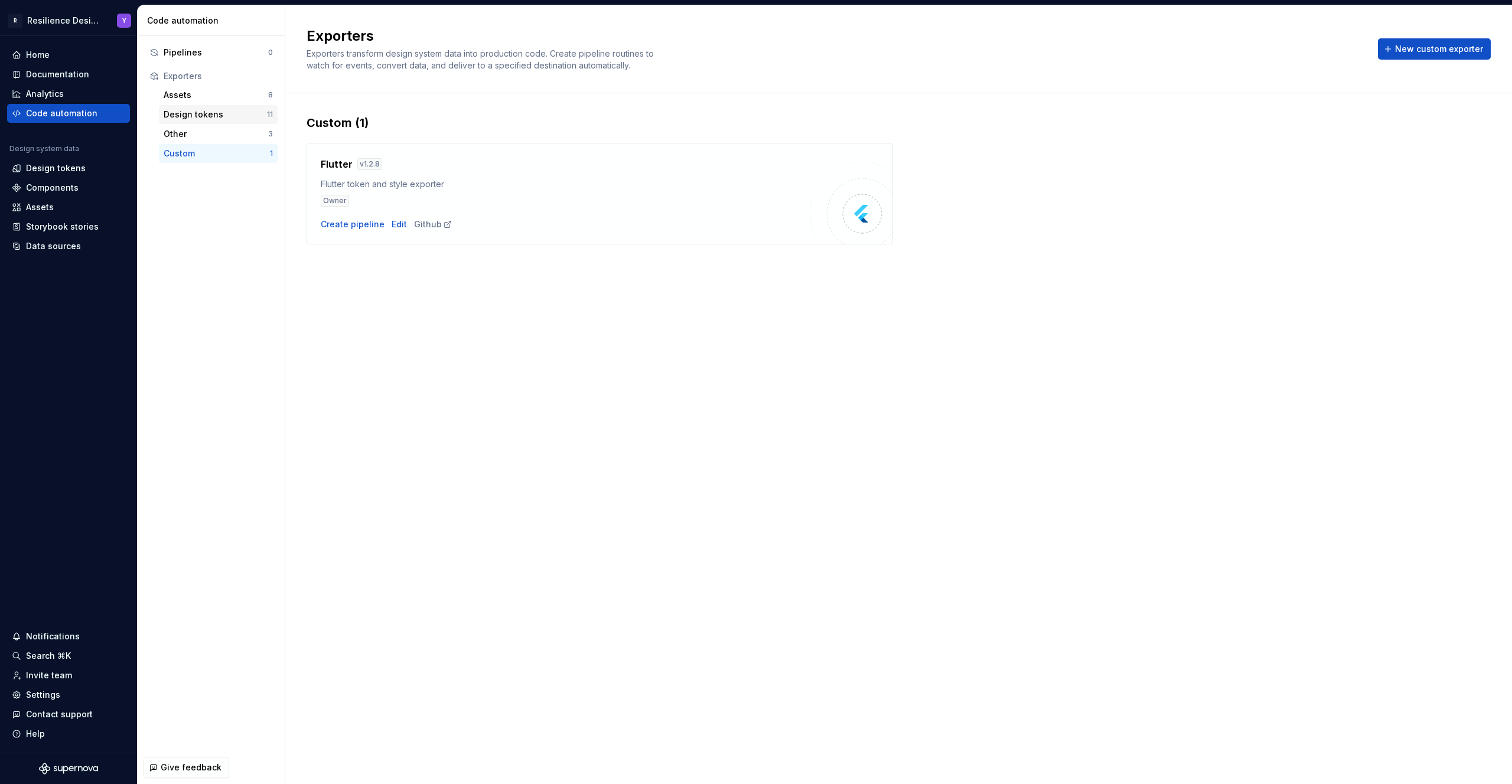
click at [208, 117] on div "Design tokens" at bounding box center [215, 114] width 103 height 12
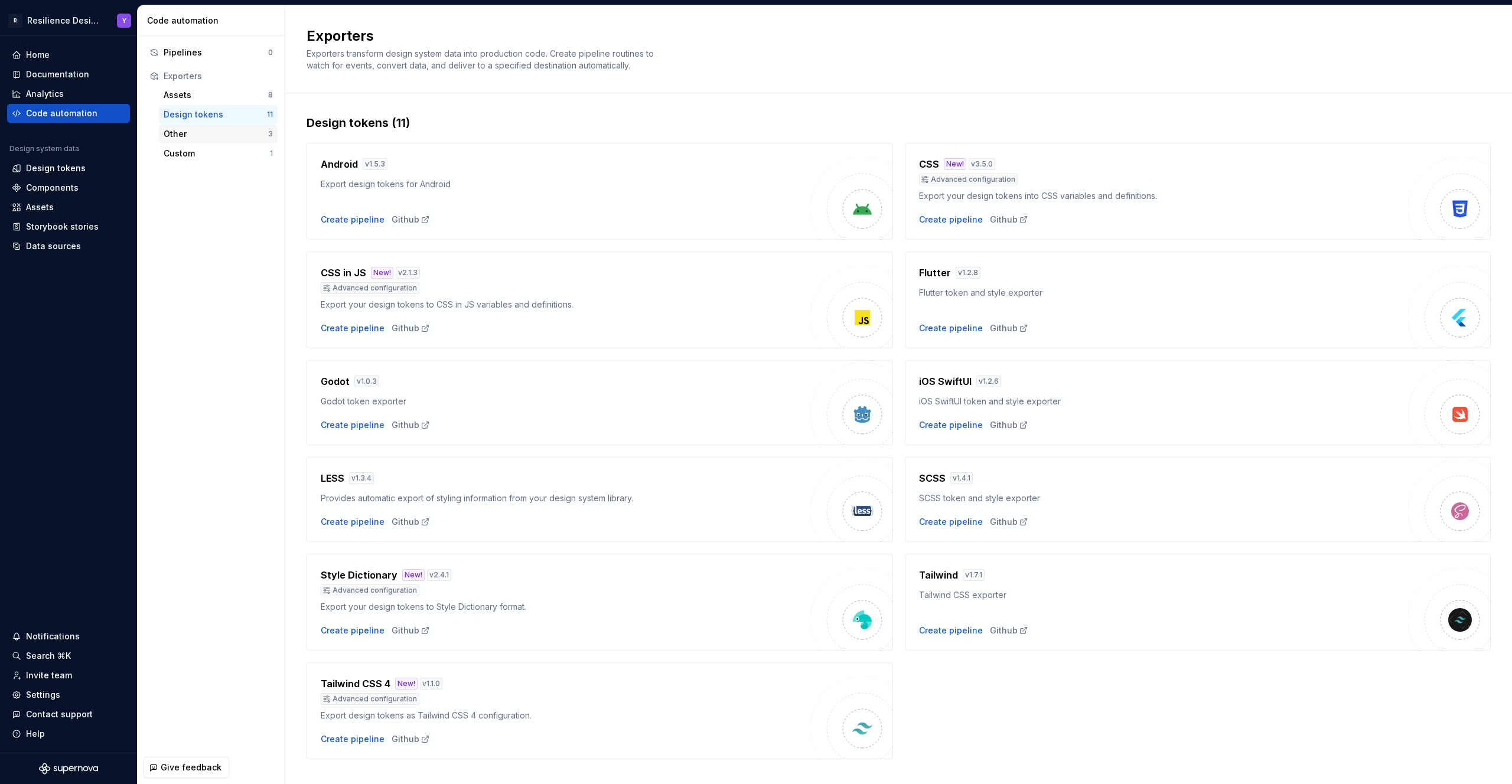
click at [219, 134] on div "Other" at bounding box center [216, 134] width 105 height 12
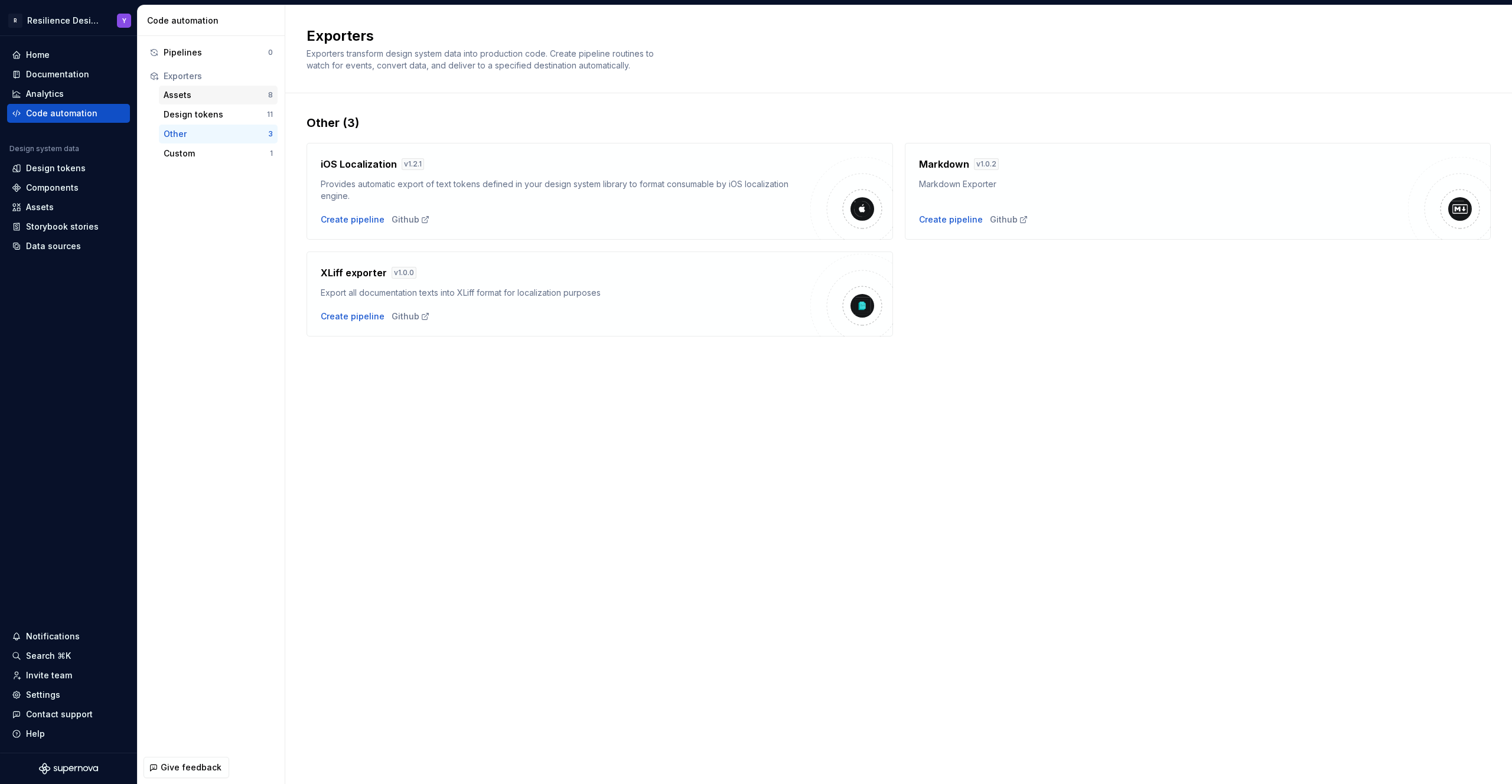
click at [227, 89] on div "Assets" at bounding box center [216, 95] width 105 height 12
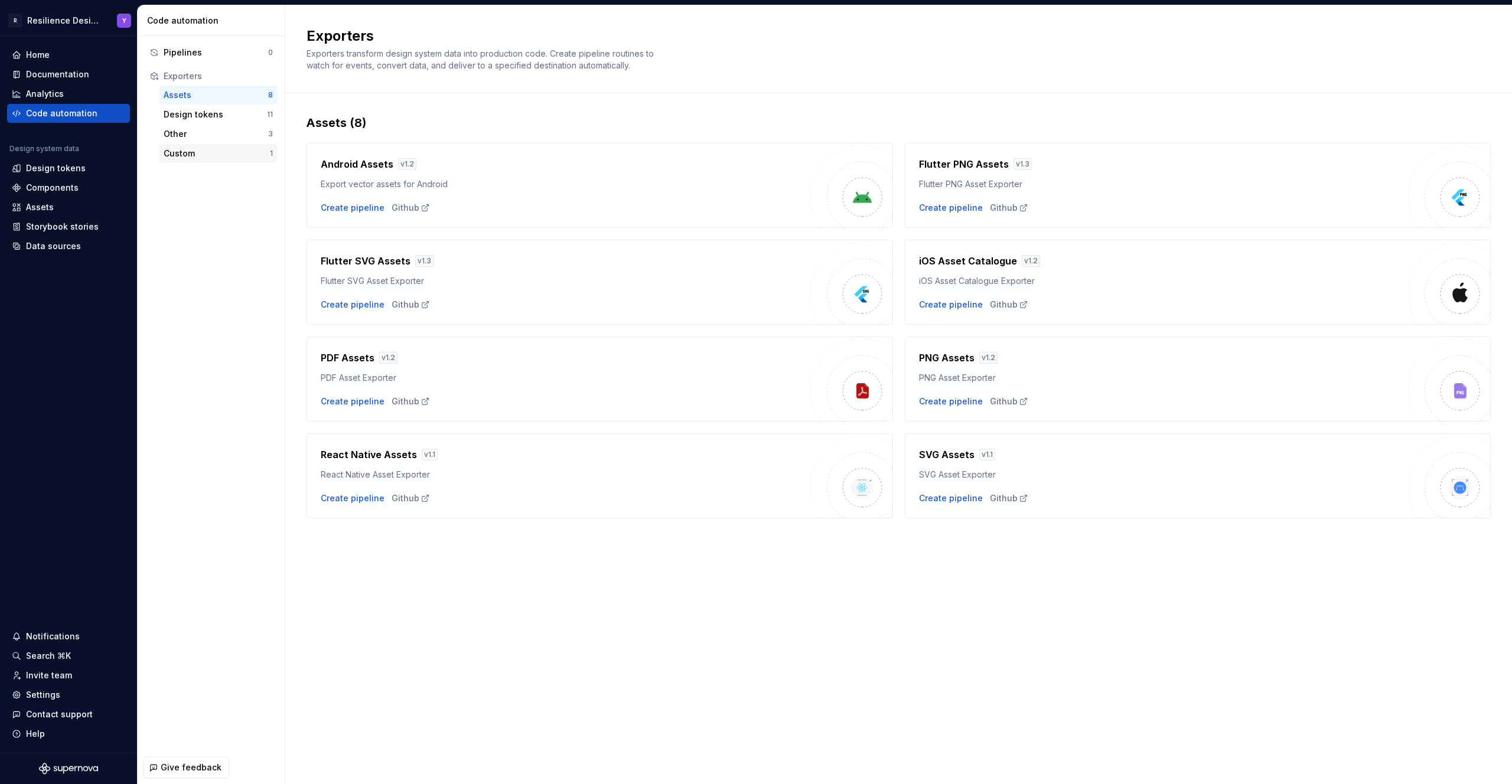
click at [177, 156] on div "Custom" at bounding box center [217, 153] width 107 height 12
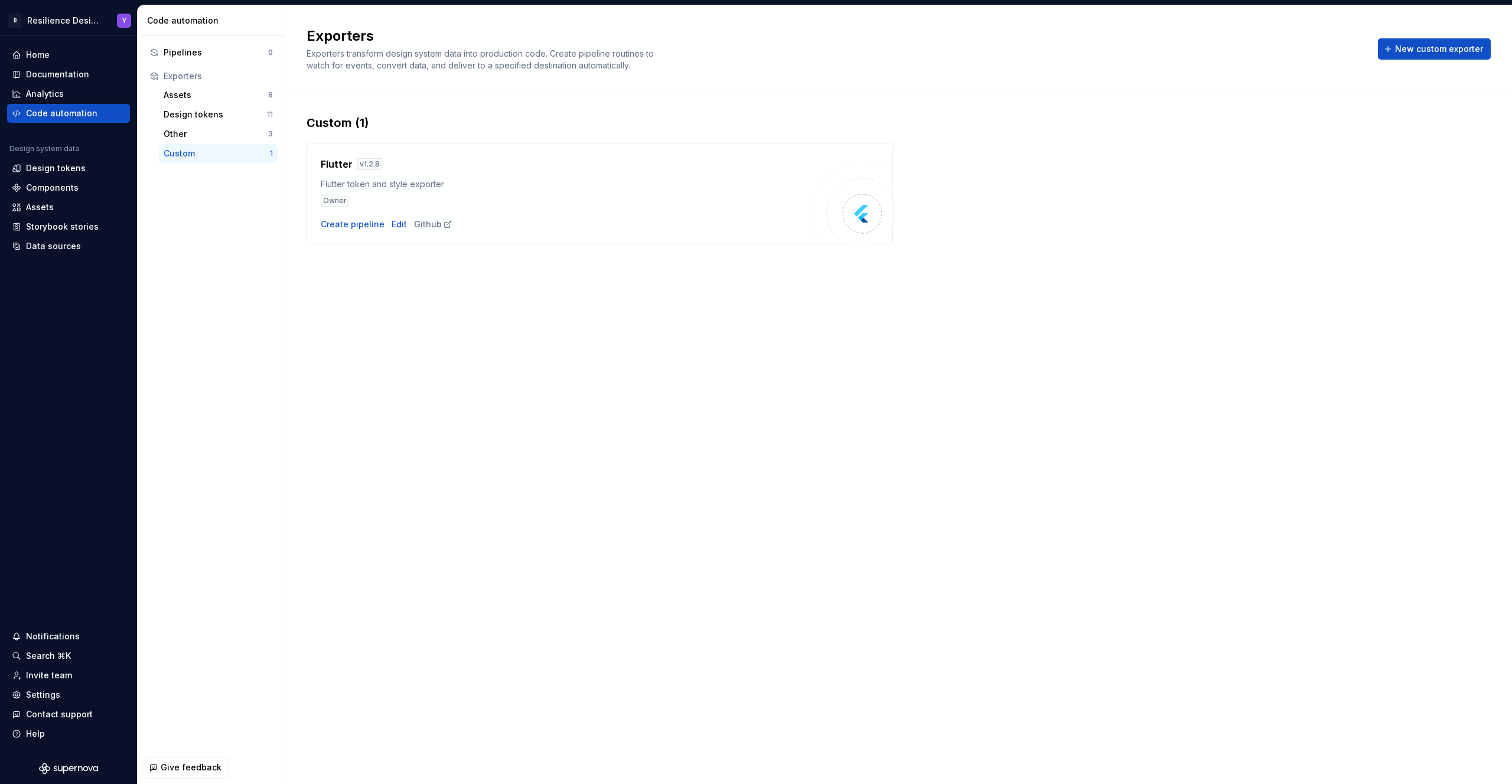
click at [339, 164] on h4 "Flutter" at bounding box center [336, 164] width 32 height 15
click at [396, 224] on div "Edit" at bounding box center [399, 224] width 16 height 12
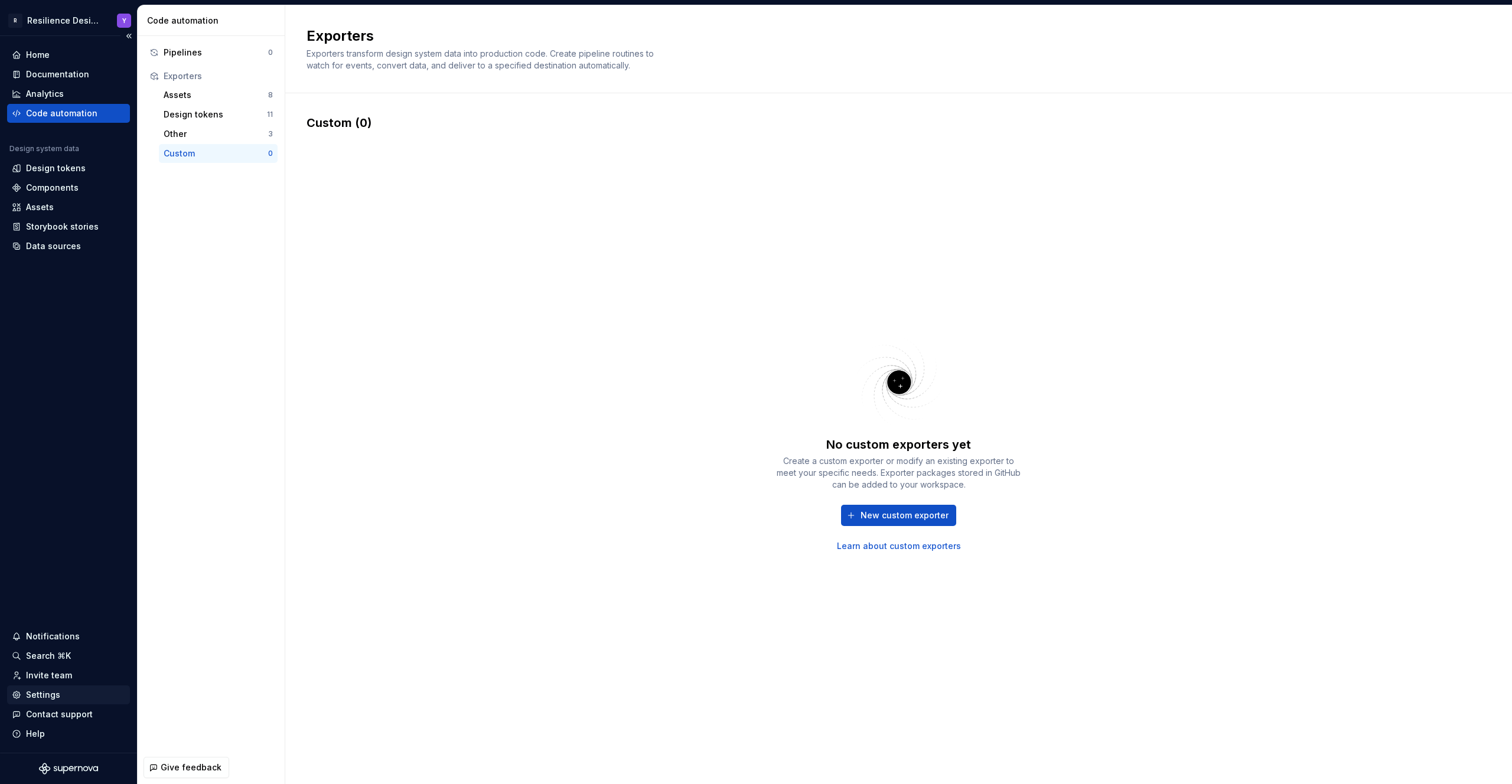
click at [55, 695] on div "Settings" at bounding box center [43, 695] width 34 height 12
